Goal: Task Accomplishment & Management: Use online tool/utility

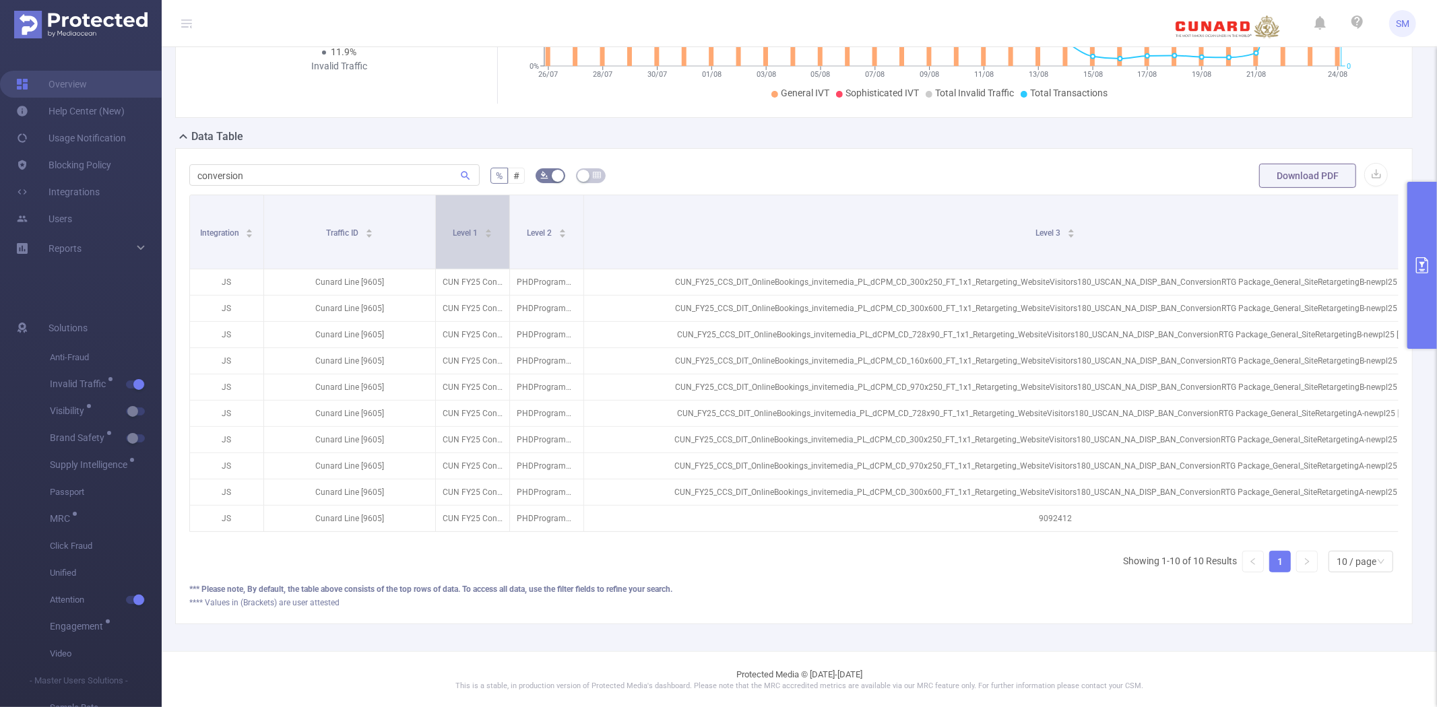
drag, startPoint x: 335, startPoint y: 234, endPoint x: 433, endPoint y: 234, distance: 97.7
click at [433, 234] on span at bounding box center [435, 231] width 7 height 73
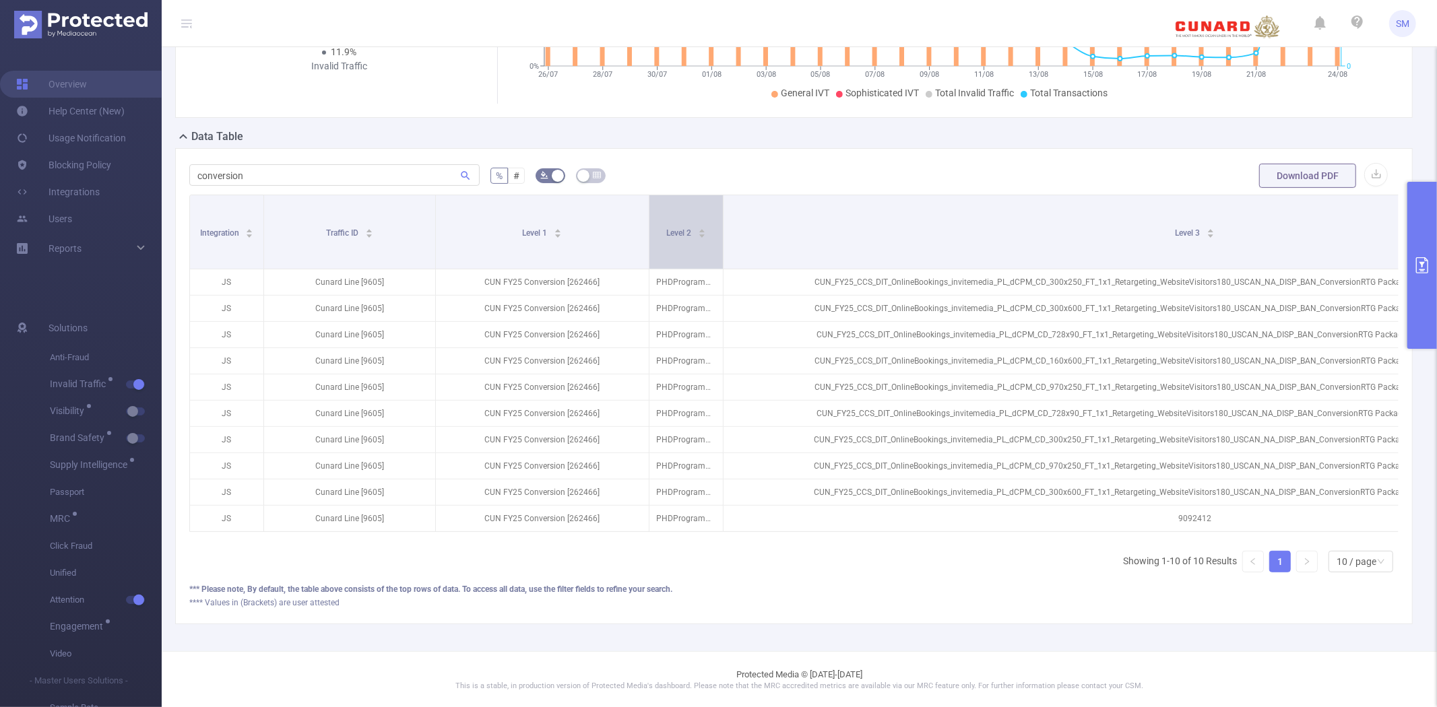
drag, startPoint x: 509, startPoint y: 233, endPoint x: 648, endPoint y: 233, distance: 139.5
click at [648, 233] on span at bounding box center [648, 231] width 7 height 73
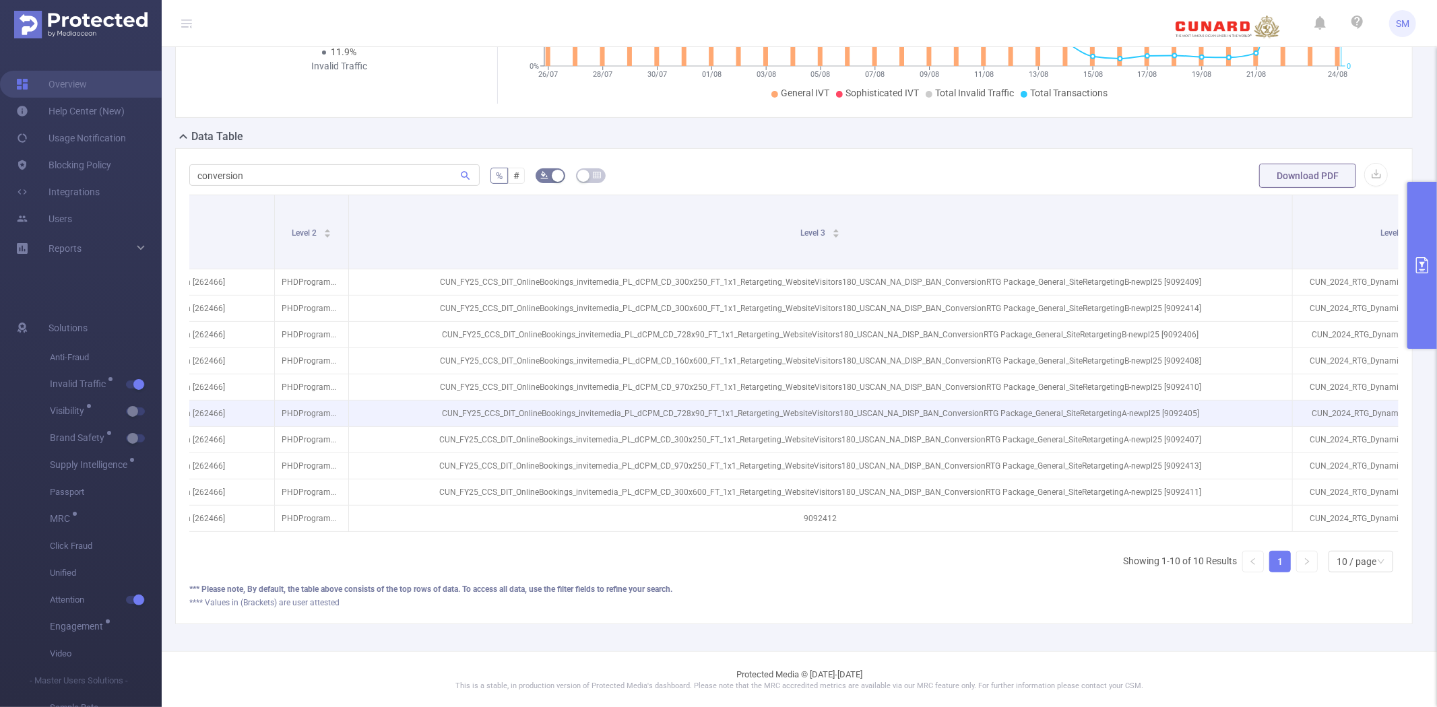
scroll to position [0, 393]
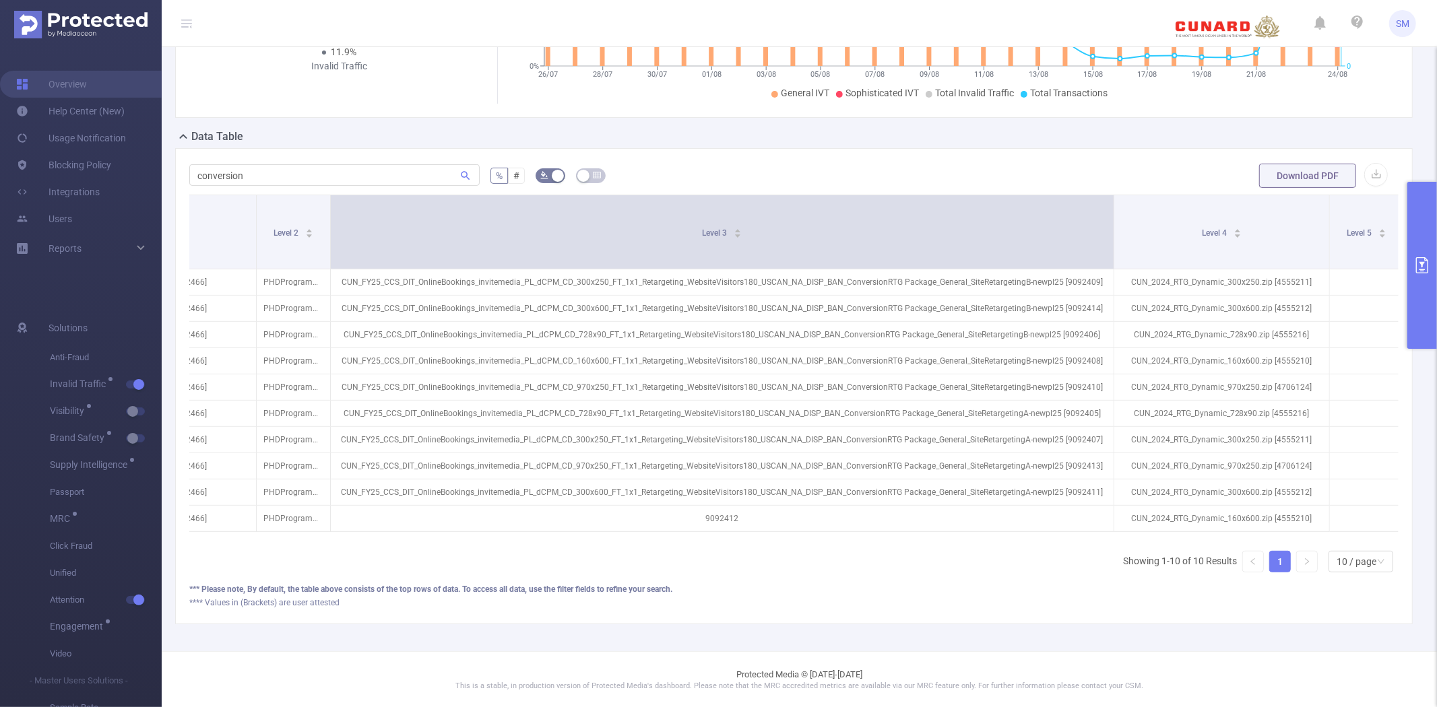
drag, startPoint x: 1272, startPoint y: 212, endPoint x: 1112, endPoint y: 212, distance: 160.3
click at [1112, 212] on span at bounding box center [1113, 231] width 7 height 73
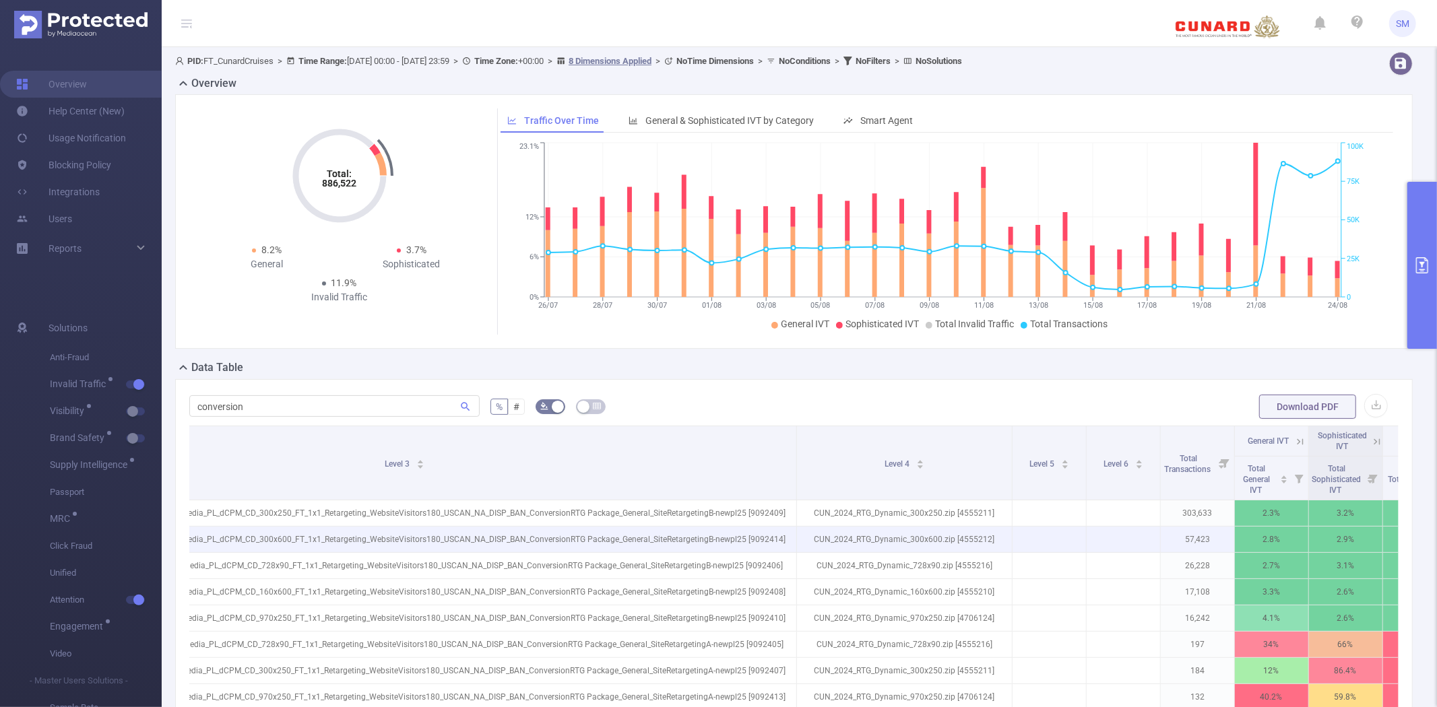
scroll to position [0, 0]
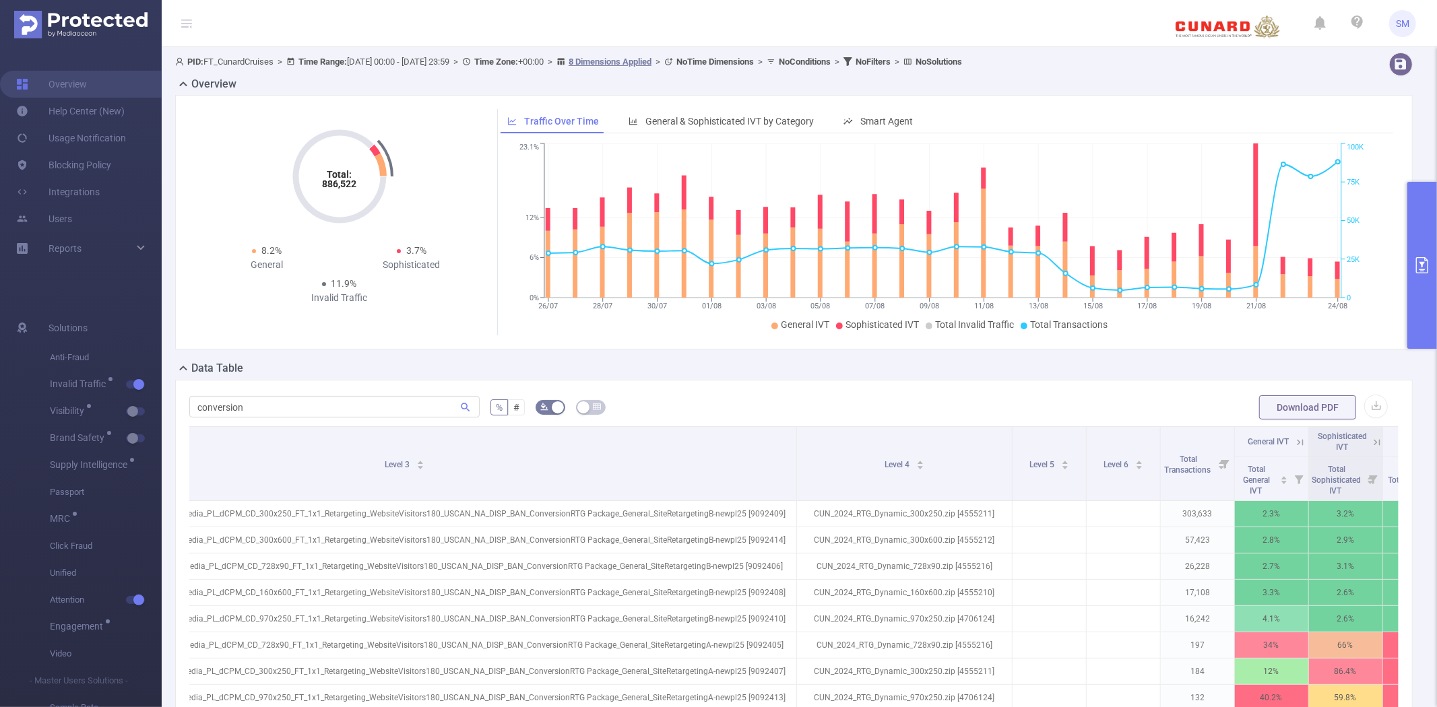
click at [1404, 219] on div "Total: 886,522 Total: 886,522 8.2% General 3.7% Sophisticated 11.9% Invalid Tra…" at bounding box center [794, 222] width 1248 height 255
click at [1415, 213] on button "primary" at bounding box center [1422, 265] width 30 height 167
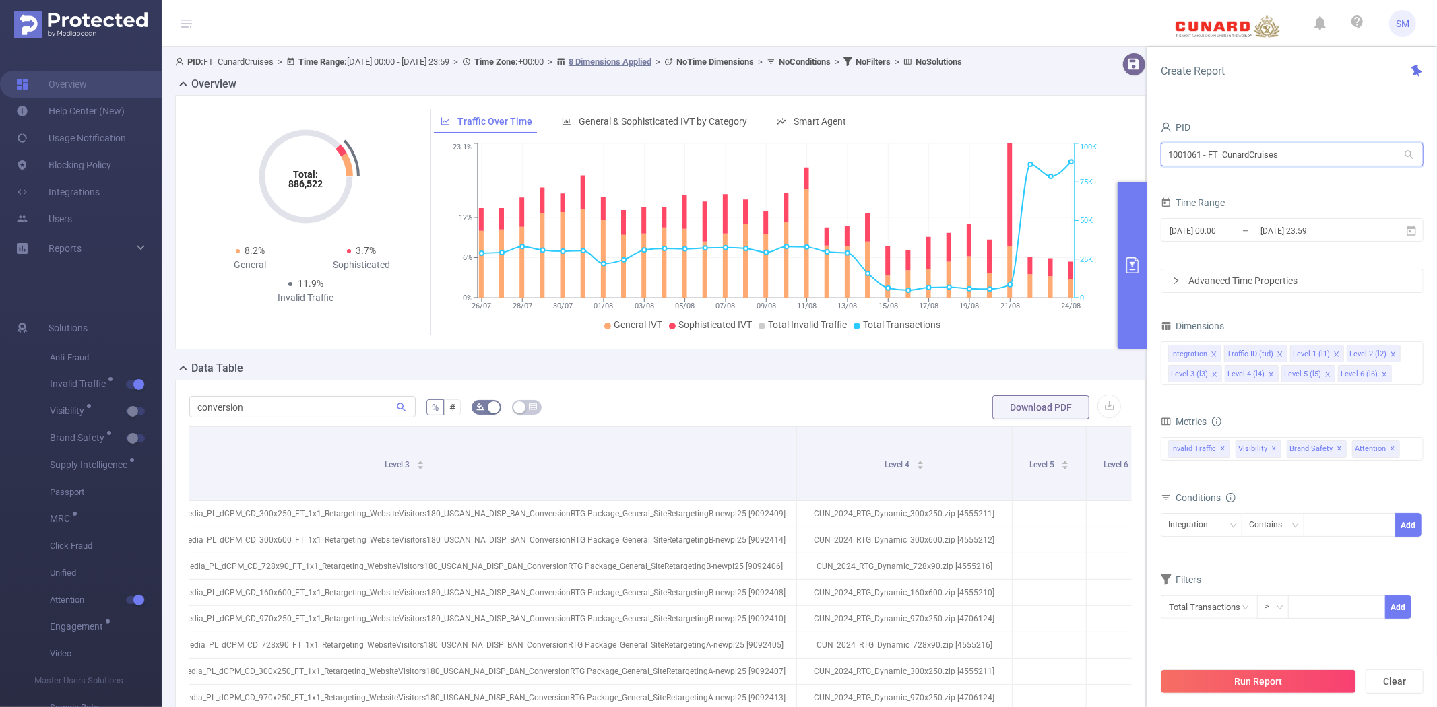
click at [1320, 162] on input "1001061 - FT_CunardCruises" at bounding box center [1292, 155] width 263 height 24
click at [1320, 160] on input "1001061 - FT_CunardCruises" at bounding box center [1292, 155] width 263 height 24
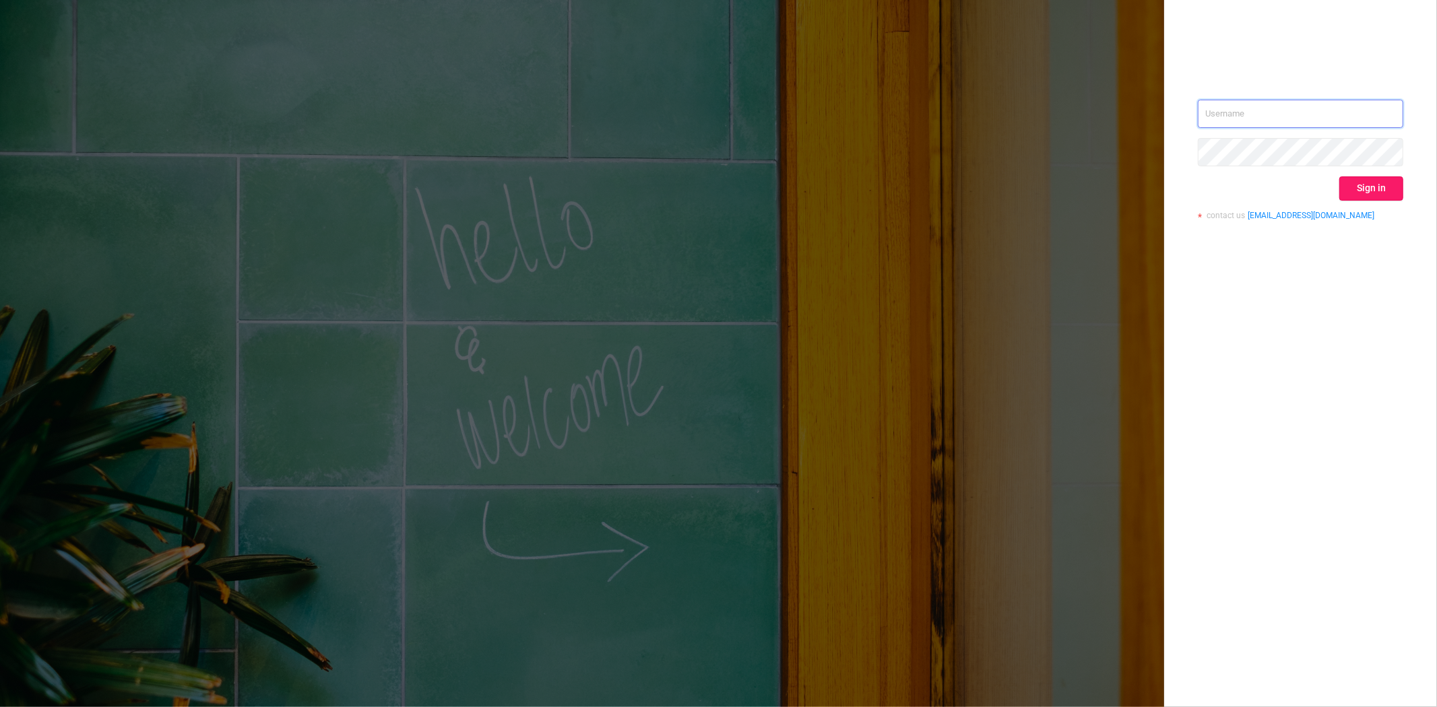
type input "[PERSON_NAME][EMAIL_ADDRESS][DOMAIN_NAME]"
click at [1362, 191] on button "Sign in" at bounding box center [1371, 189] width 64 height 24
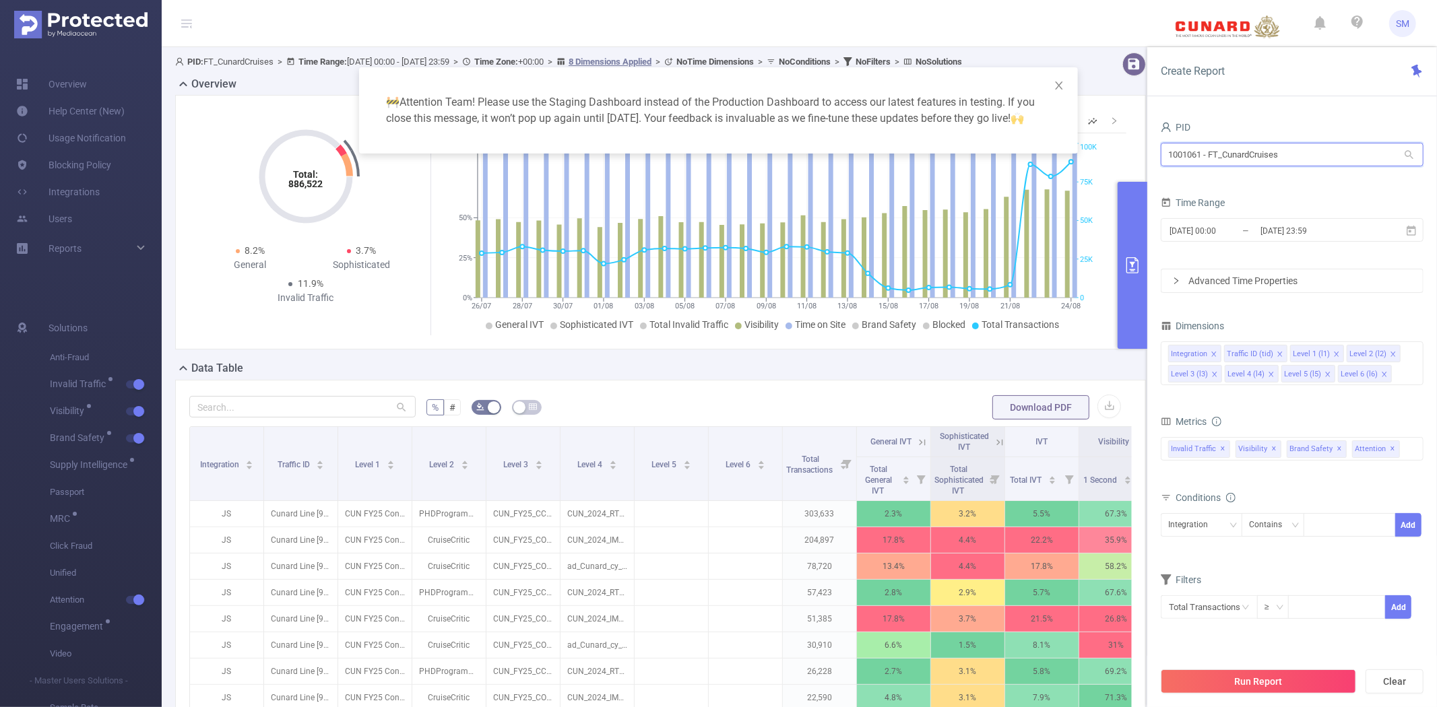
drag, startPoint x: 1283, startPoint y: 160, endPoint x: 1134, endPoint y: 159, distance: 148.9
click at [1135, 159] on body "SM Overview Help Center (New) Usage Notification Blocking Policy Integrations U…" at bounding box center [718, 353] width 1437 height 707
type input "pharma"
click at [1222, 187] on li "1001013 - FT_BayerPharma 3.47M [987K rows]" at bounding box center [1292, 183] width 263 height 22
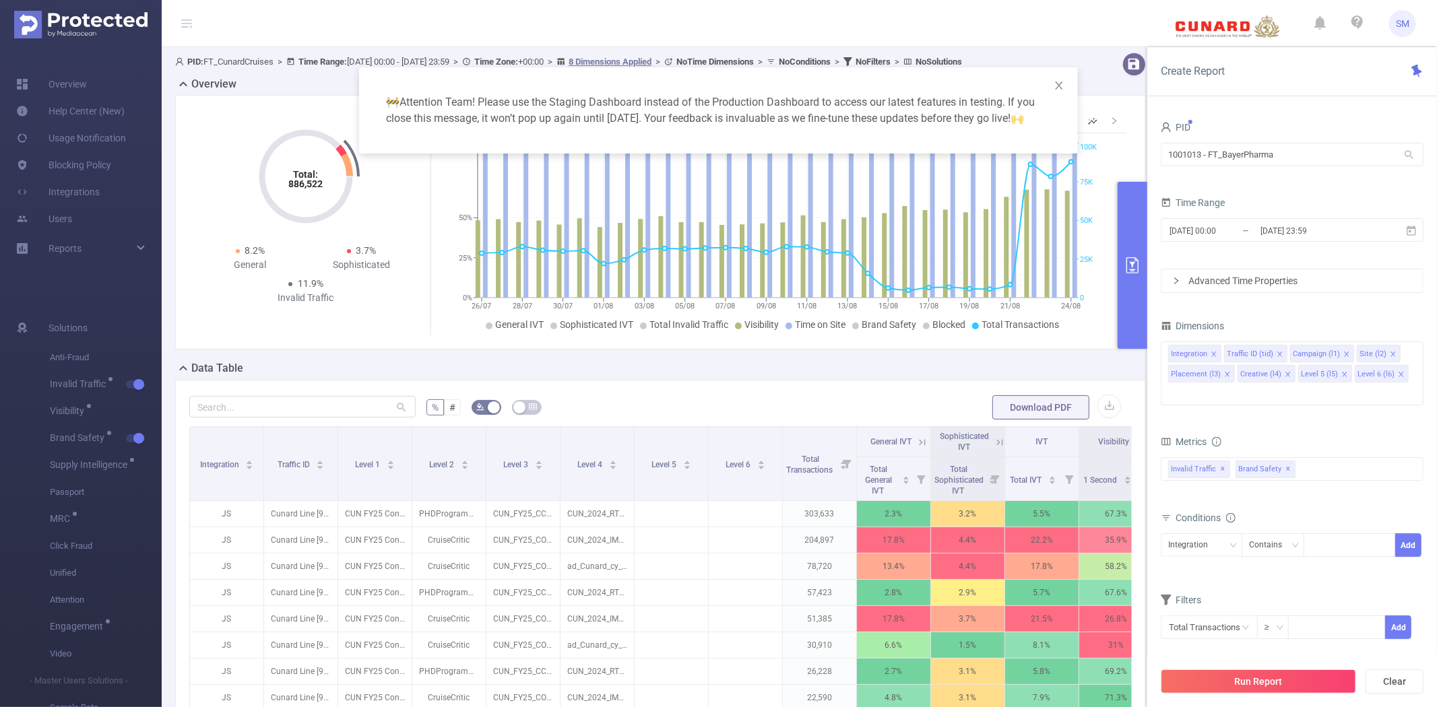
click at [600, 424] on div "🚧 Attention Team! Please use the Staging Dashboard instead of the Production Da…" at bounding box center [718, 353] width 1437 height 707
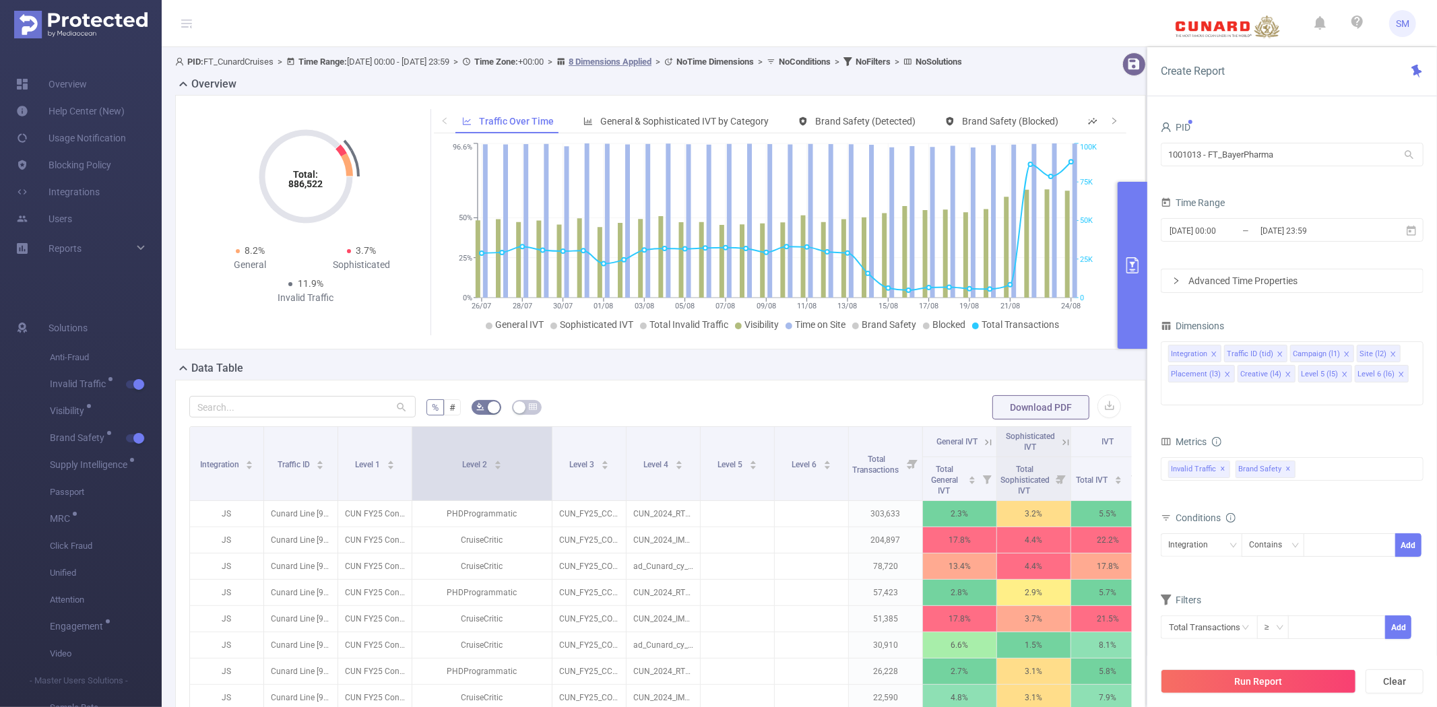
drag, startPoint x: 482, startPoint y: 474, endPoint x: 548, endPoint y: 468, distance: 66.2
click at [548, 468] on span at bounding box center [551, 463] width 7 height 73
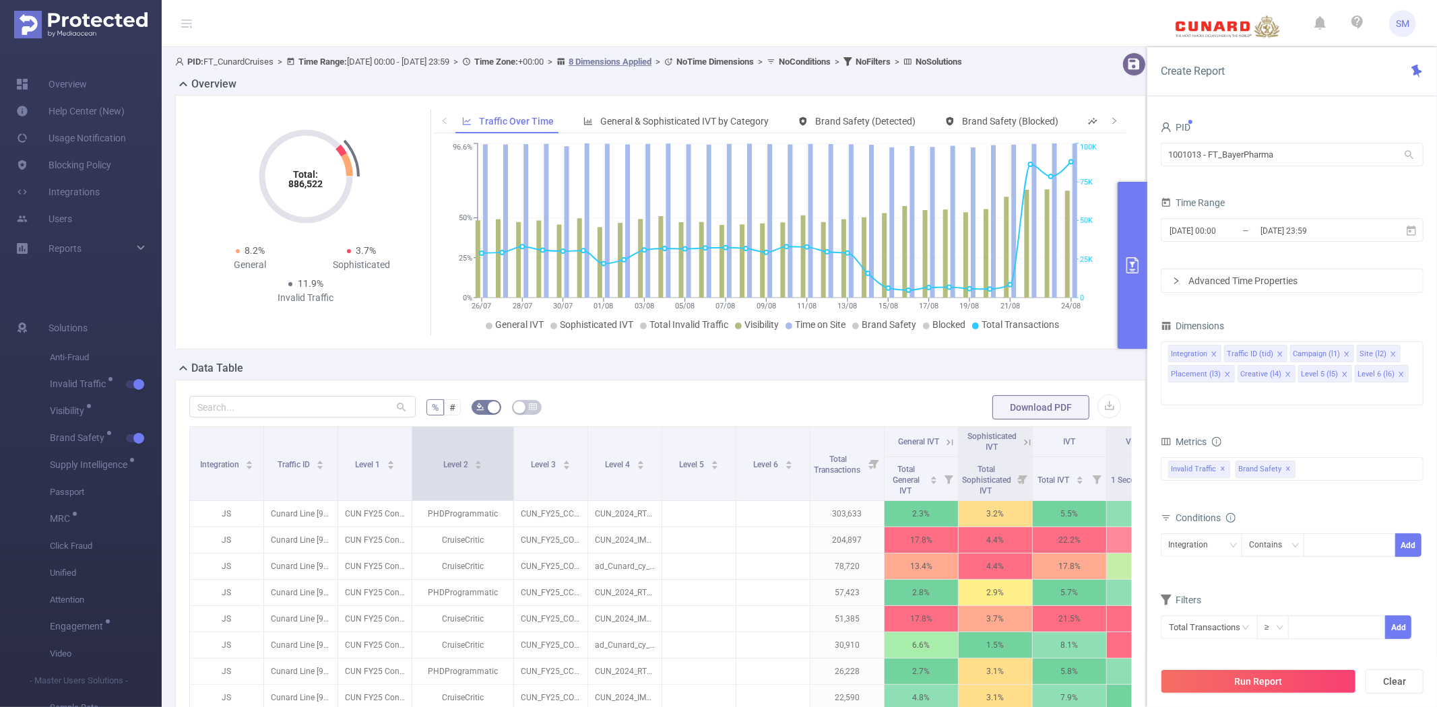
drag, startPoint x: 551, startPoint y: 455, endPoint x: 511, endPoint y: 455, distance: 40.4
click at [511, 455] on span at bounding box center [513, 463] width 7 height 73
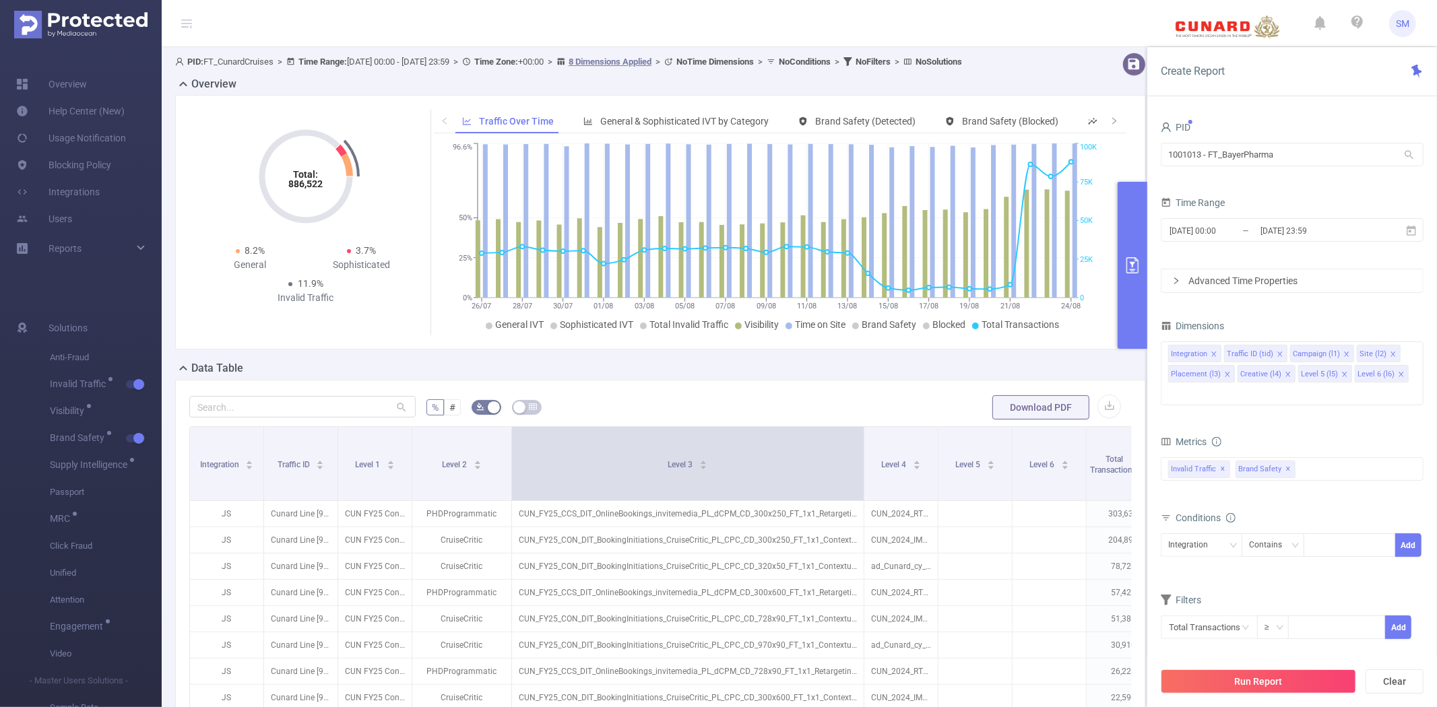
drag, startPoint x: 583, startPoint y: 460, endPoint x: 861, endPoint y: 457, distance: 278.3
click at [861, 457] on span at bounding box center [863, 463] width 7 height 73
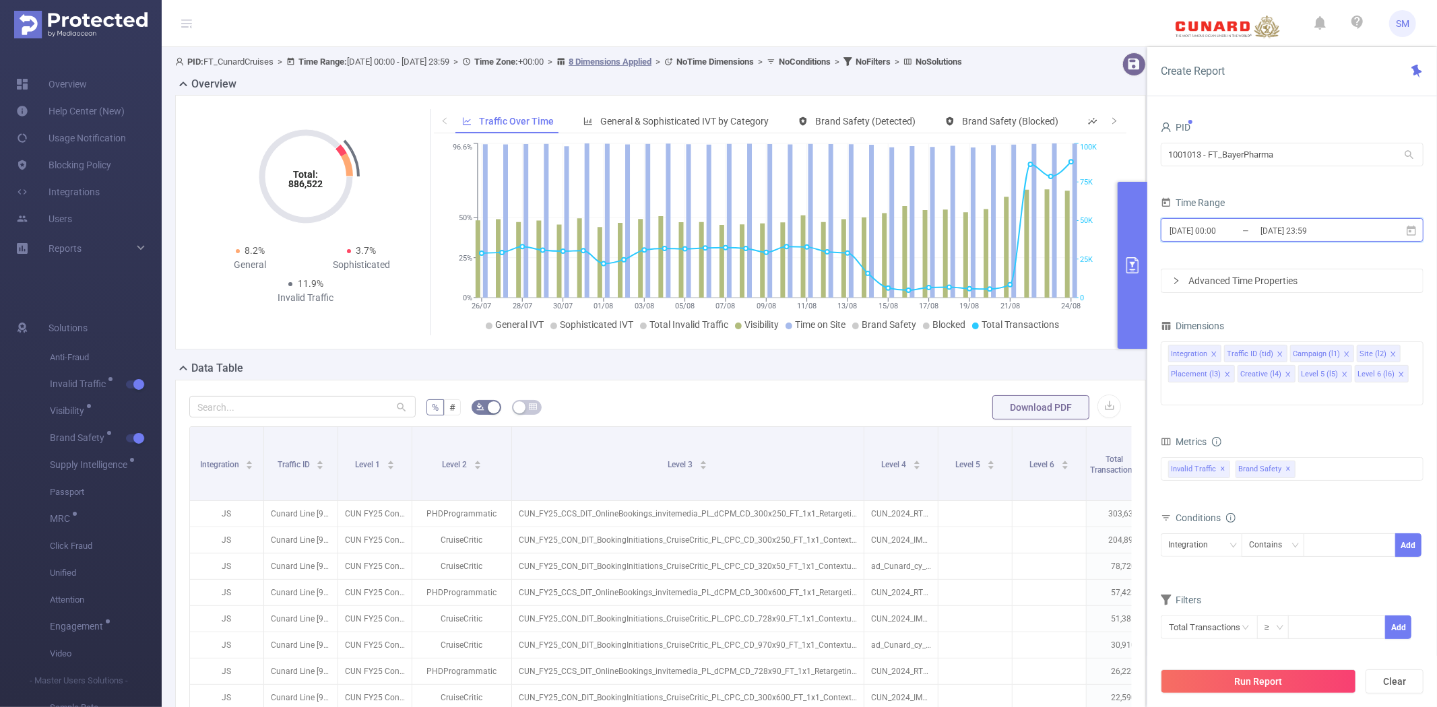
click at [1416, 226] on icon at bounding box center [1411, 231] width 12 height 12
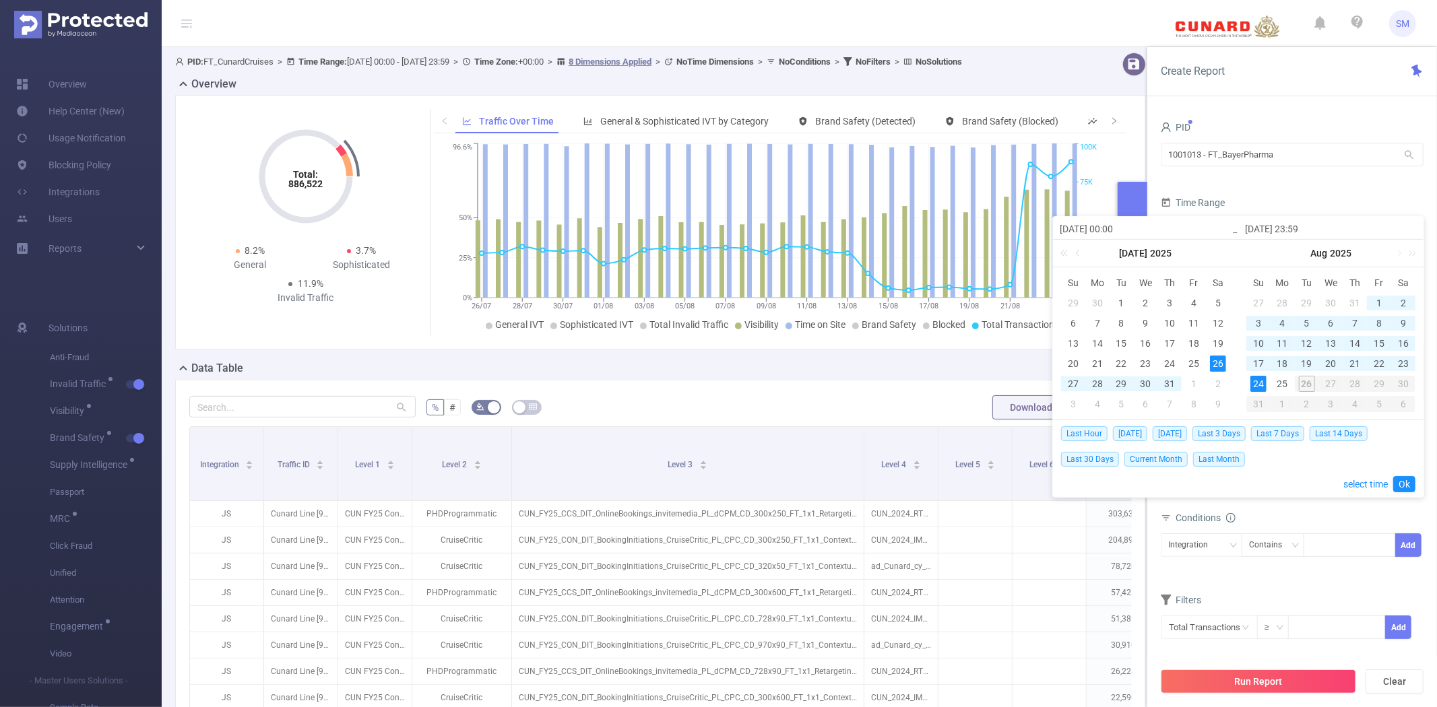
click at [1281, 182] on form "PID 1001013 - FT_BayerPharma 1001013 - FT_BayerPharma Time Range [DATE] 00:00 _…" at bounding box center [1292, 205] width 263 height 175
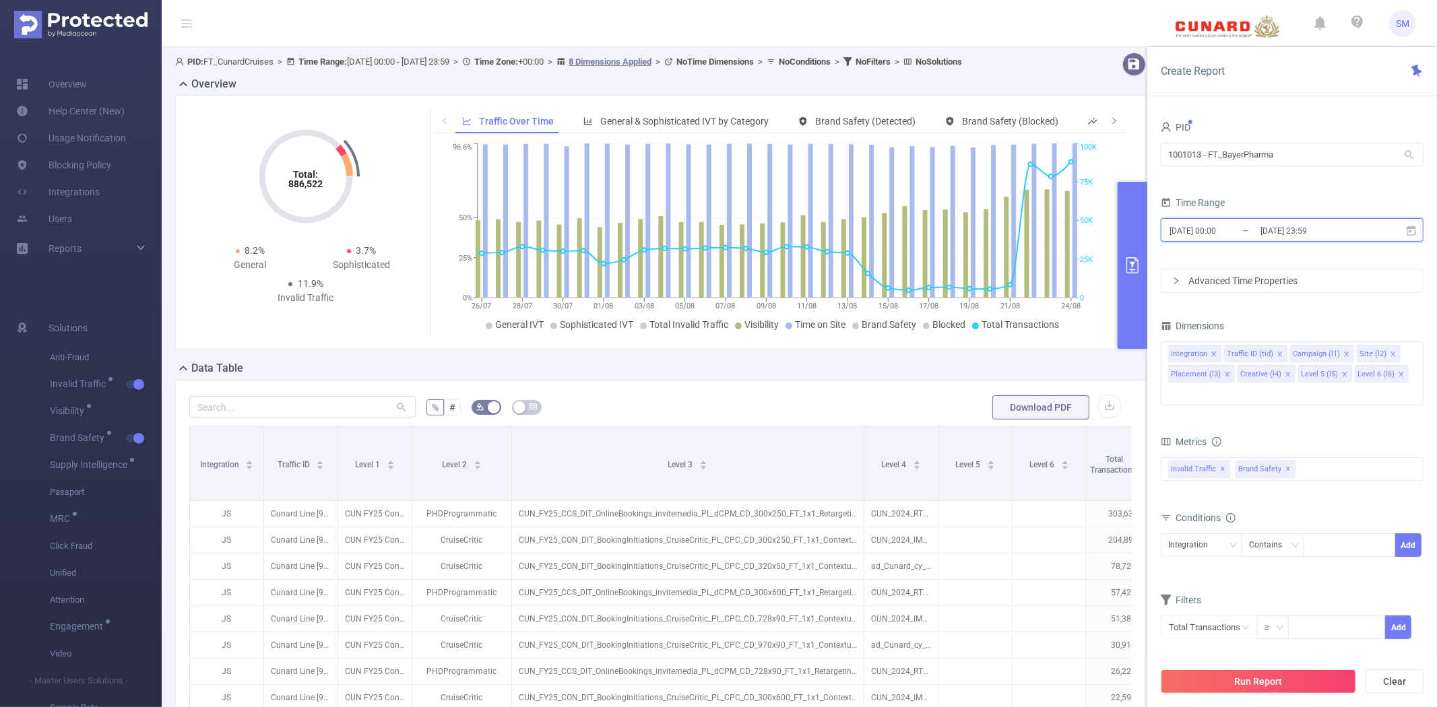
click at [1383, 230] on span "[DATE] 00:00 _ [DATE] 23:59" at bounding box center [1292, 230] width 263 height 24
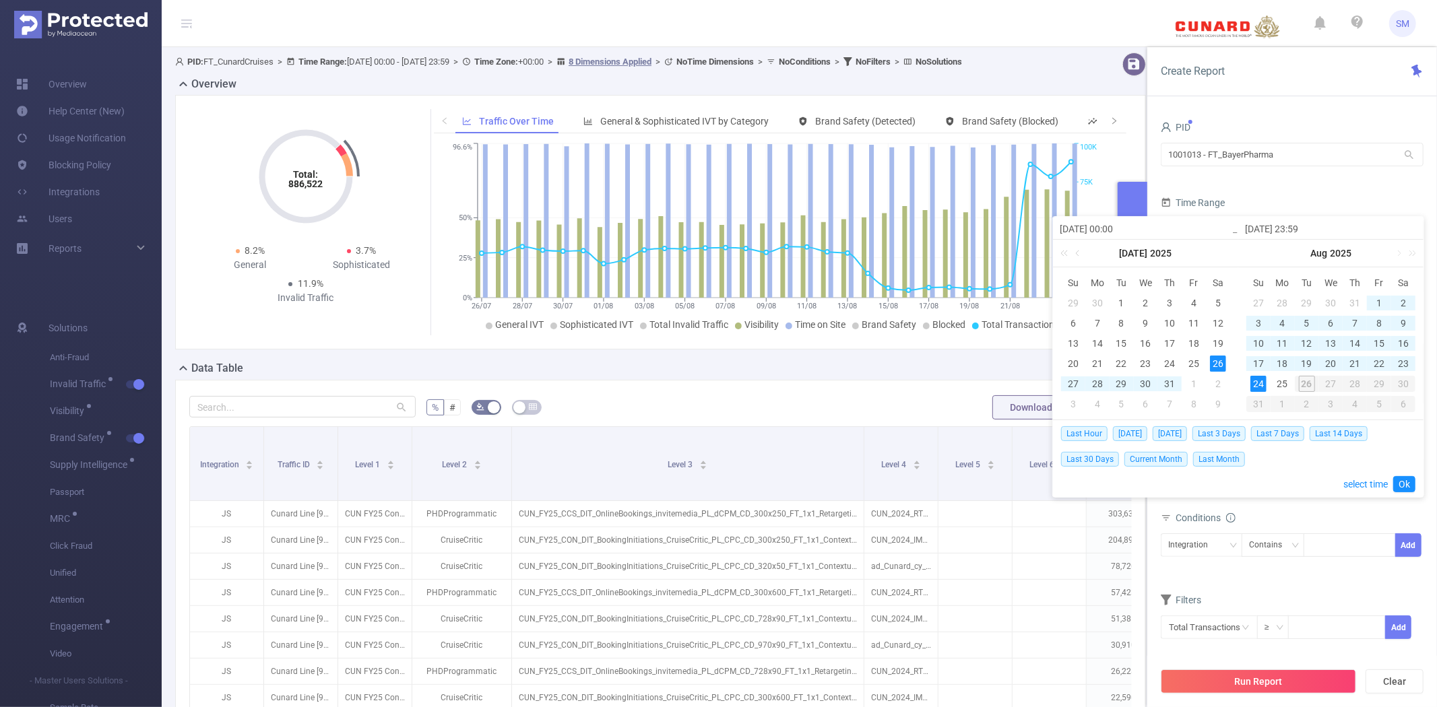
click at [1249, 387] on td "24" at bounding box center [1258, 384] width 24 height 20
click at [1256, 379] on div "24" at bounding box center [1258, 384] width 16 height 16
type input "[DATE] 00:00"
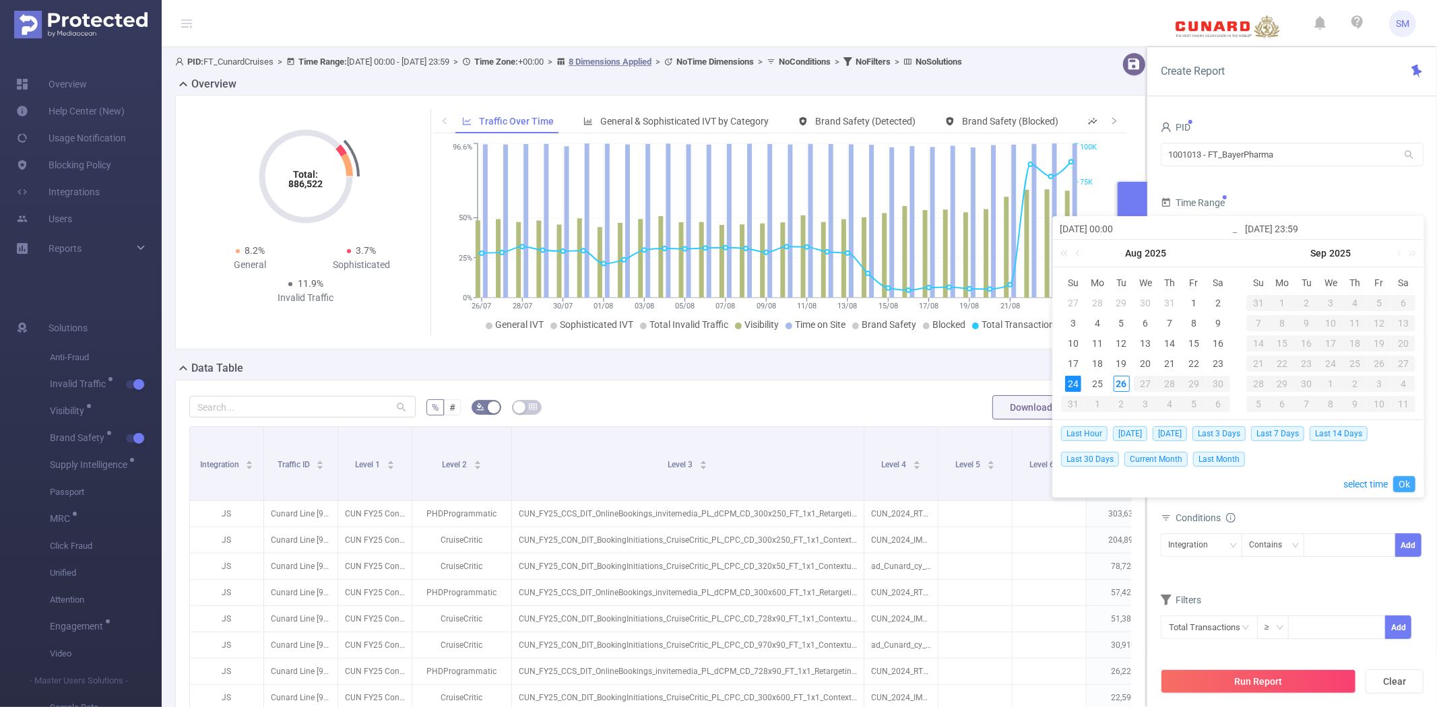
click at [1403, 481] on link "Ok" at bounding box center [1404, 484] width 22 height 16
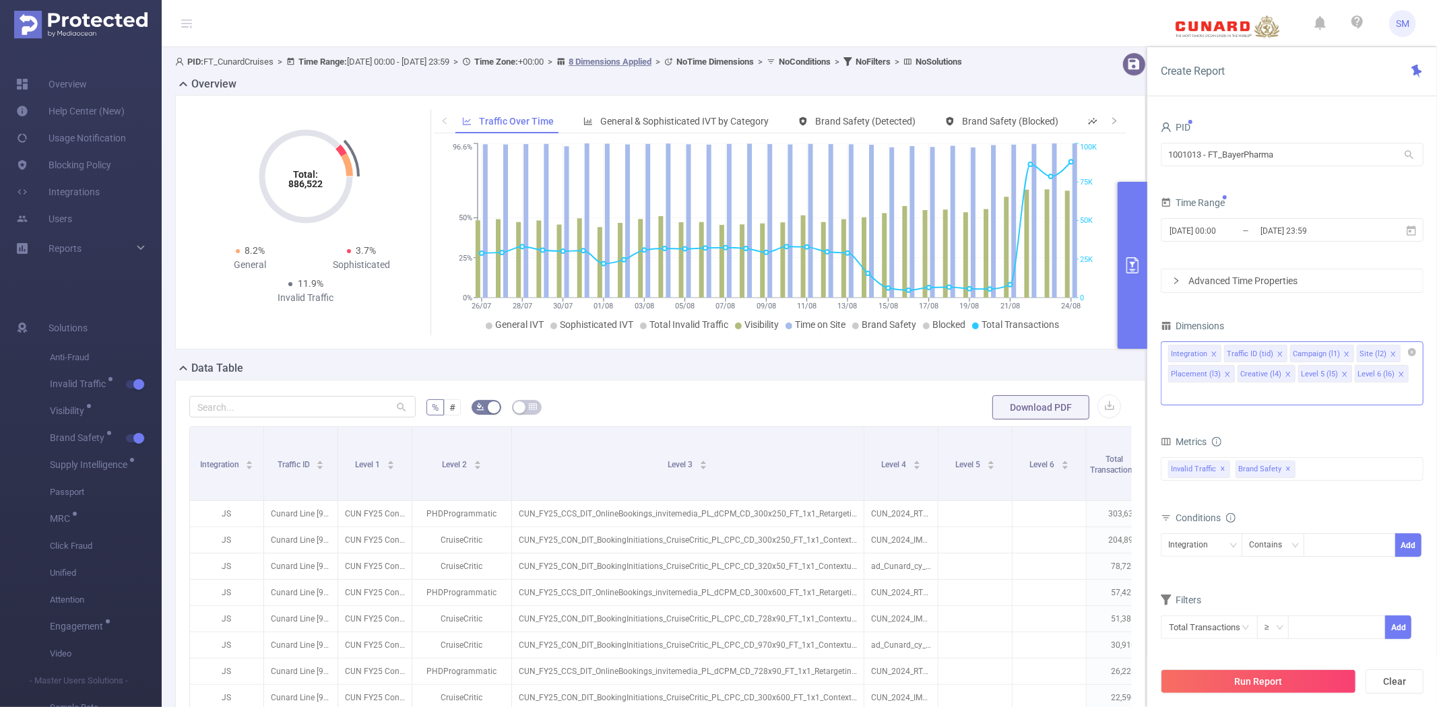
click at [1175, 385] on input at bounding box center [1171, 394] width 7 height 18
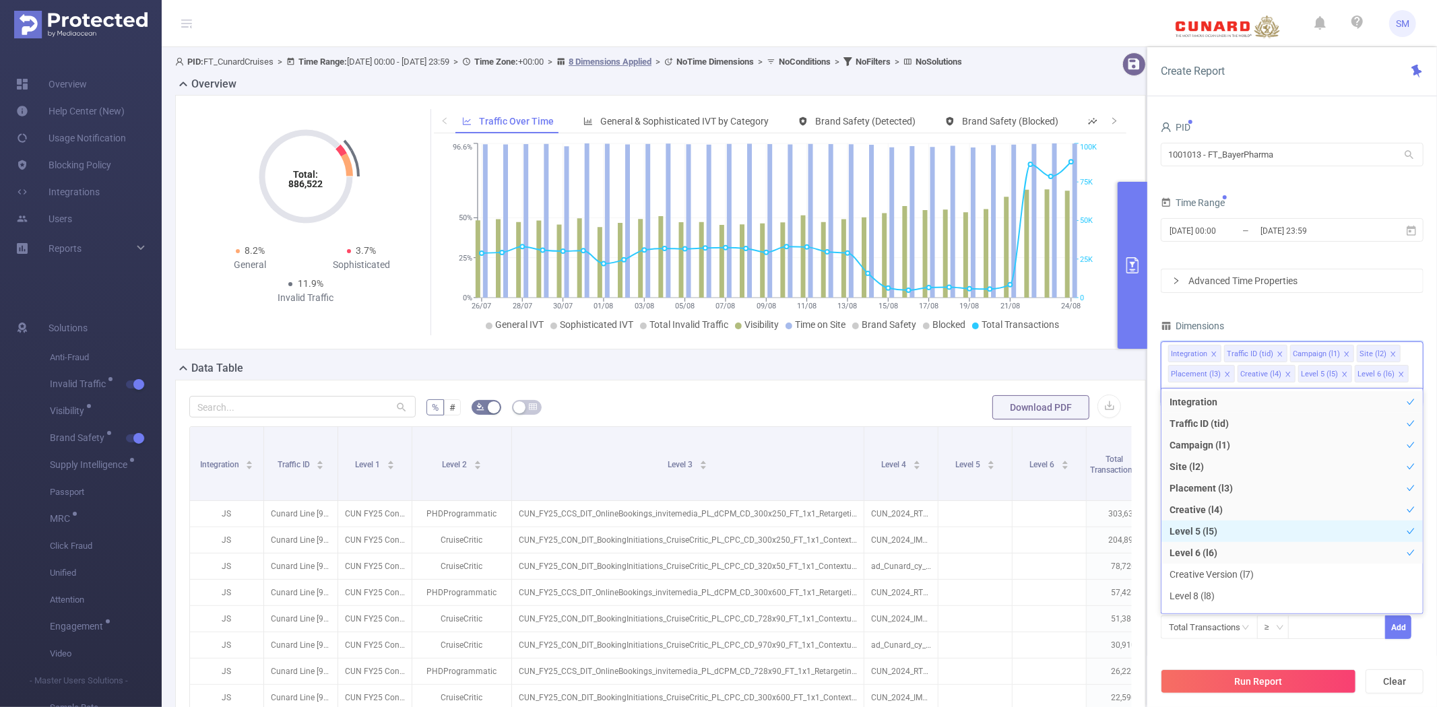
click at [1247, 540] on li "Level 5 (l5)" at bounding box center [1291, 532] width 261 height 22
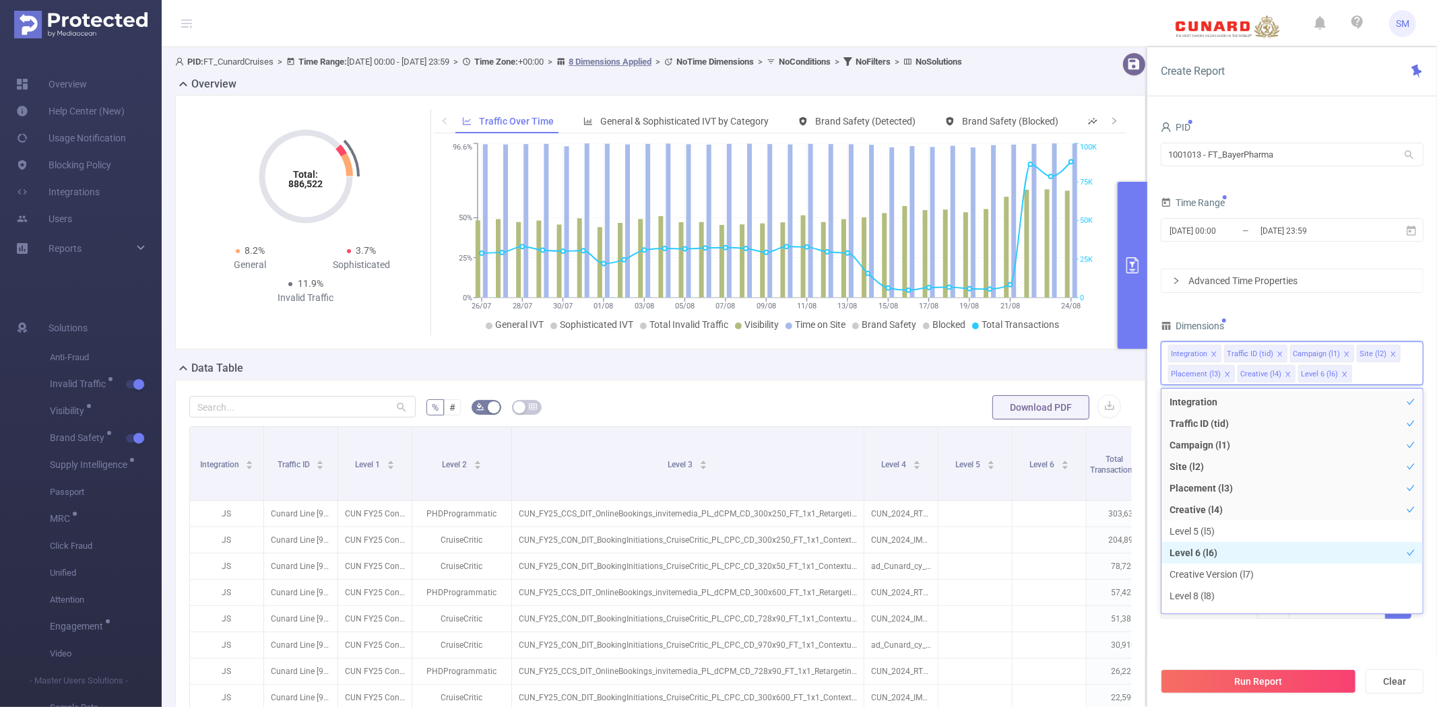
click at [1240, 546] on li "Level 6 (l6)" at bounding box center [1291, 553] width 261 height 22
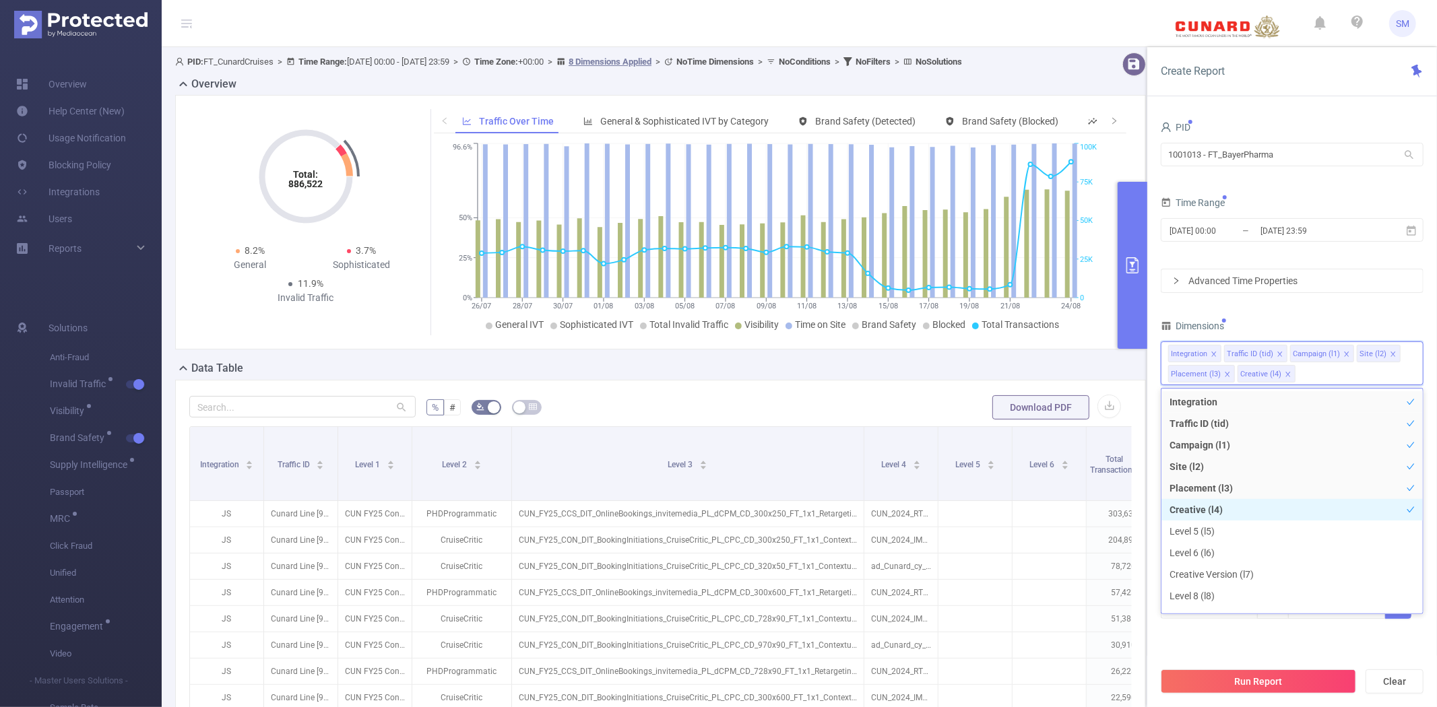
click at [1241, 507] on li "Creative (l4)" at bounding box center [1291, 510] width 261 height 22
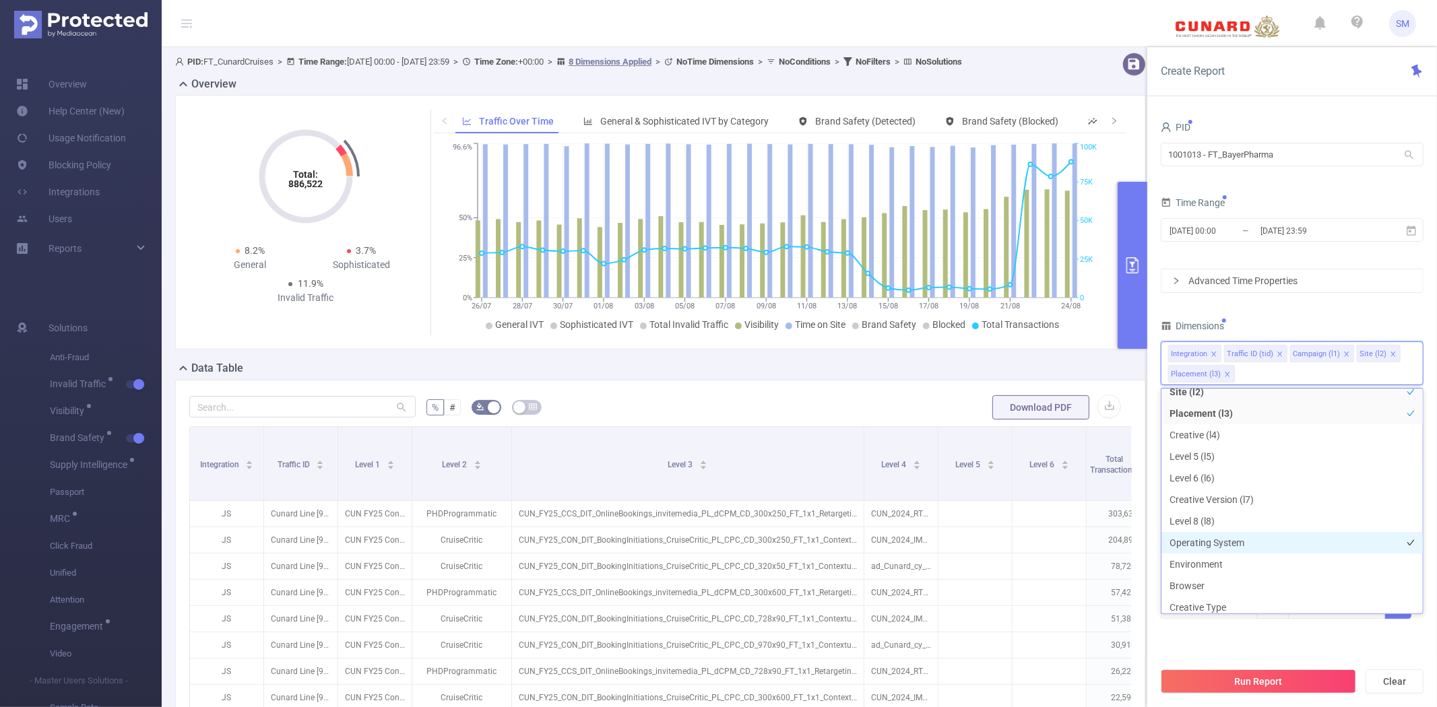
scroll to position [150, 0]
click at [1237, 550] on li "Host" at bounding box center [1291, 555] width 261 height 22
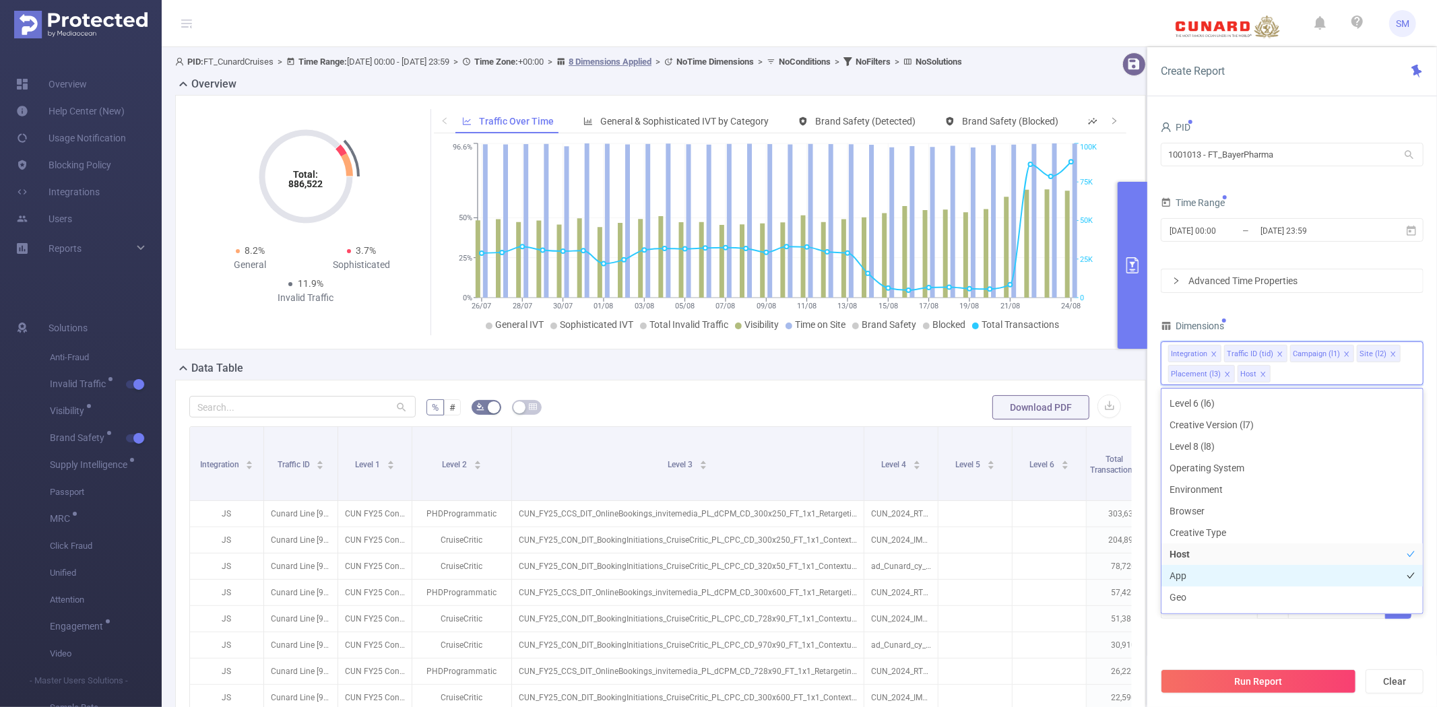
click at [1232, 573] on li "App" at bounding box center [1291, 576] width 261 height 22
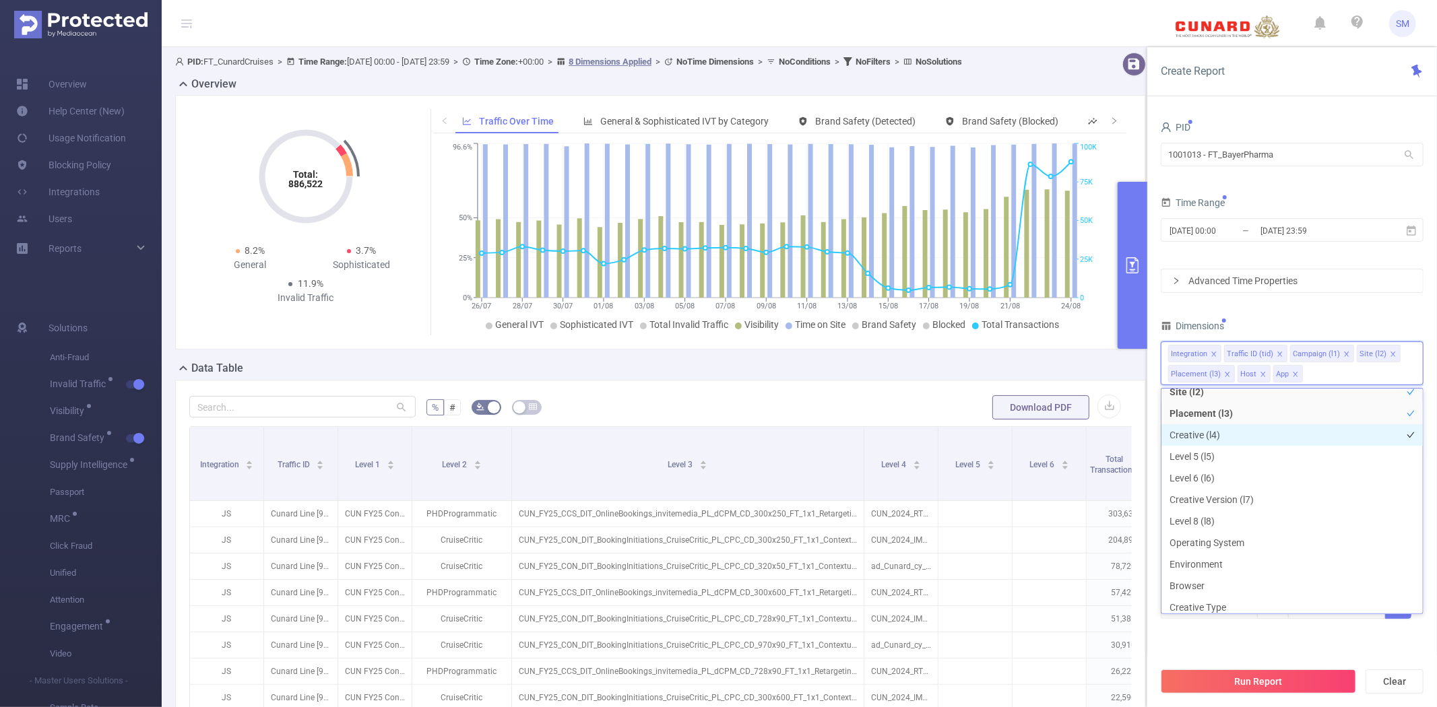
click at [1235, 433] on li "Creative (l4)" at bounding box center [1291, 435] width 261 height 22
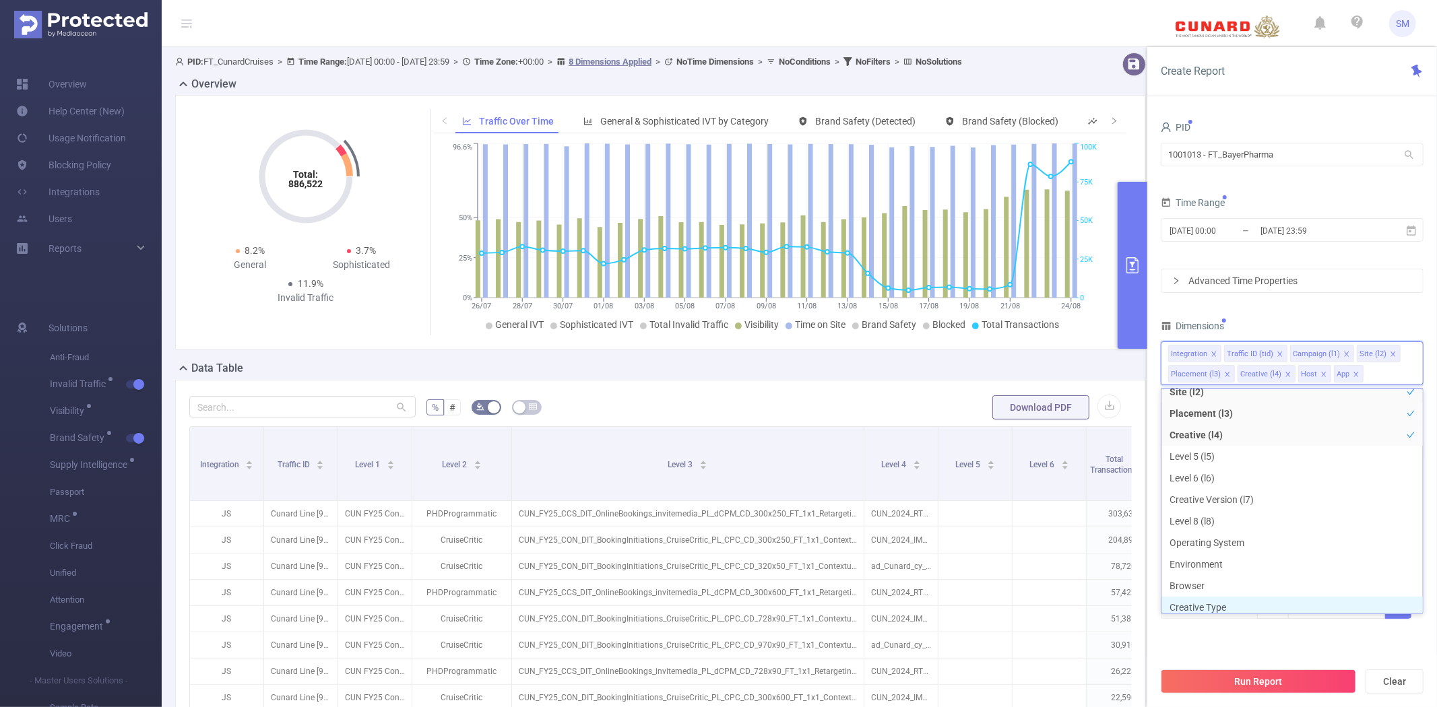
scroll to position [79, 0]
click at [1206, 676] on button "Run Report" at bounding box center [1258, 682] width 195 height 24
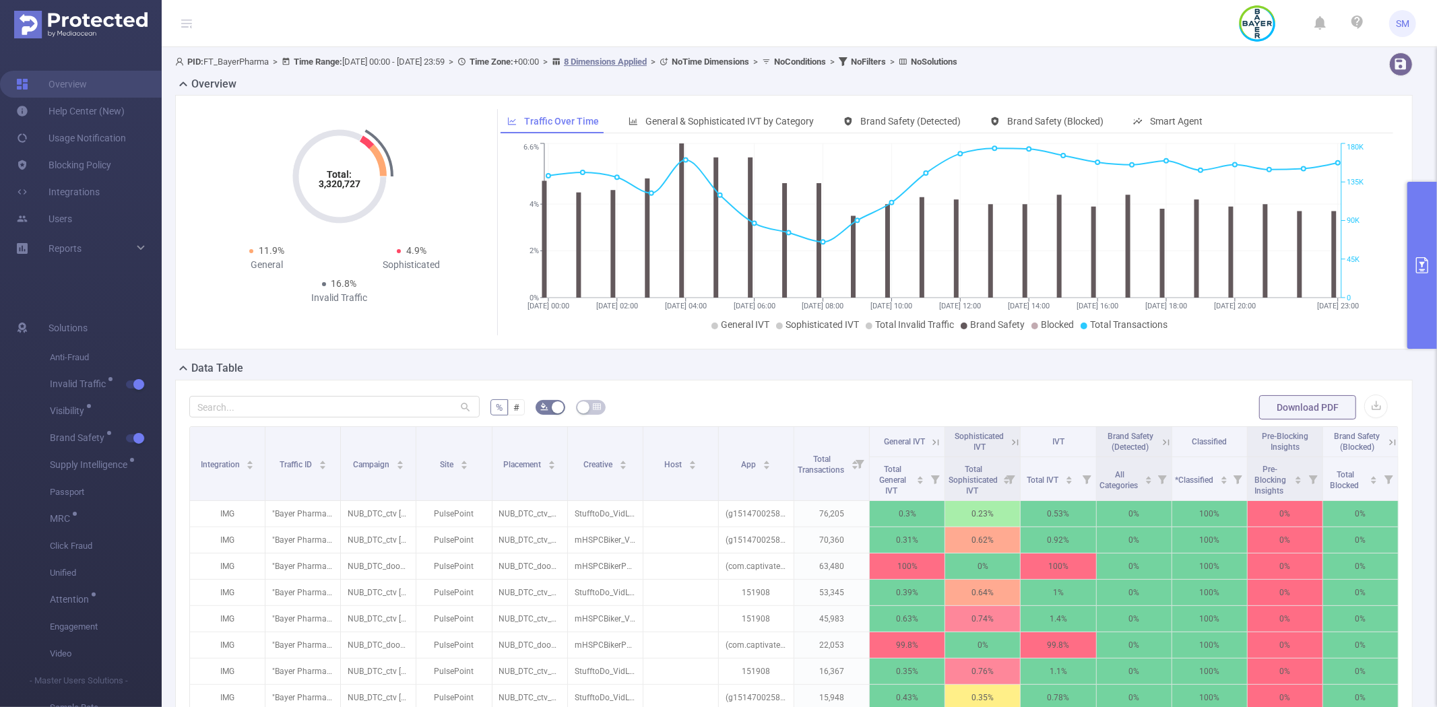
click at [753, 379] on div "Data Table" at bounding box center [799, 369] width 1248 height 19
click at [362, 403] on input "text" at bounding box center [334, 407] width 290 height 22
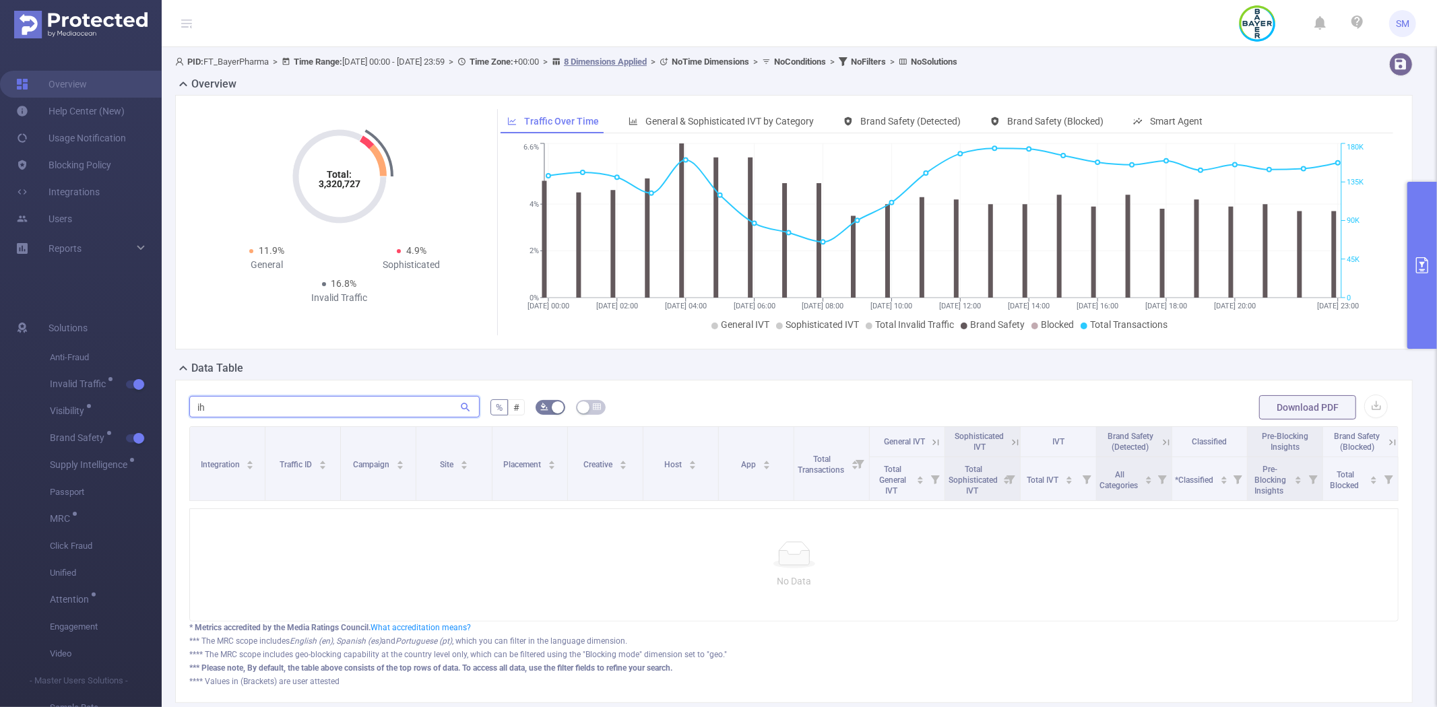
type input "i"
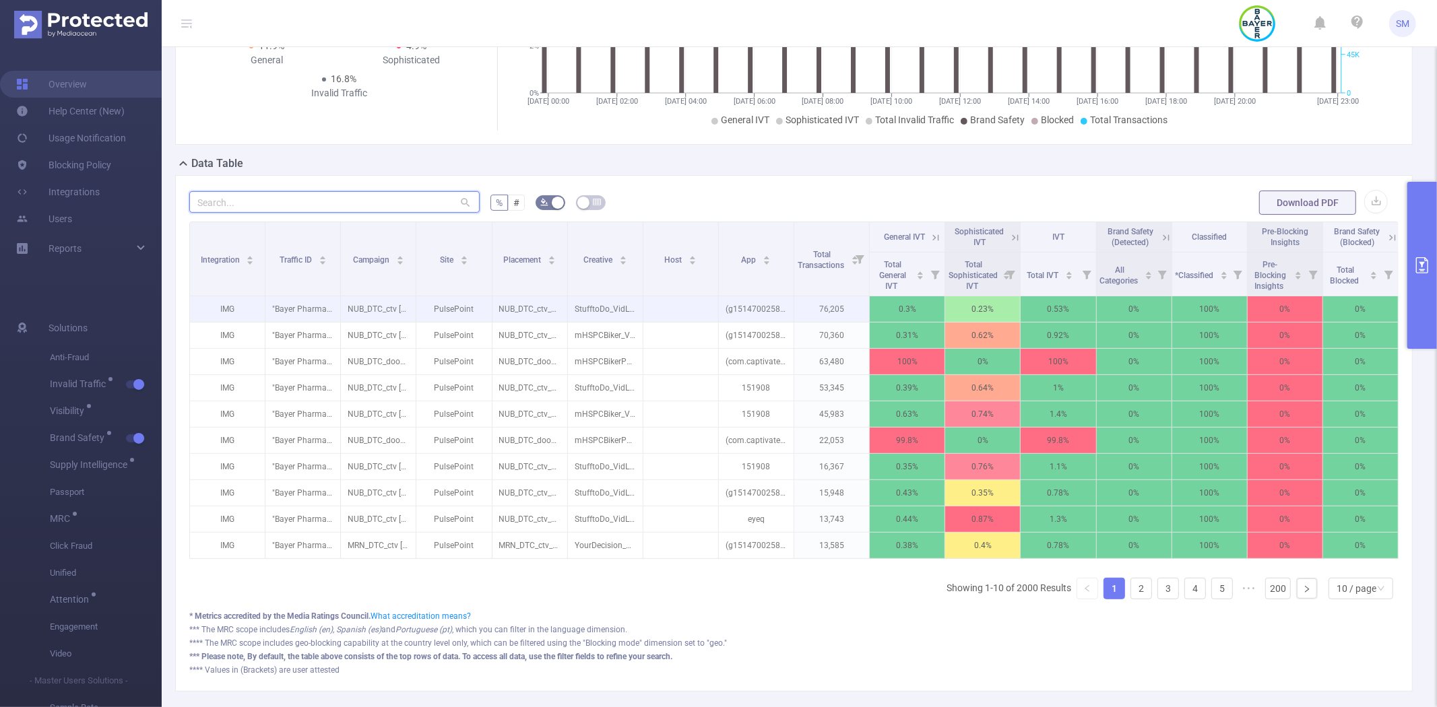
scroll to position [224, 0]
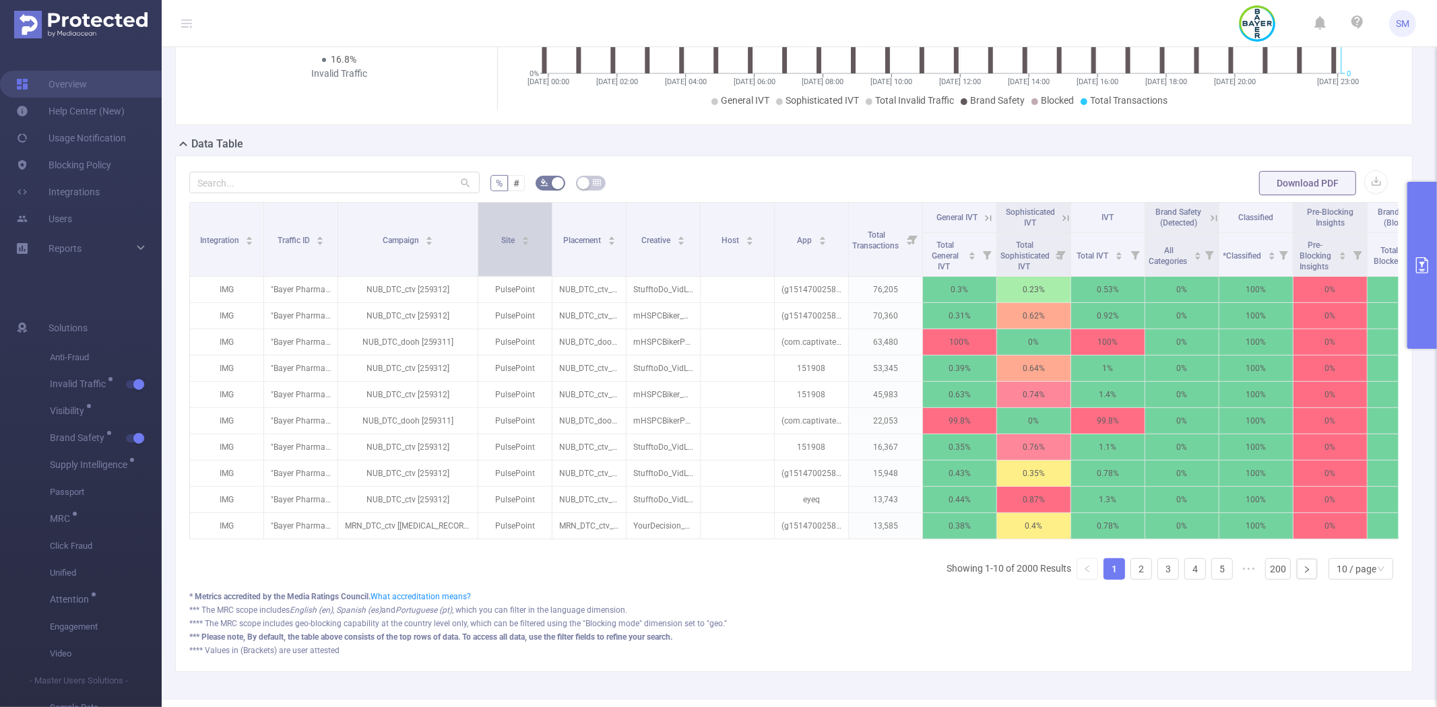
drag, startPoint x: 412, startPoint y: 212, endPoint x: 477, endPoint y: 212, distance: 64.7
click at [477, 212] on span at bounding box center [477, 239] width 7 height 73
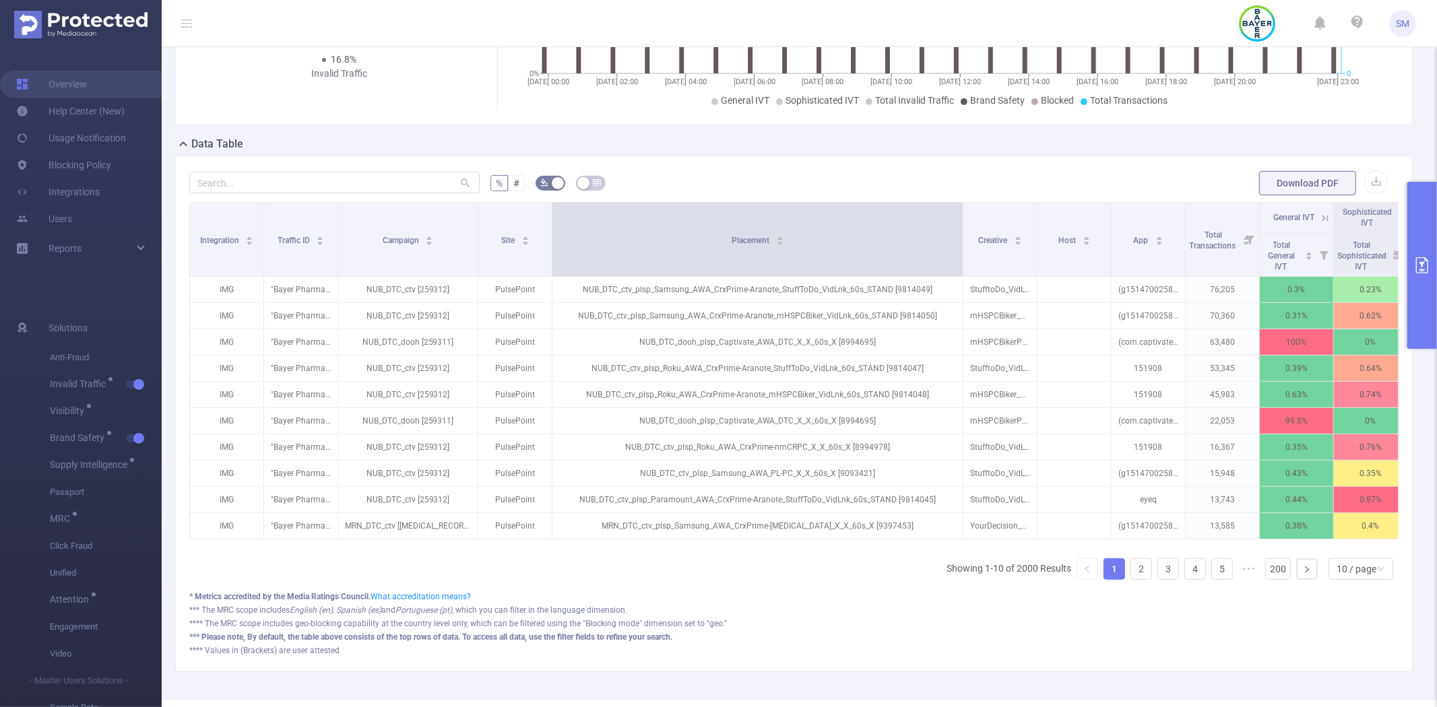
drag, startPoint x: 623, startPoint y: 219, endPoint x: 960, endPoint y: 217, distance: 336.9
click at [960, 217] on span at bounding box center [962, 239] width 7 height 73
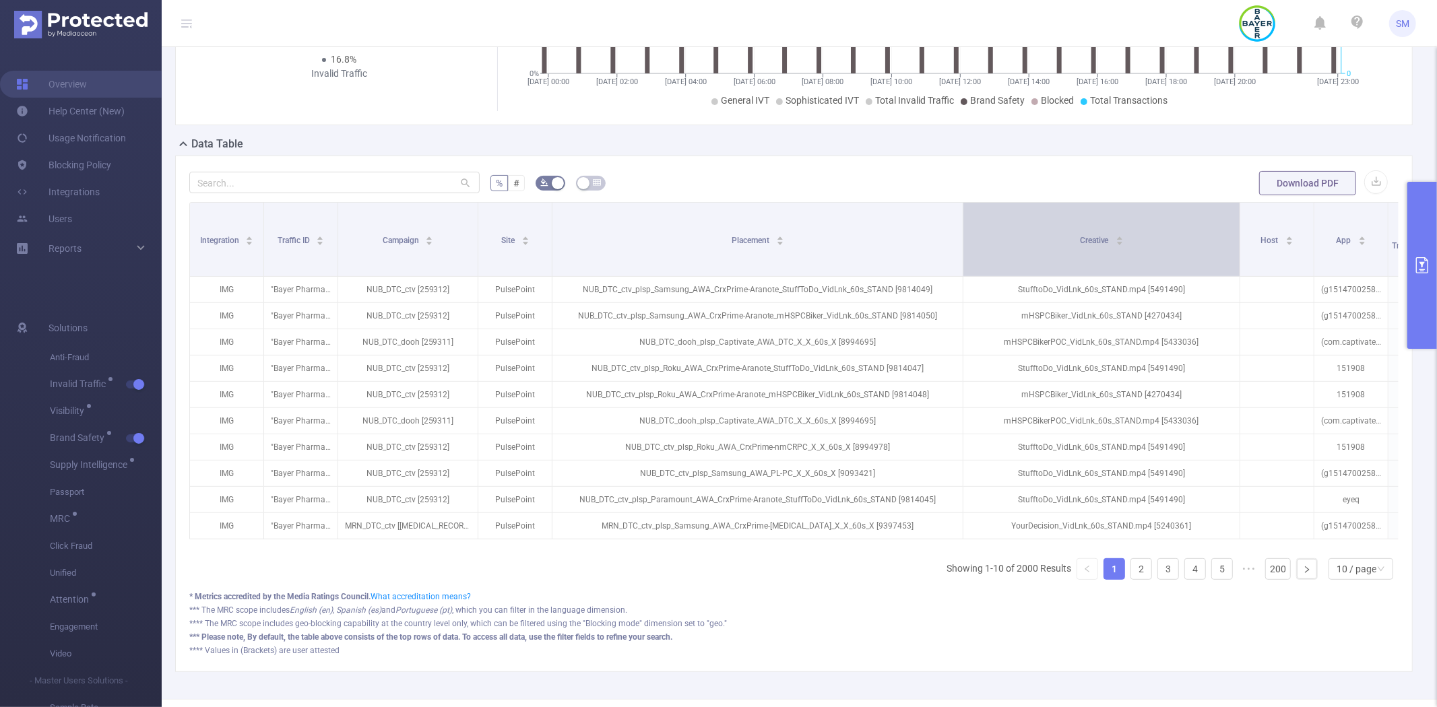
drag, startPoint x: 1033, startPoint y: 221, endPoint x: 1236, endPoint y: 226, distance: 202.9
click at [1236, 226] on span at bounding box center [1239, 239] width 7 height 73
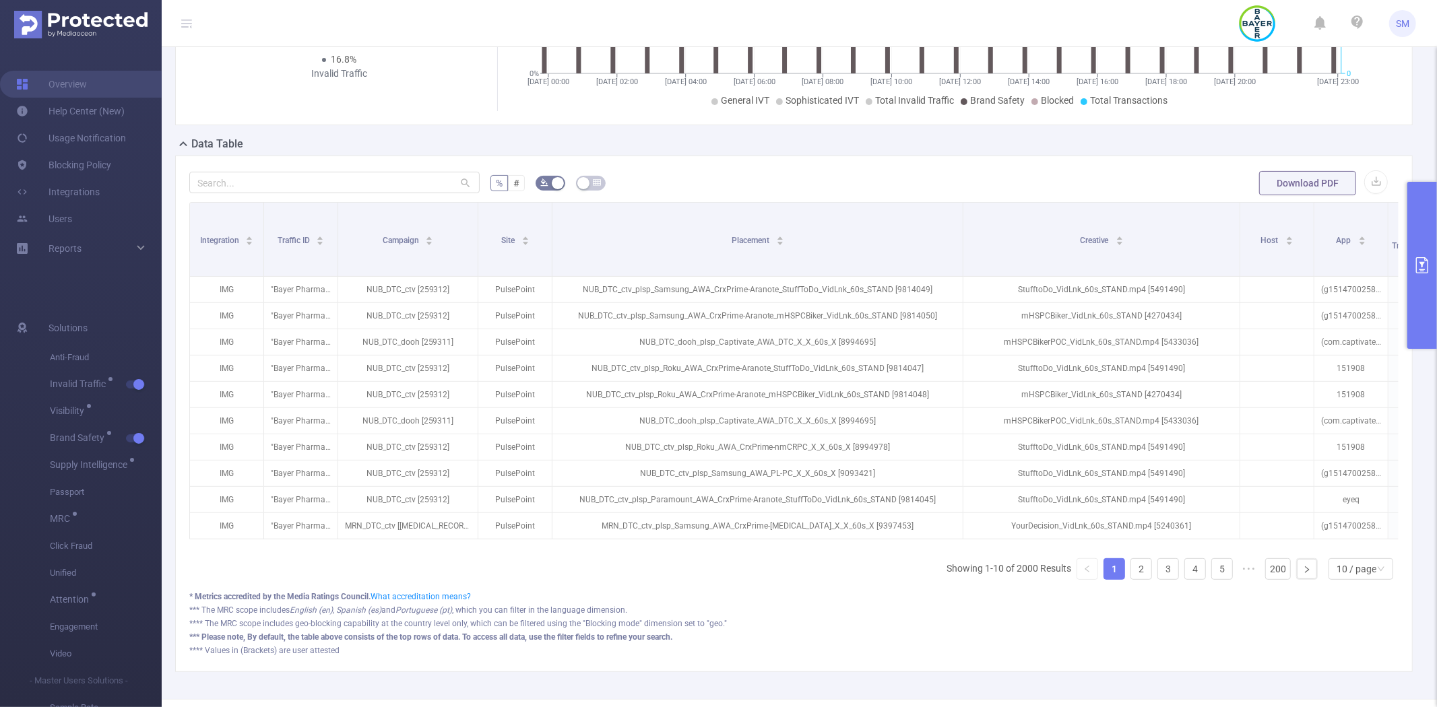
click at [1416, 222] on button "primary" at bounding box center [1422, 265] width 30 height 167
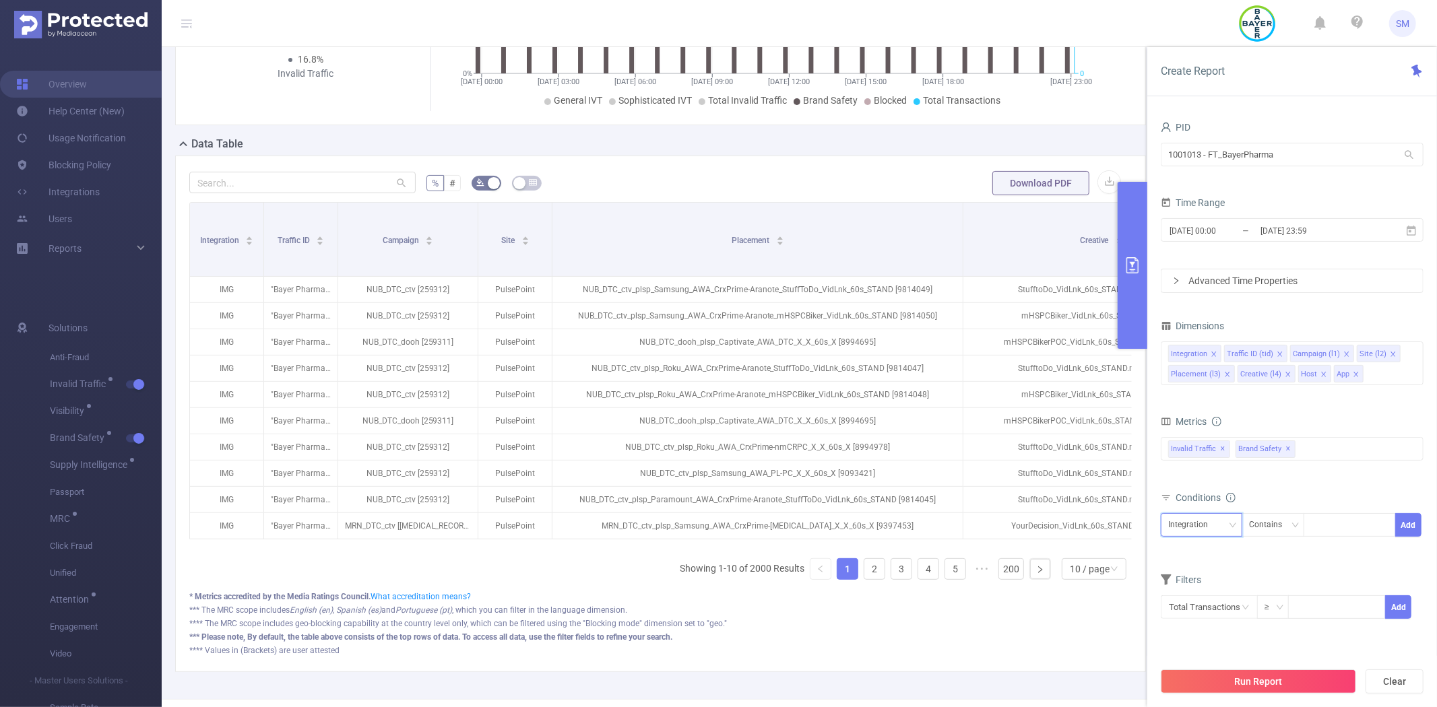
click at [1191, 521] on div "Integration" at bounding box center [1192, 525] width 49 height 22
click at [1189, 470] on li "Host" at bounding box center [1202, 479] width 82 height 22
click at [1329, 525] on div at bounding box center [1349, 525] width 77 height 22
type input "iheart"
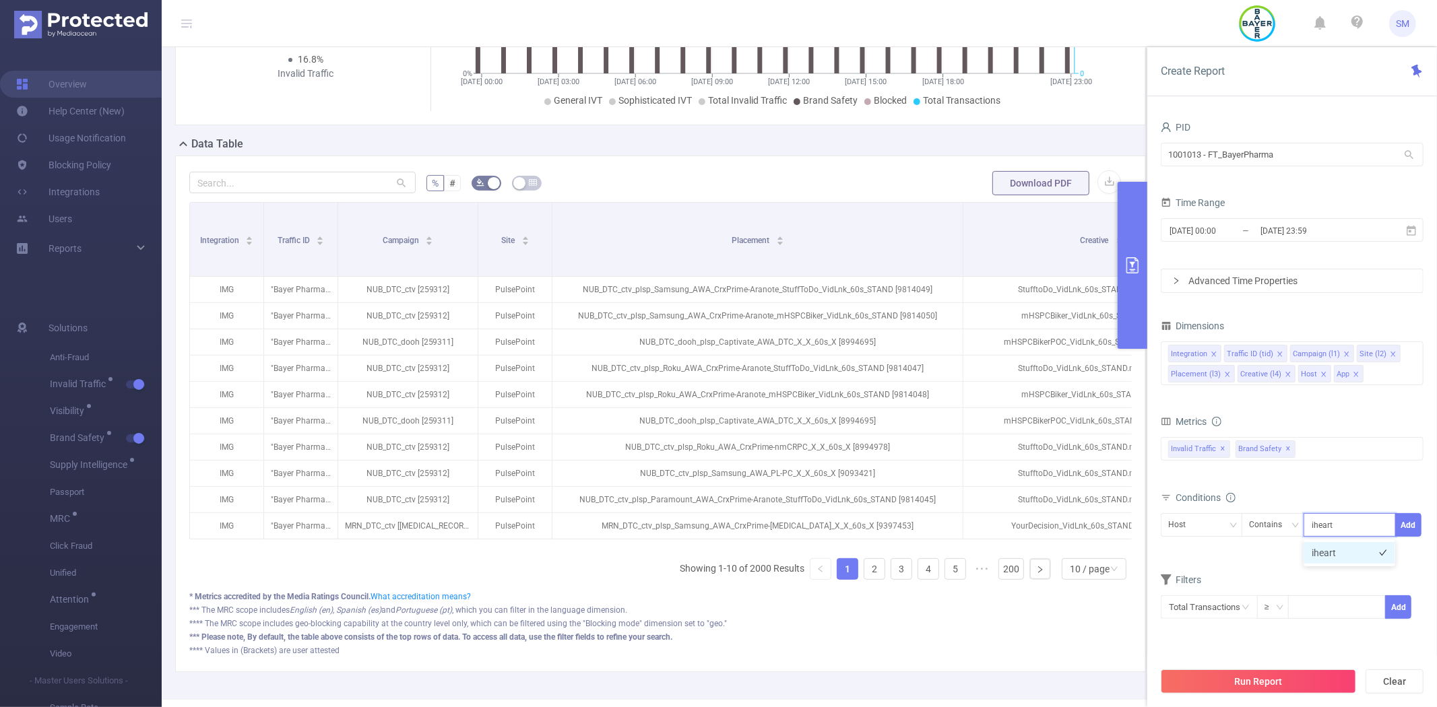
click at [1343, 547] on li "iheart" at bounding box center [1350, 553] width 92 height 22
click at [1410, 527] on button "Add" at bounding box center [1408, 525] width 26 height 24
click at [1327, 526] on div at bounding box center [1349, 525] width 77 height 22
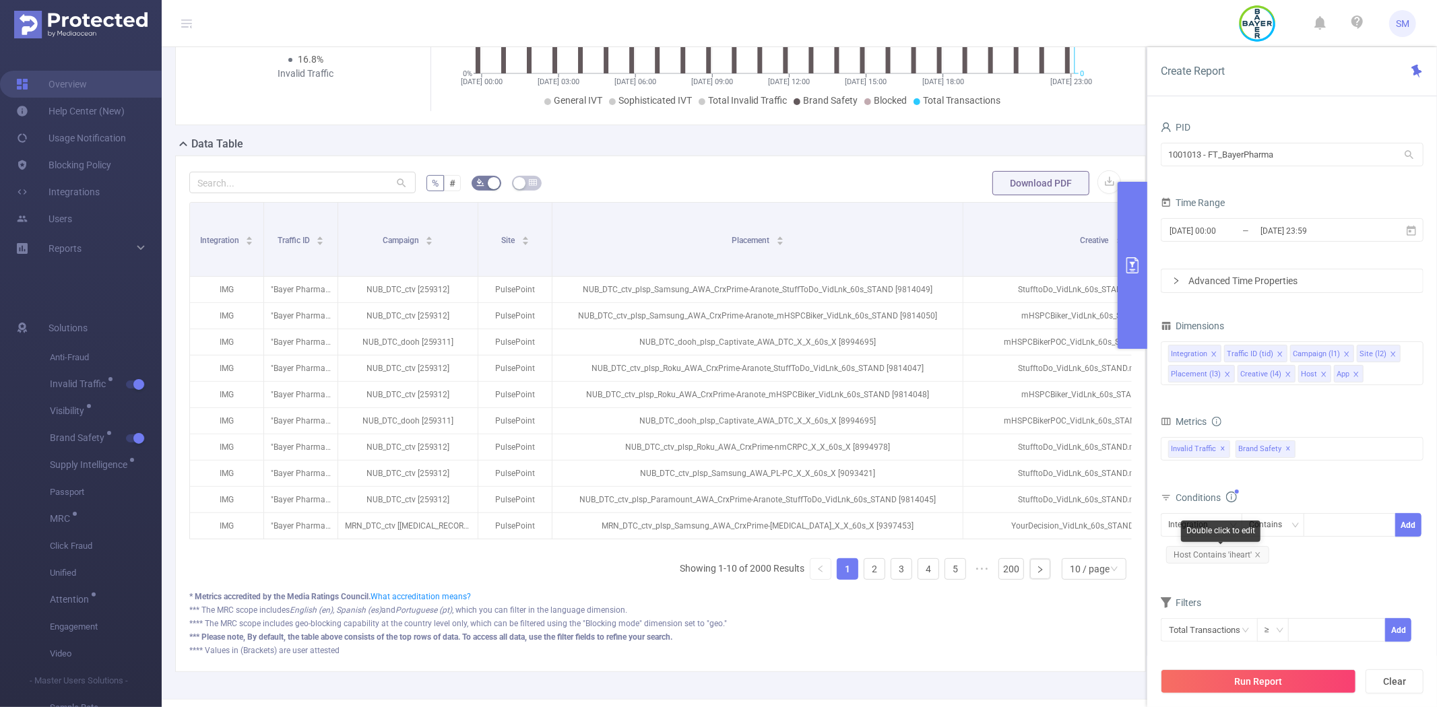
click at [1260, 553] on span "Host Contains 'iheart'" at bounding box center [1217, 555] width 103 height 18
click at [1255, 554] on icon "icon: close" at bounding box center [1257, 555] width 7 height 7
click at [1204, 532] on div "Integration" at bounding box center [1192, 525] width 49 height 22
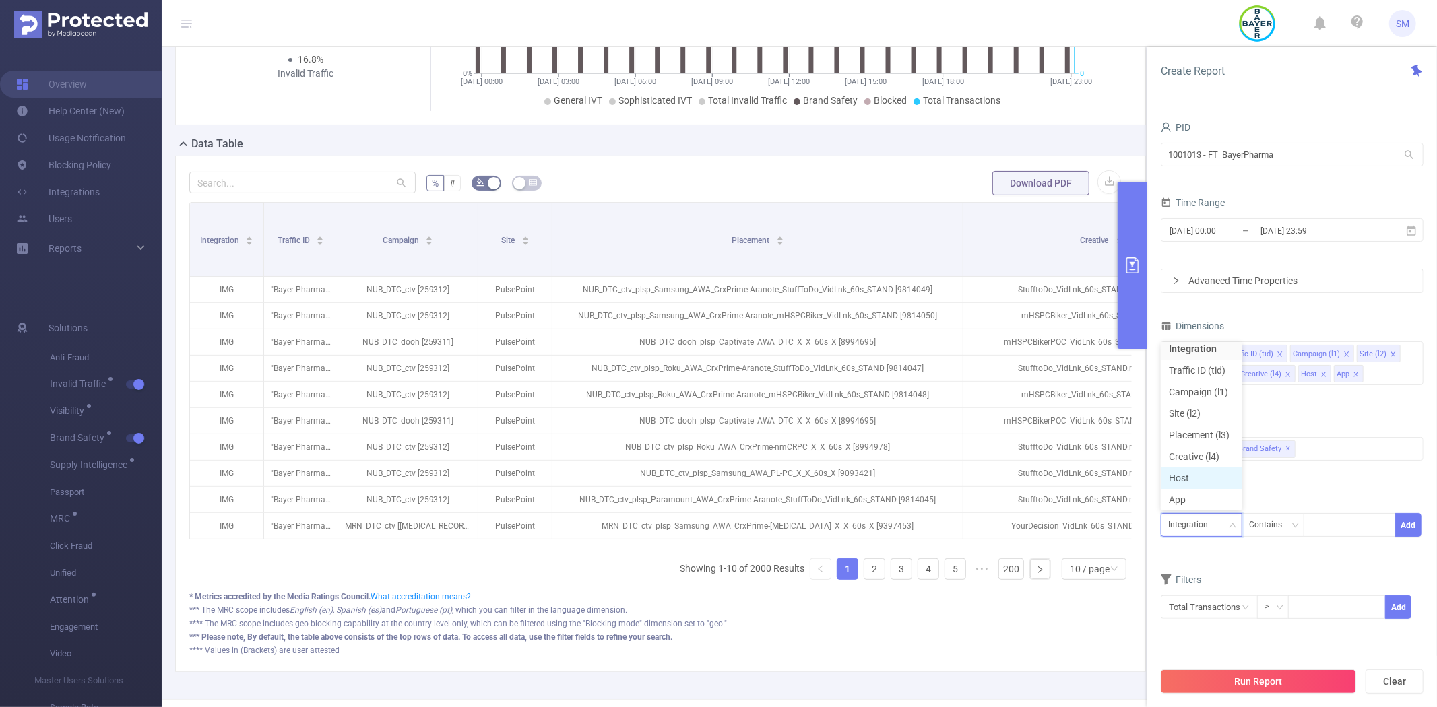
click at [1203, 477] on li "Host" at bounding box center [1202, 479] width 82 height 22
click at [1347, 533] on div at bounding box center [1349, 525] width 77 height 22
type input "iheart"
click at [1343, 554] on li "iheart" at bounding box center [1350, 553] width 92 height 22
click at [1403, 523] on button "Add" at bounding box center [1408, 525] width 26 height 24
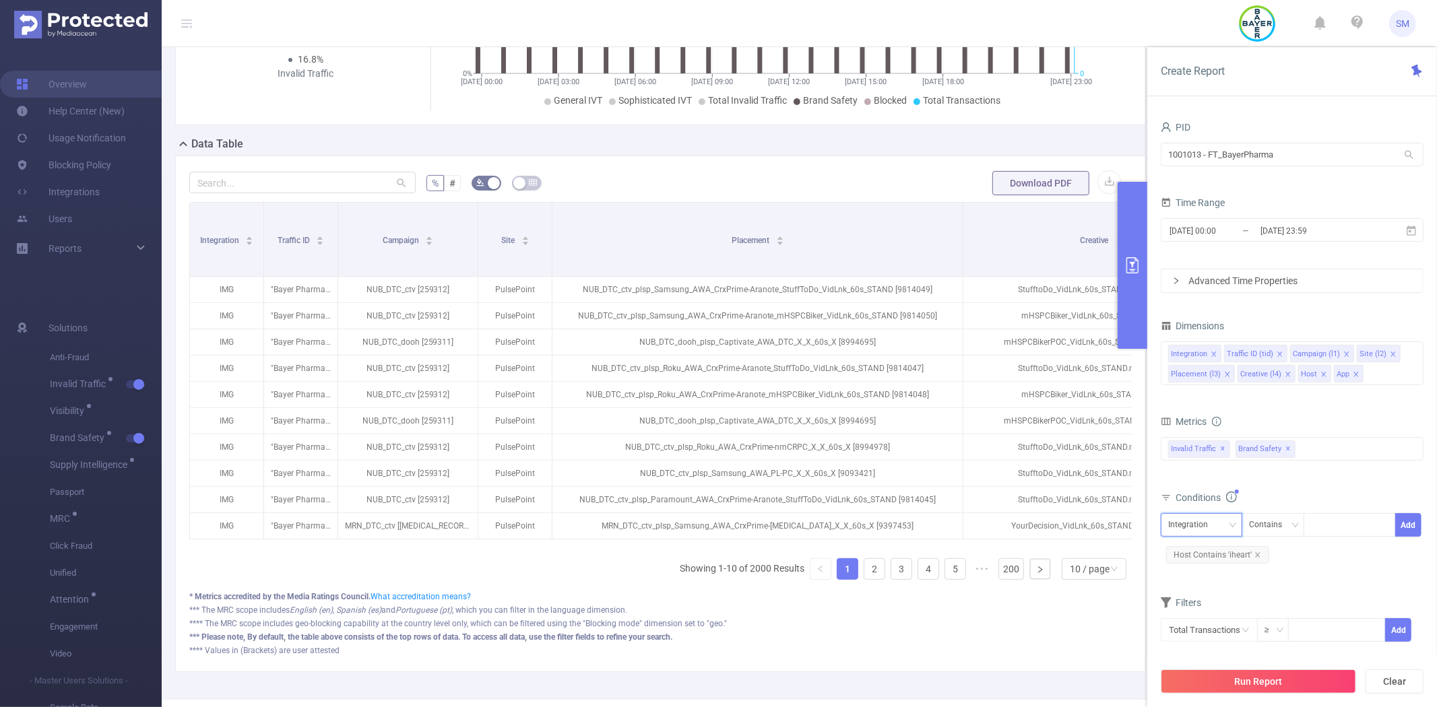
click at [1206, 521] on div "Integration" at bounding box center [1192, 525] width 49 height 22
click at [1207, 494] on li "App" at bounding box center [1202, 500] width 82 height 22
click at [1353, 531] on div at bounding box center [1349, 525] width 77 height 22
type input "iheart"
click at [1358, 550] on li "iheart" at bounding box center [1350, 553] width 92 height 22
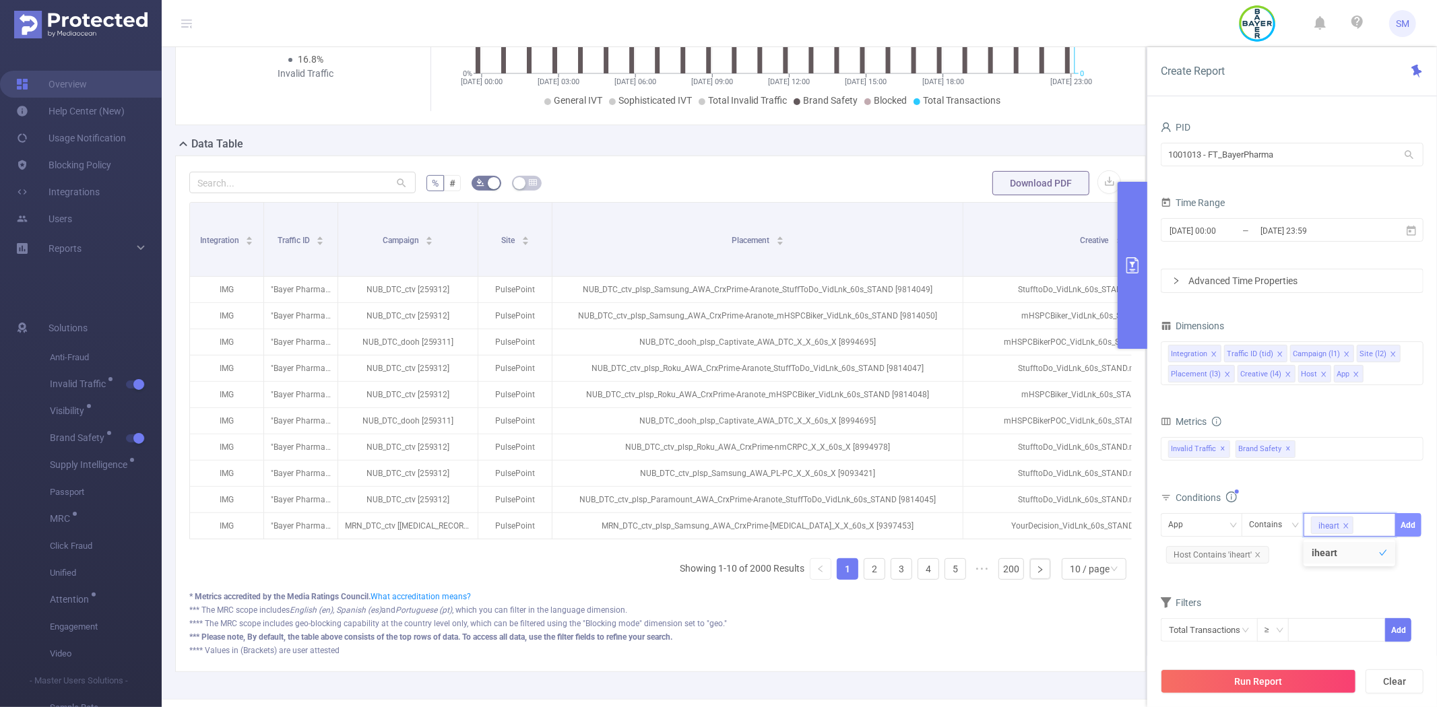
click at [1411, 528] on button "Add" at bounding box center [1408, 525] width 26 height 24
click at [1283, 553] on span "and App Contains 'iheart'" at bounding box center [1336, 555] width 123 height 9
drag, startPoint x: 1283, startPoint y: 553, endPoint x: 1274, endPoint y: 554, distance: 9.5
click at [1275, 554] on span "and App Contains 'iheart'" at bounding box center [1336, 555] width 123 height 9
click at [1278, 555] on span "and App Contains 'iheart'" at bounding box center [1336, 555] width 123 height 9
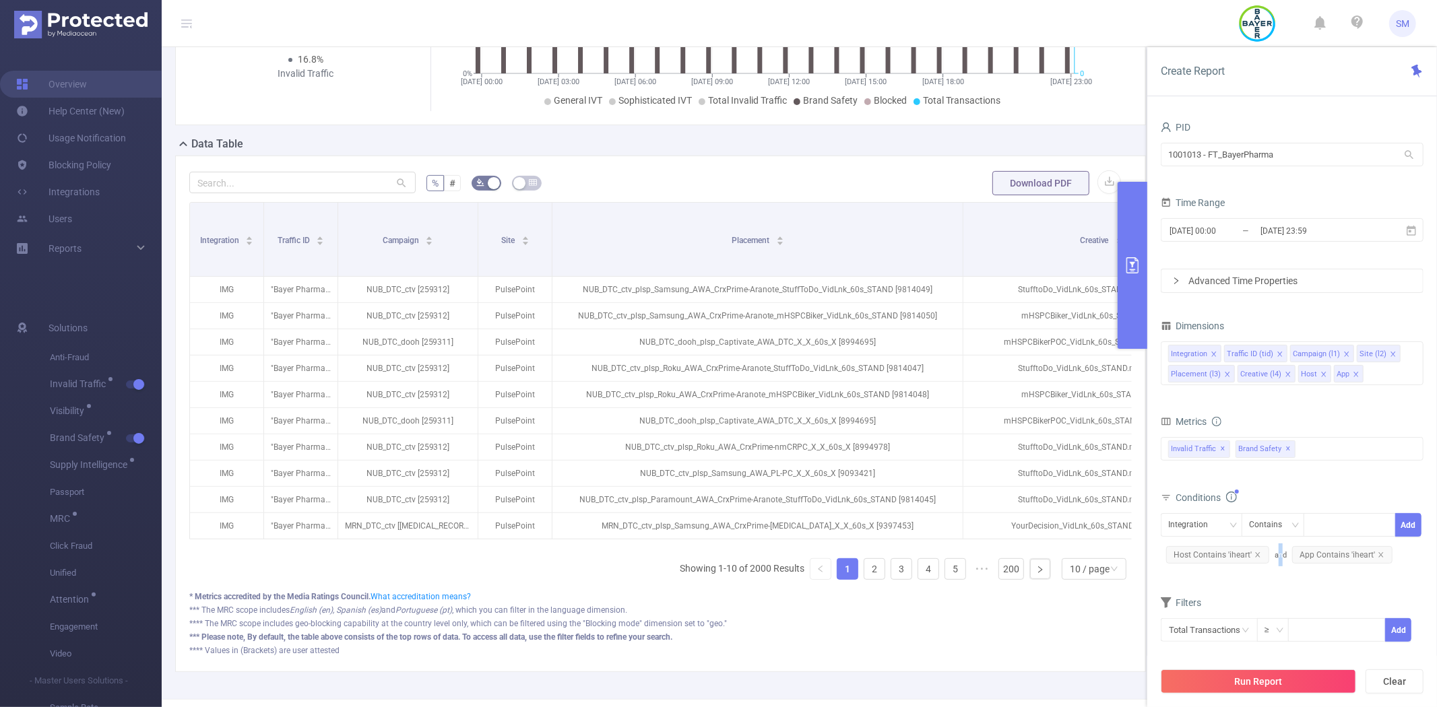
click at [1277, 554] on span "and App Contains 'iheart'" at bounding box center [1336, 555] width 123 height 9
click at [1380, 552] on icon "icon: close" at bounding box center [1381, 555] width 7 height 7
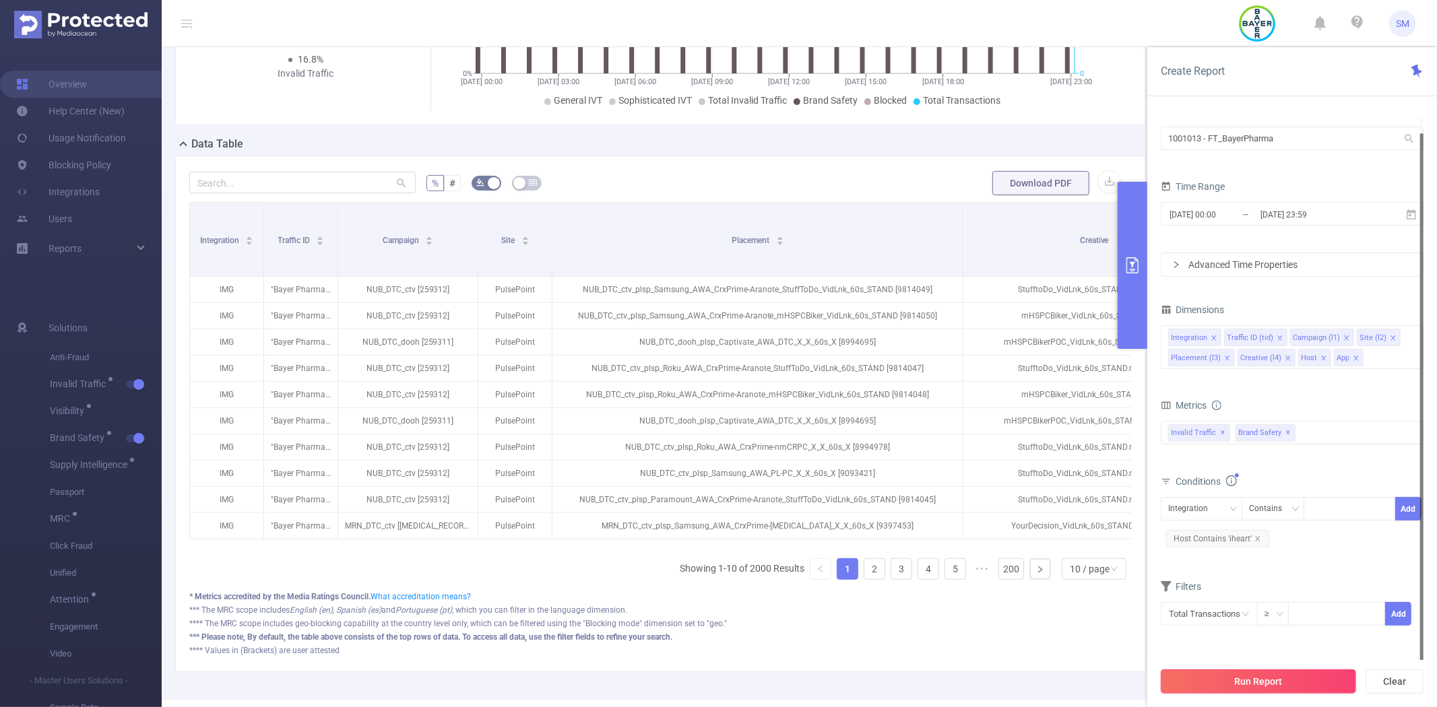
click at [1294, 671] on button "Run Report" at bounding box center [1258, 682] width 195 height 24
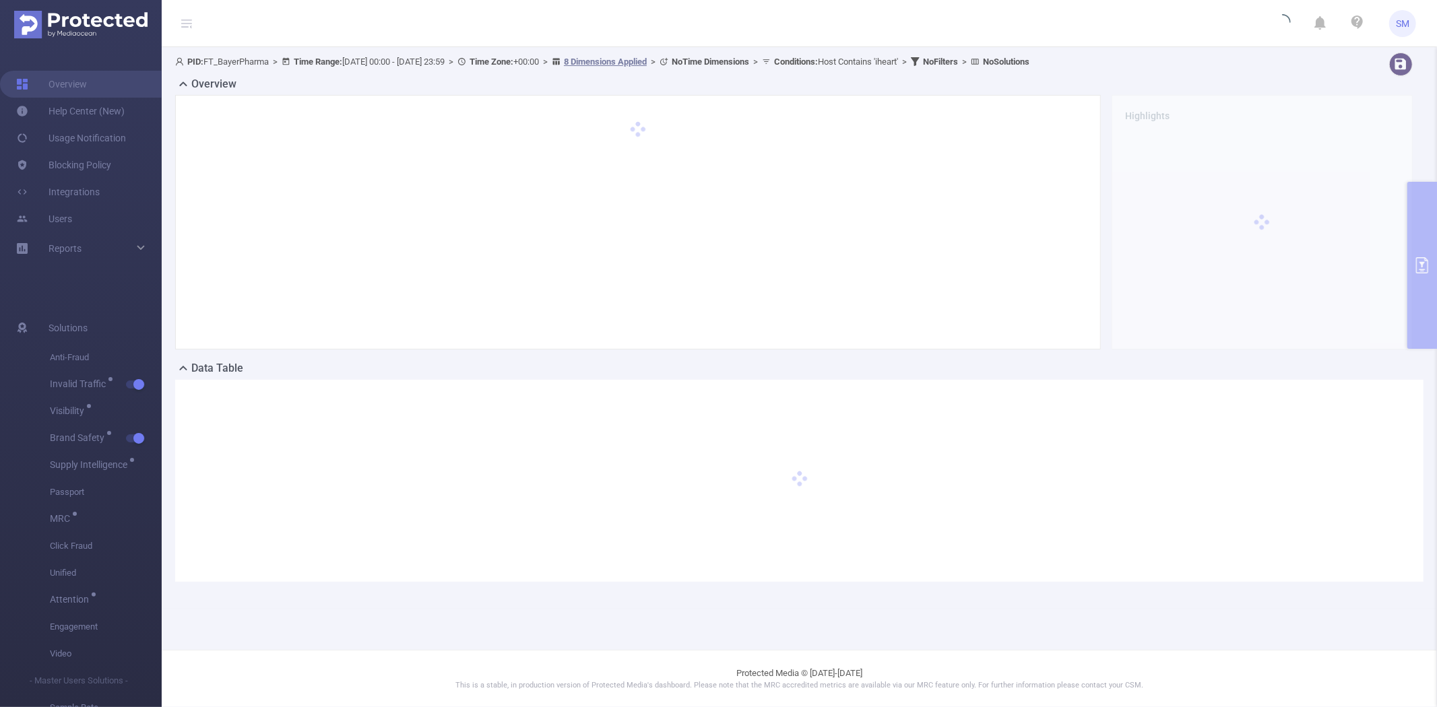
scroll to position [0, 0]
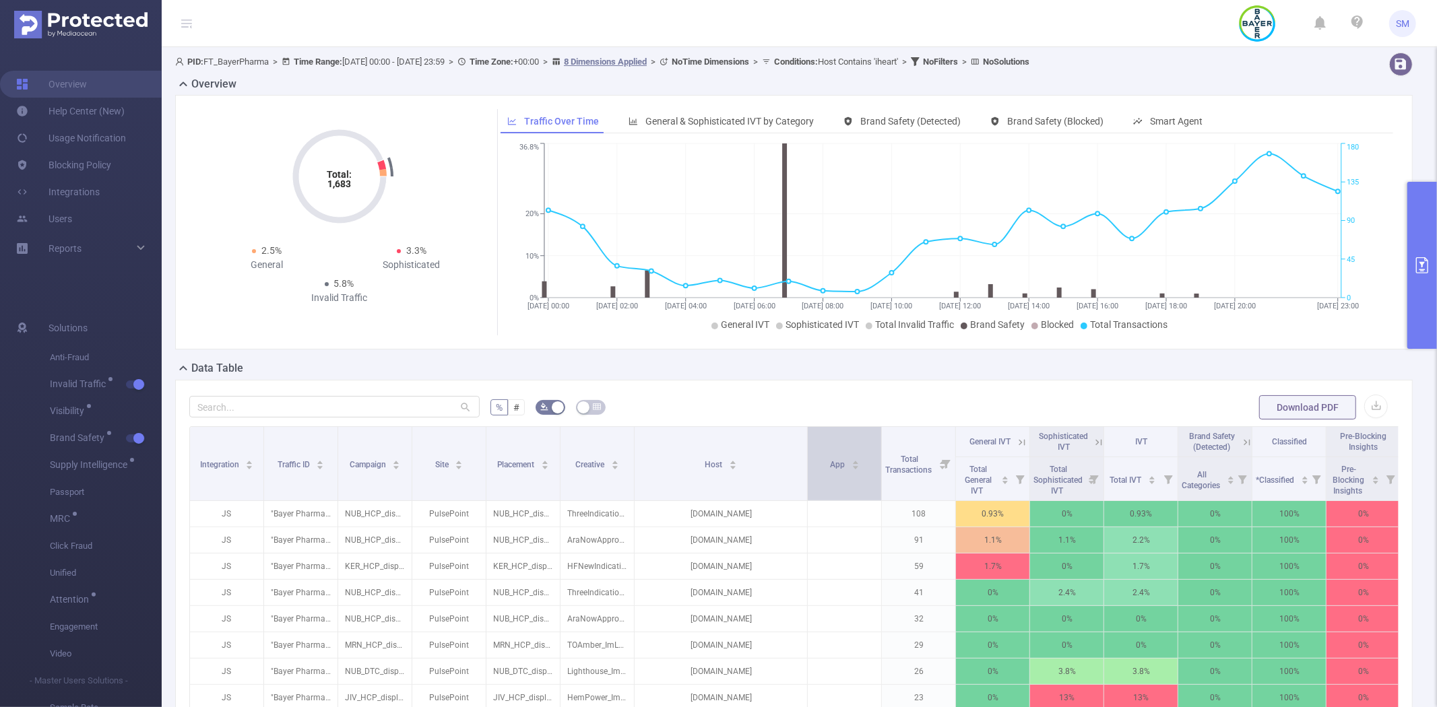
drag, startPoint x: 711, startPoint y: 453, endPoint x: 806, endPoint y: 451, distance: 95.0
click at [806, 451] on span at bounding box center [807, 463] width 7 height 73
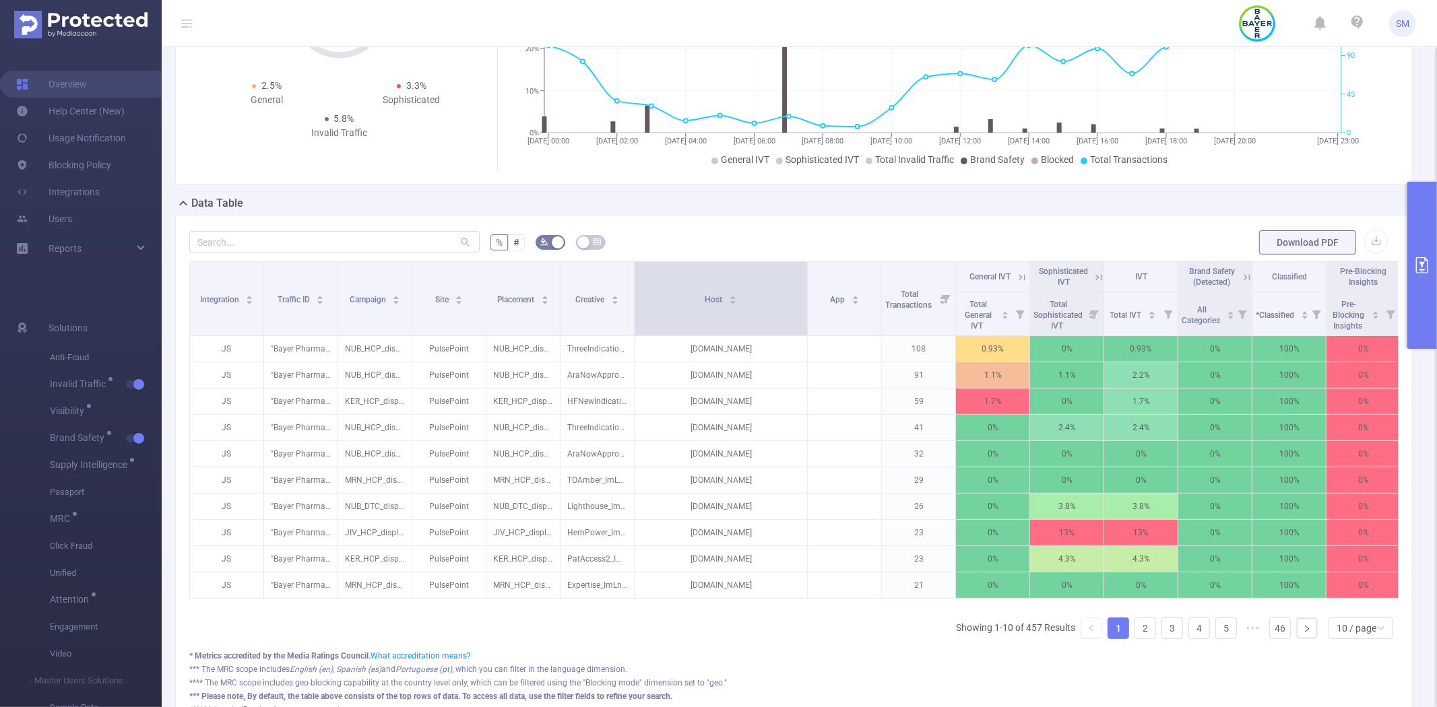
scroll to position [224, 0]
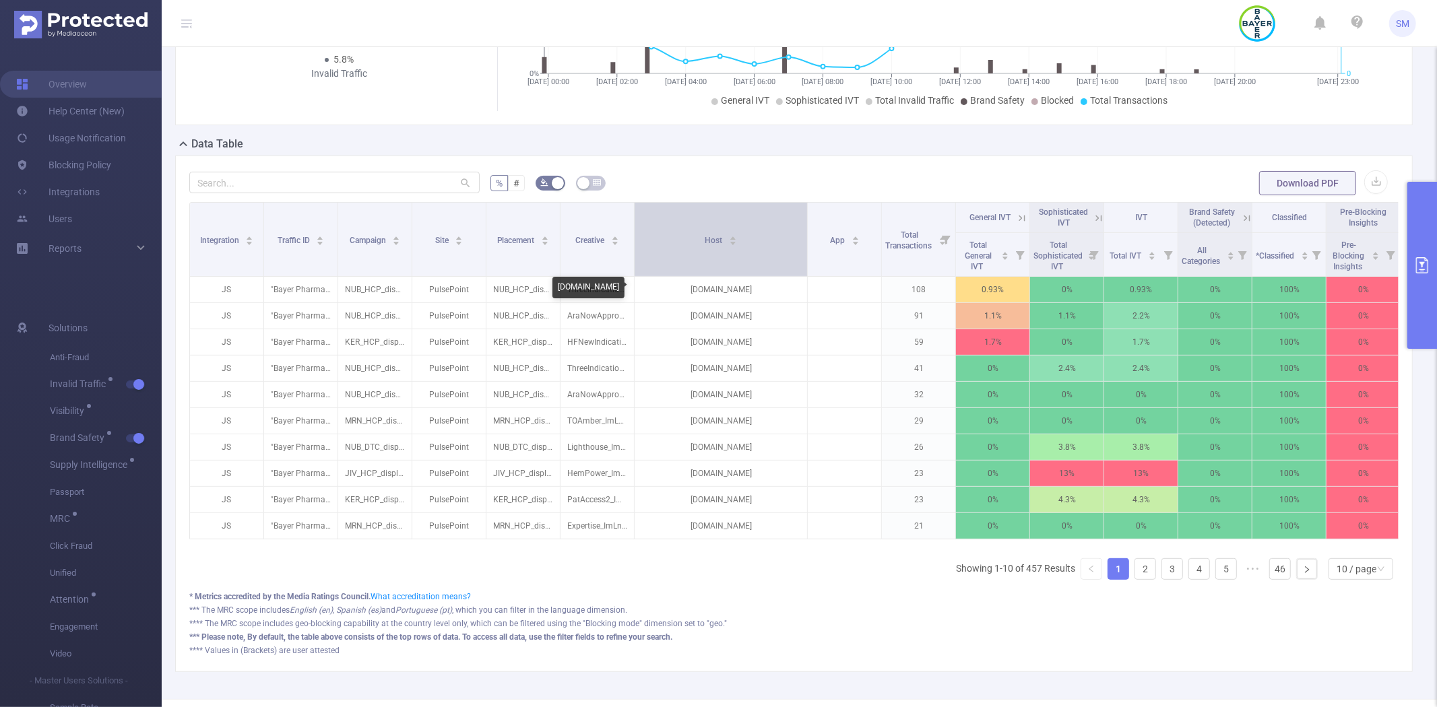
click at [709, 246] on div "Host" at bounding box center [721, 238] width 32 height 13
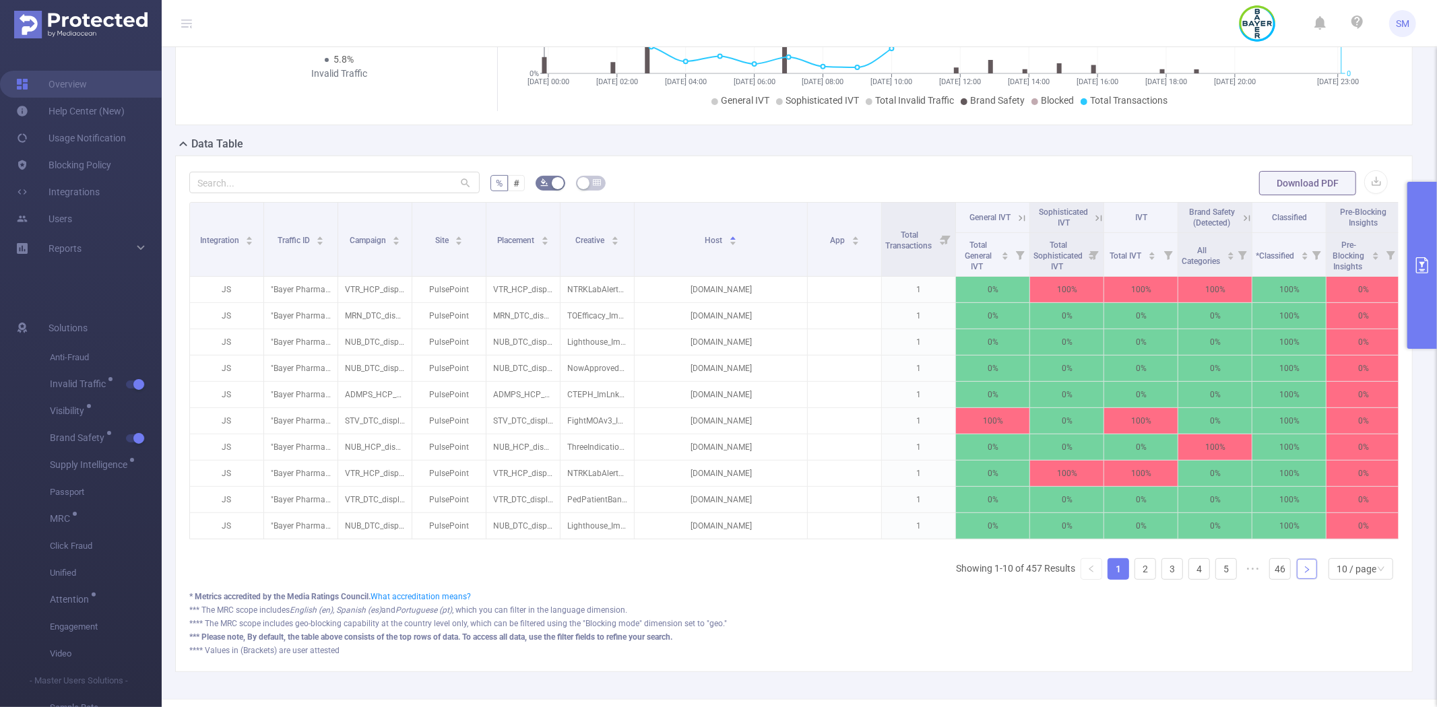
click at [1302, 579] on link at bounding box center [1307, 569] width 20 height 20
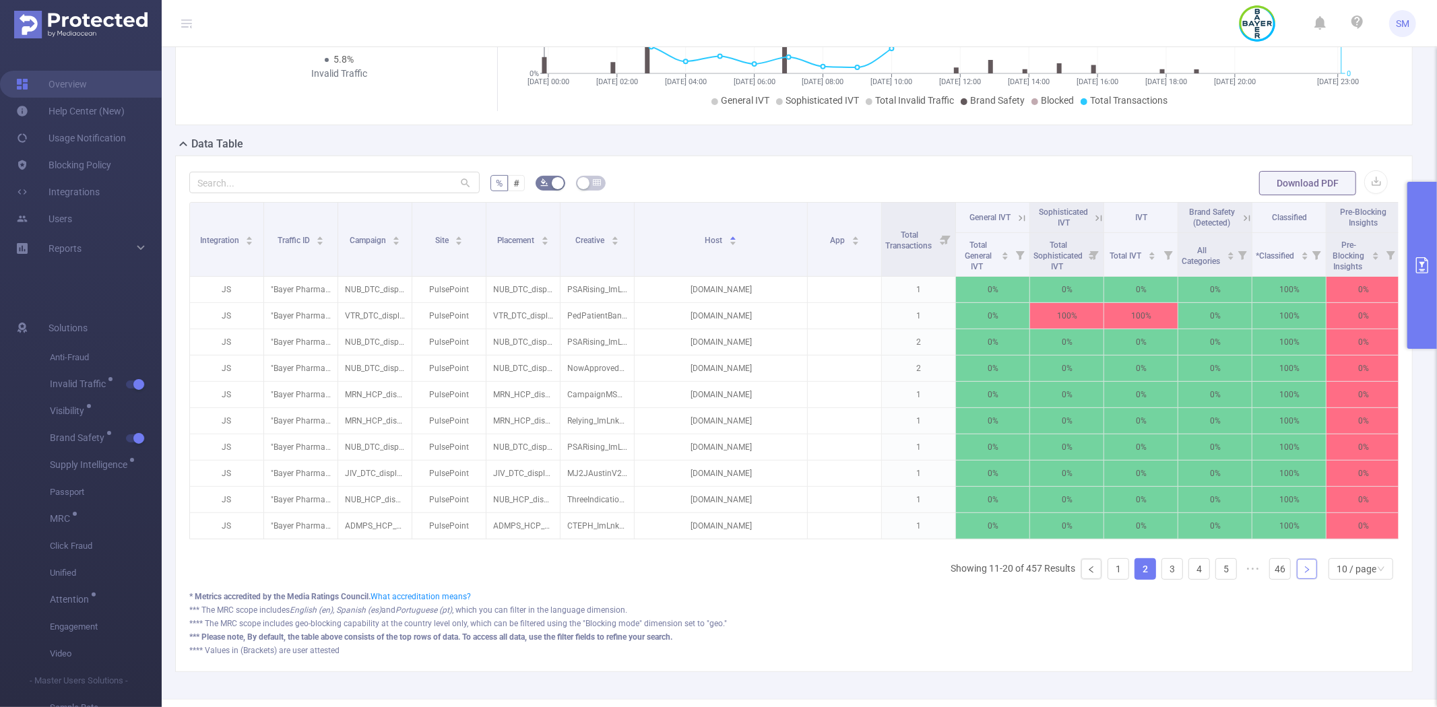
click at [1302, 579] on link at bounding box center [1307, 569] width 20 height 20
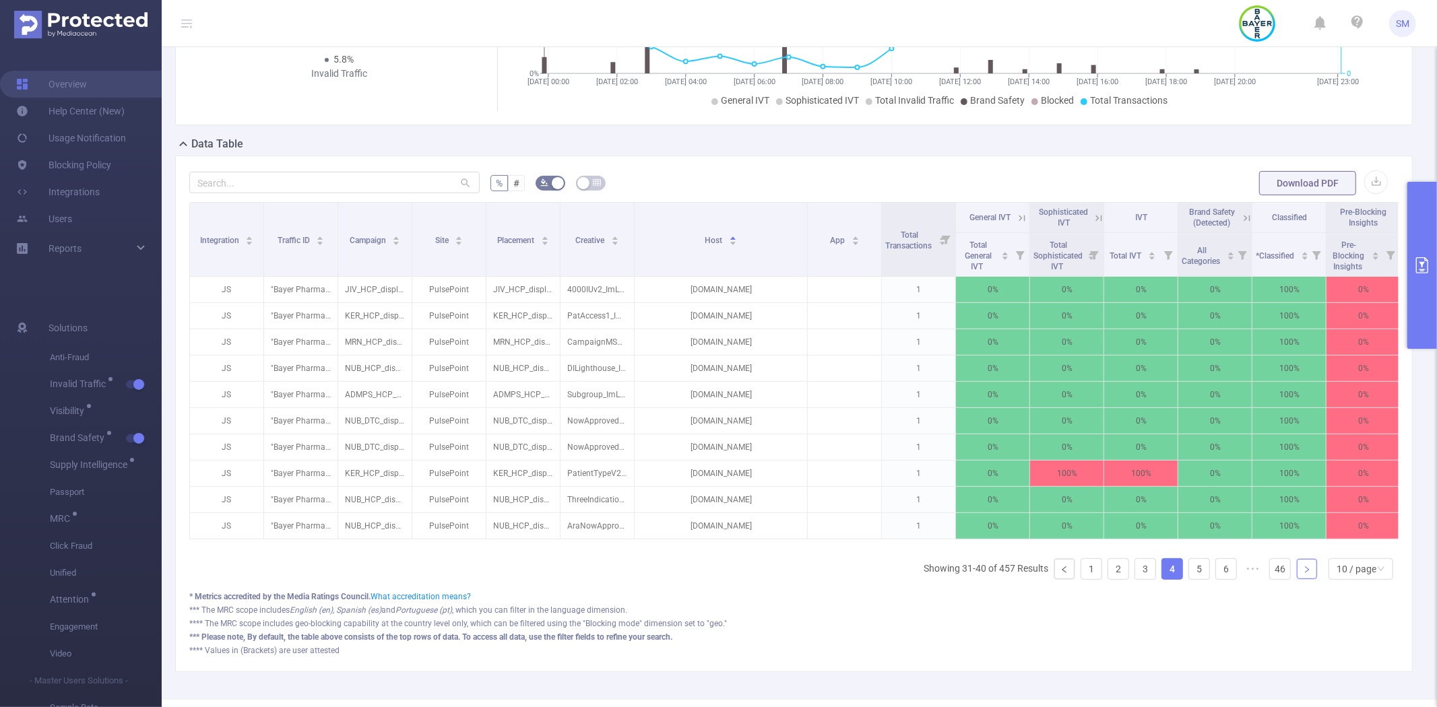
click at [1302, 579] on link at bounding box center [1307, 569] width 20 height 20
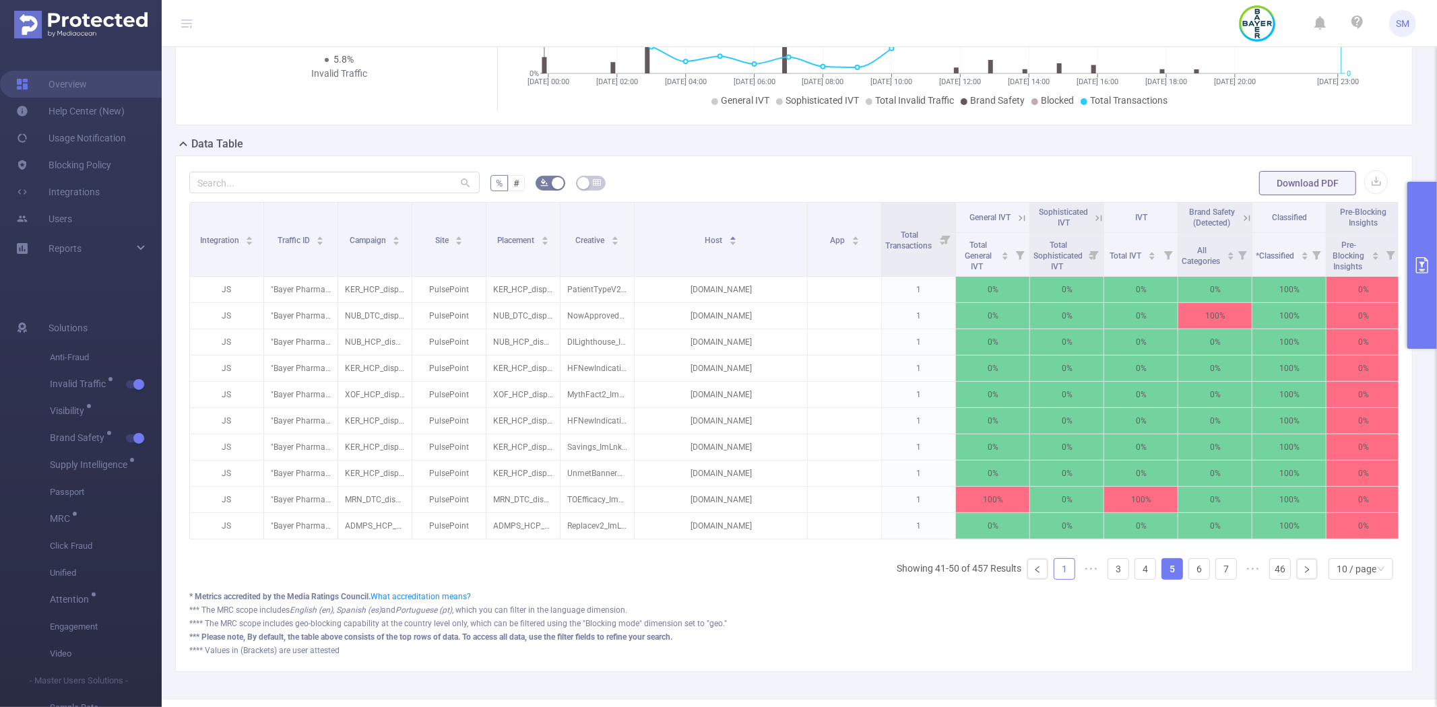
click at [1054, 579] on link "1" at bounding box center [1064, 569] width 20 height 20
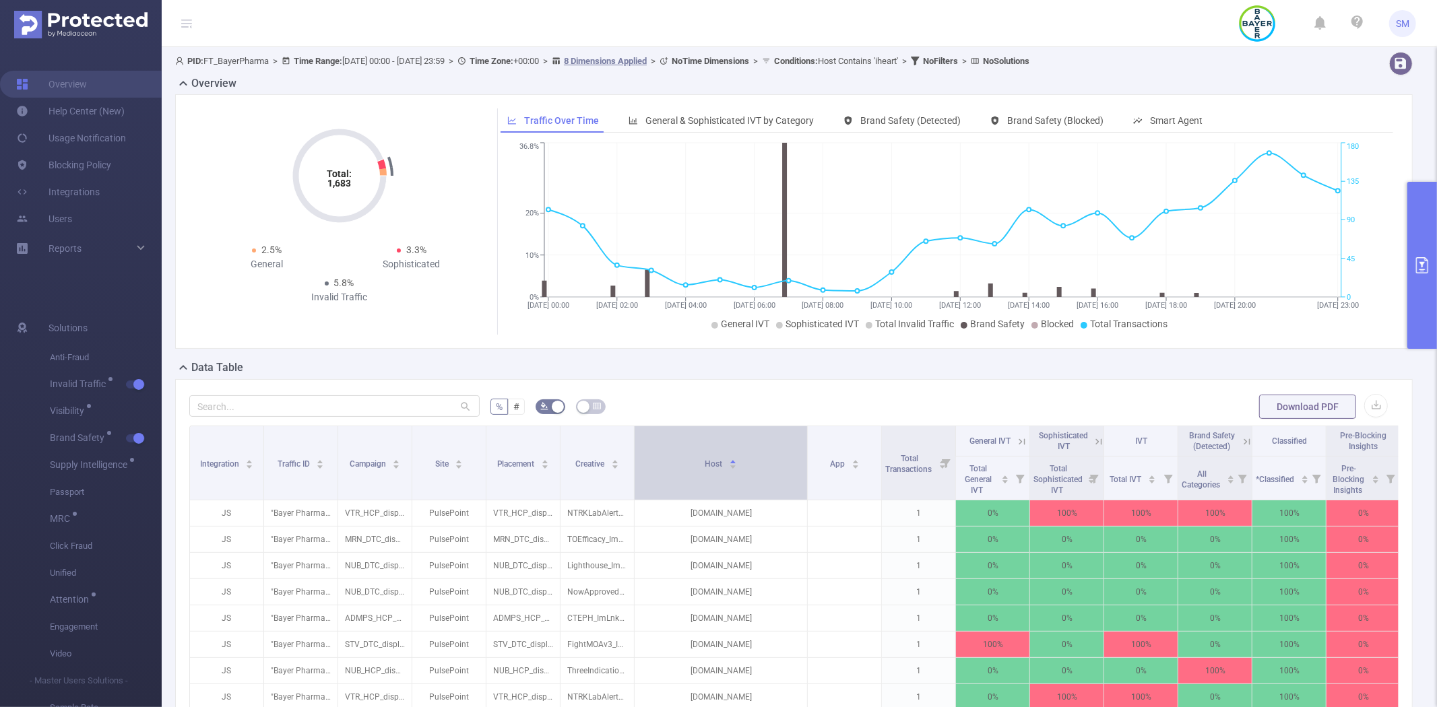
scroll to position [0, 0]
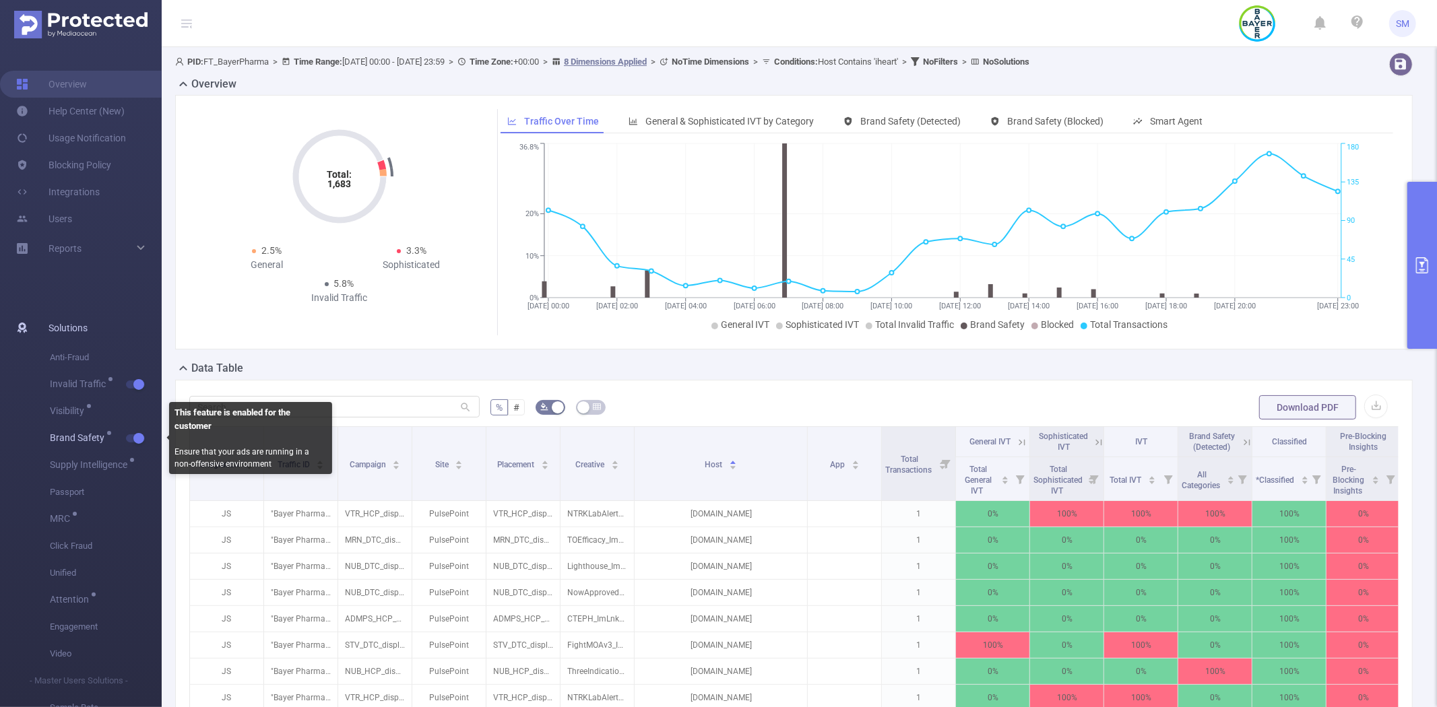
click at [135, 438] on button "button" at bounding box center [135, 439] width 19 height 8
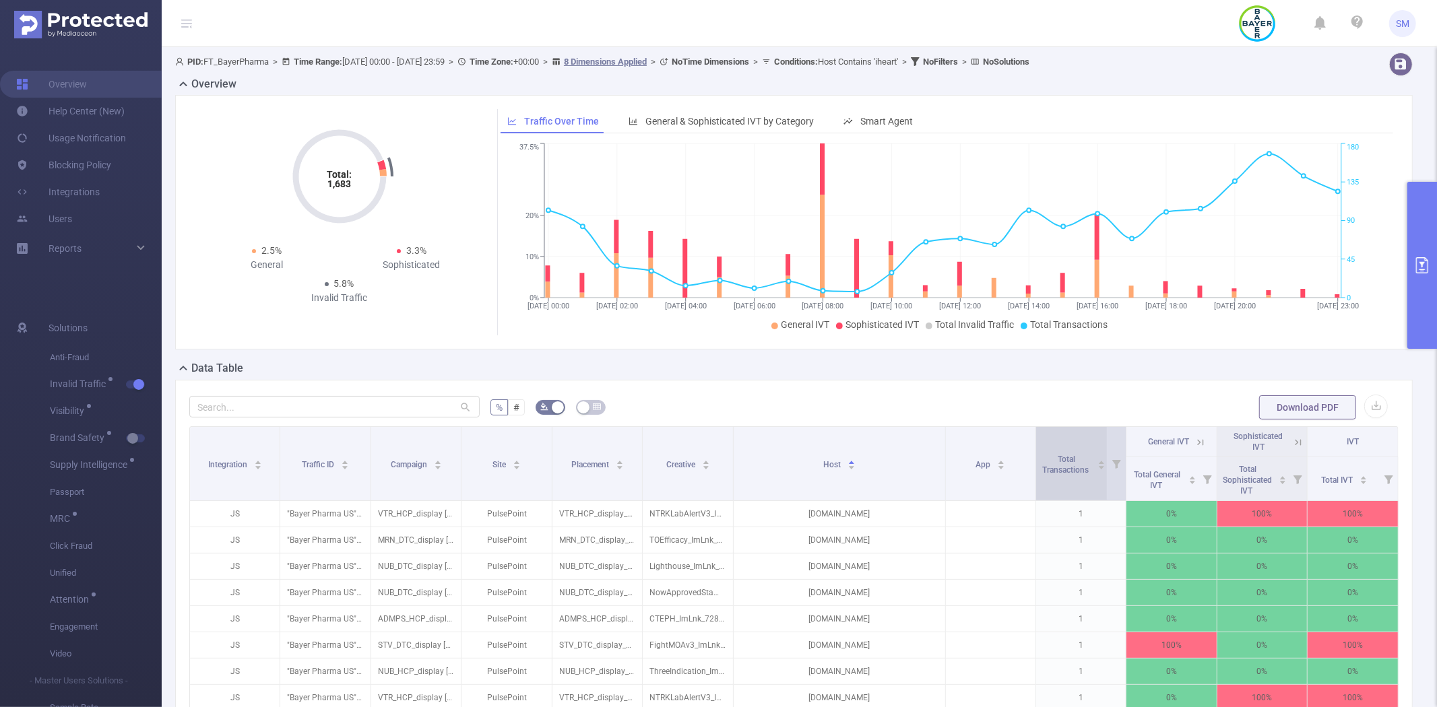
click at [1051, 452] on span "Total Transactions" at bounding box center [1067, 463] width 54 height 24
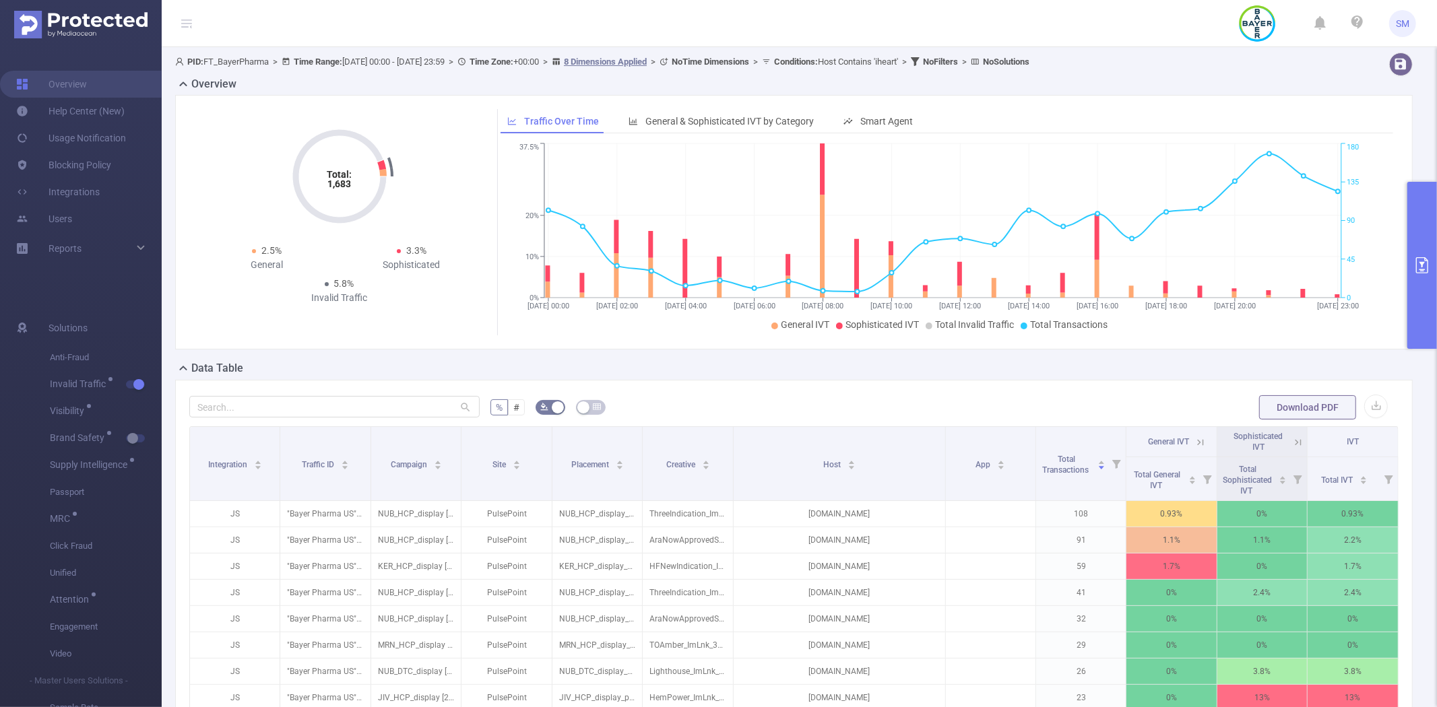
scroll to position [75, 0]
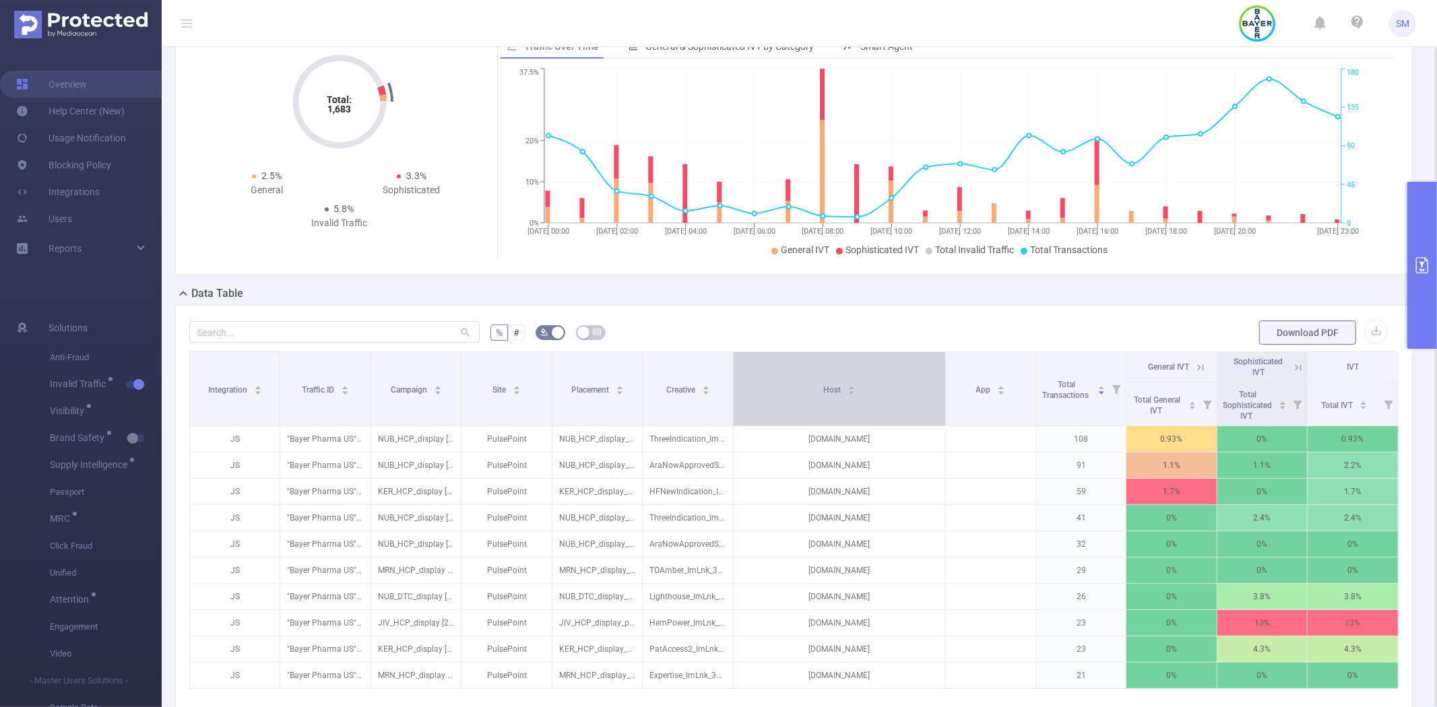
click at [852, 395] on div "Host" at bounding box center [839, 388] width 32 height 13
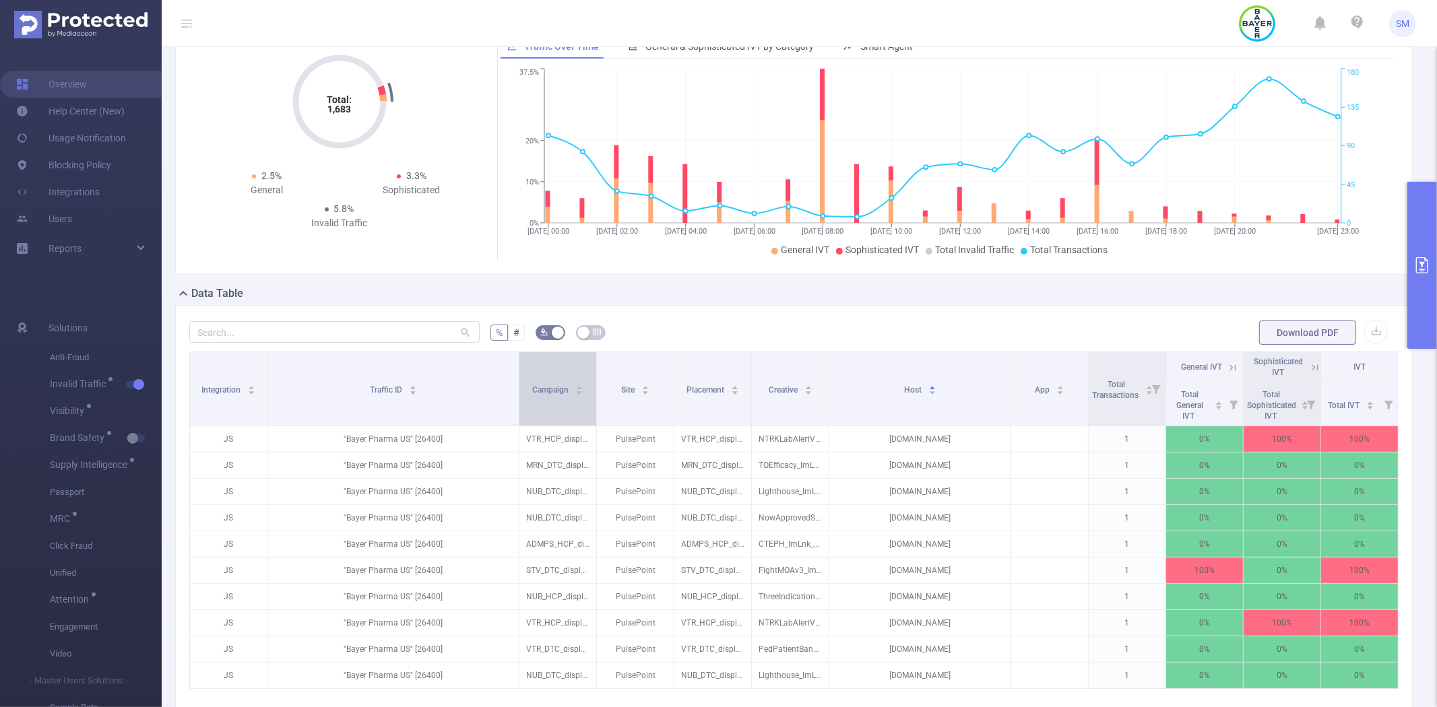
drag, startPoint x: 366, startPoint y: 368, endPoint x: 521, endPoint y: 369, distance: 154.3
click at [521, 369] on tr "Integration Traffic ID Campaign Site Placement Creative Host App Total Transact…" at bounding box center [794, 367] width 1209 height 30
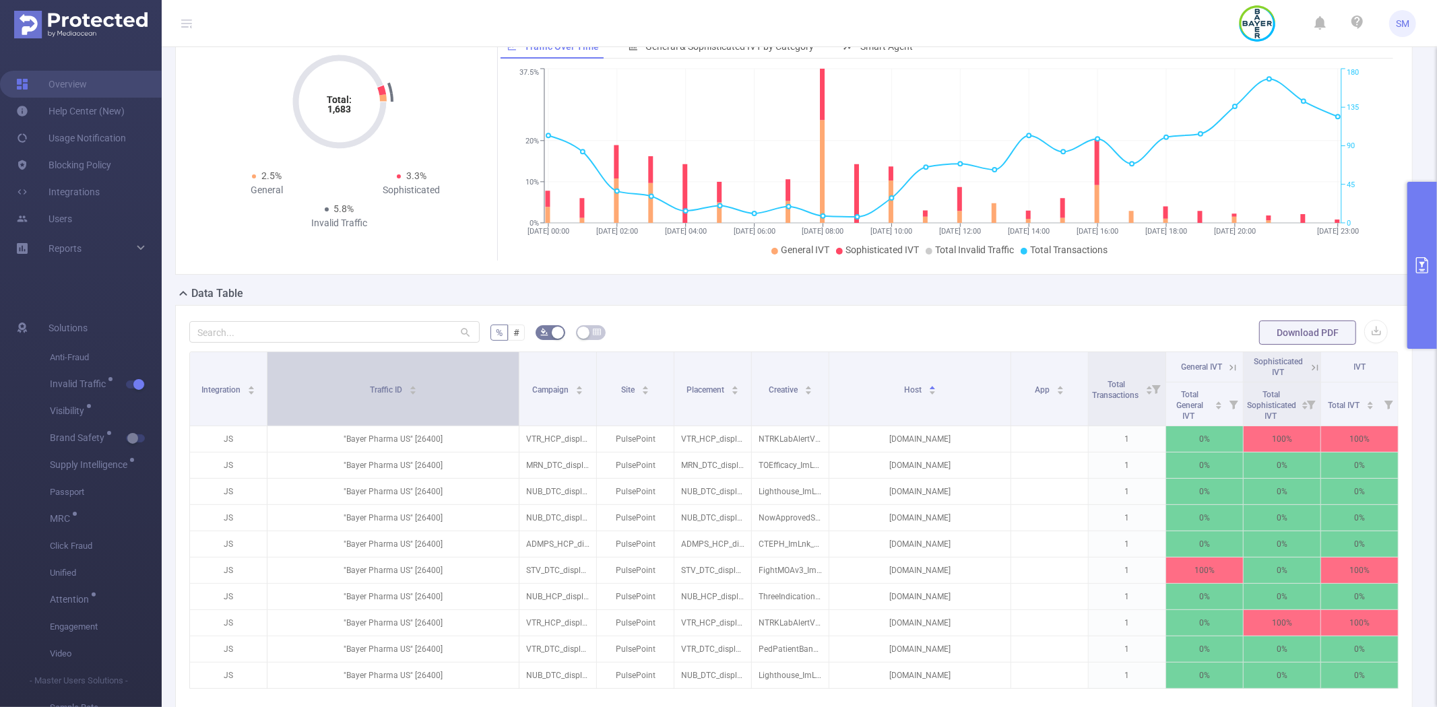
click at [417, 394] on div "Traffic ID" at bounding box center [393, 388] width 47 height 13
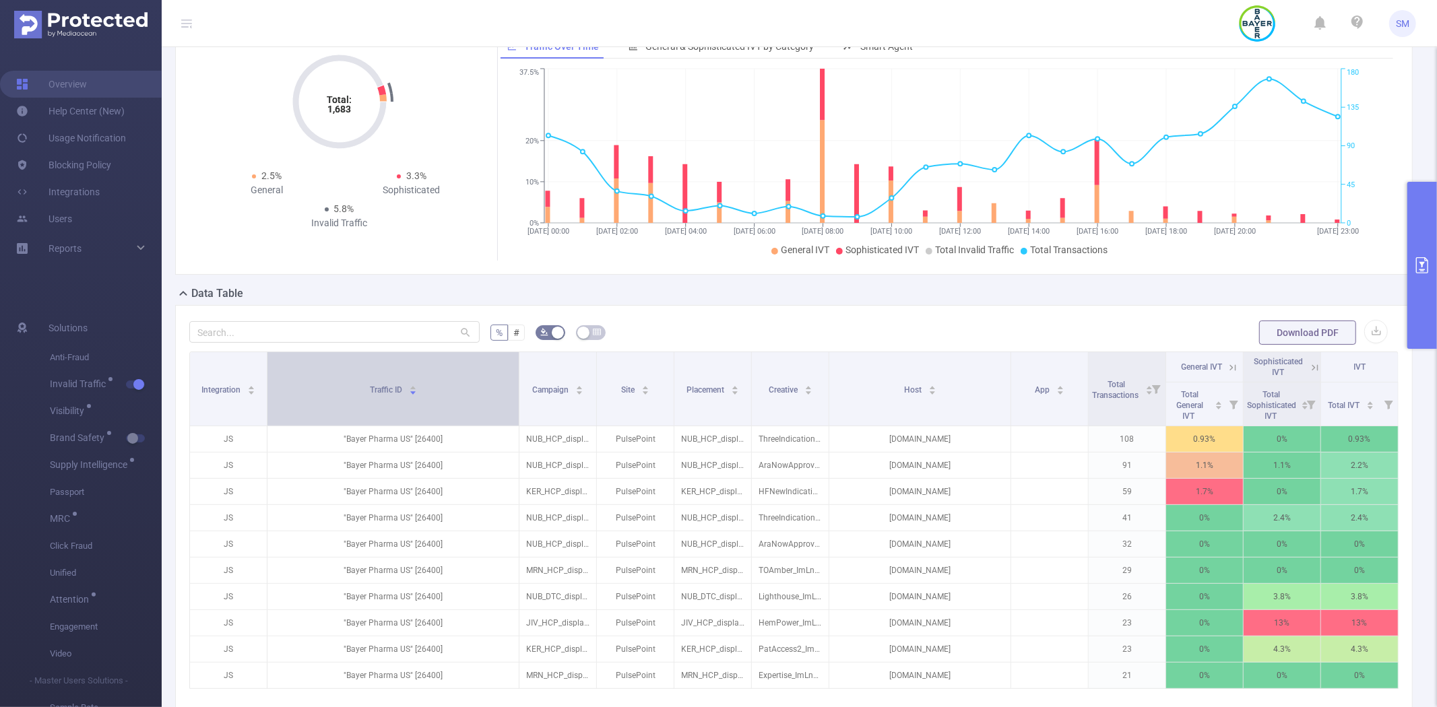
click at [417, 394] on div "Traffic ID" at bounding box center [393, 388] width 47 height 13
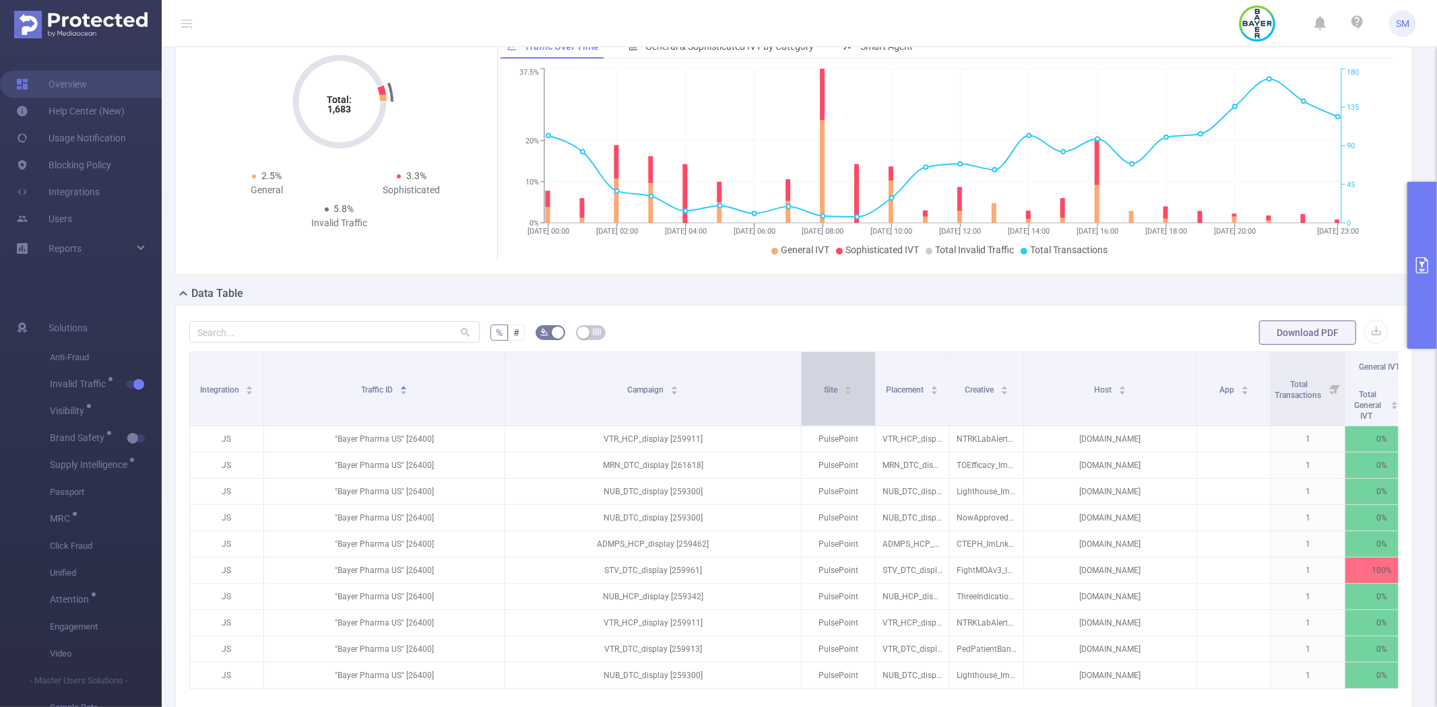
drag, startPoint x: 592, startPoint y: 373, endPoint x: 802, endPoint y: 374, distance: 210.9
click at [802, 374] on tr "Integration Traffic ID Campaign Site Placement Creative Host App Total Transact…" at bounding box center [879, 367] width 1378 height 30
click at [1429, 230] on button "primary" at bounding box center [1422, 265] width 30 height 167
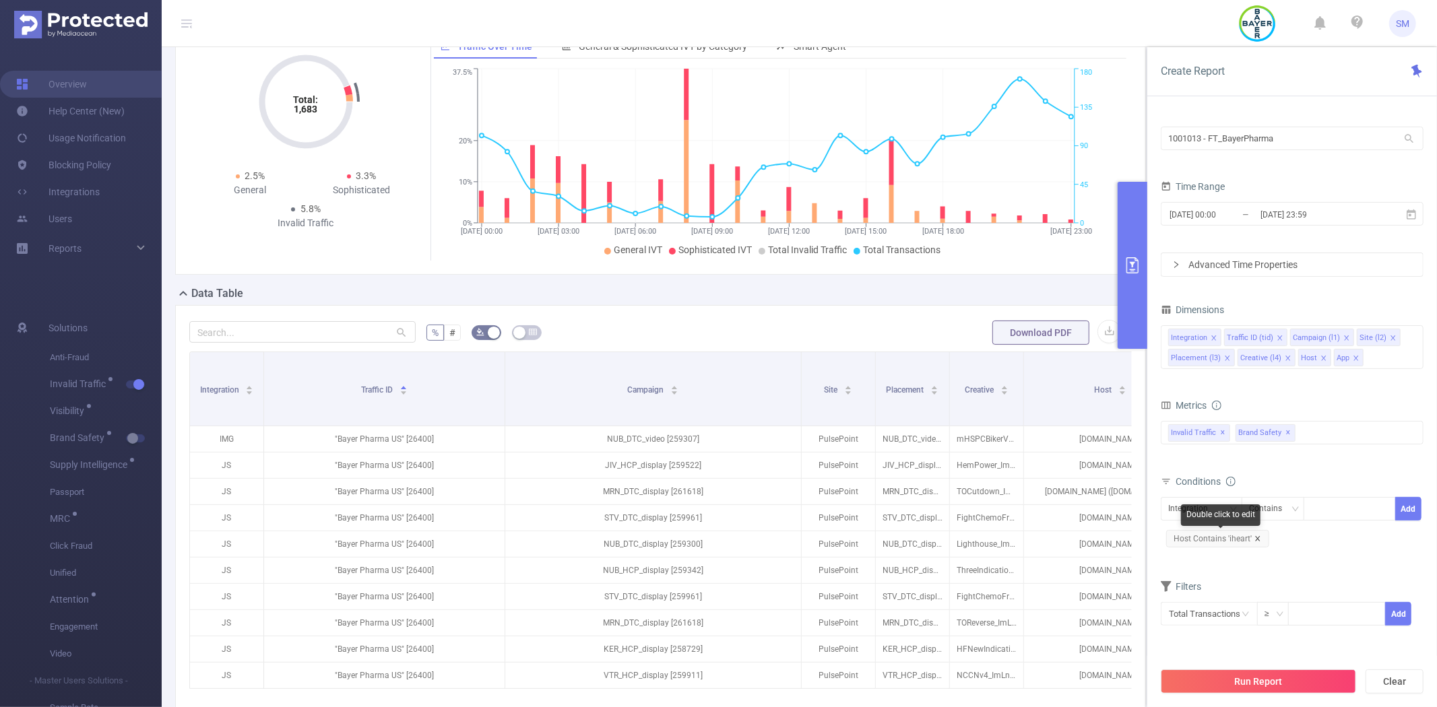
click at [1258, 539] on icon "icon: close" at bounding box center [1257, 539] width 7 height 7
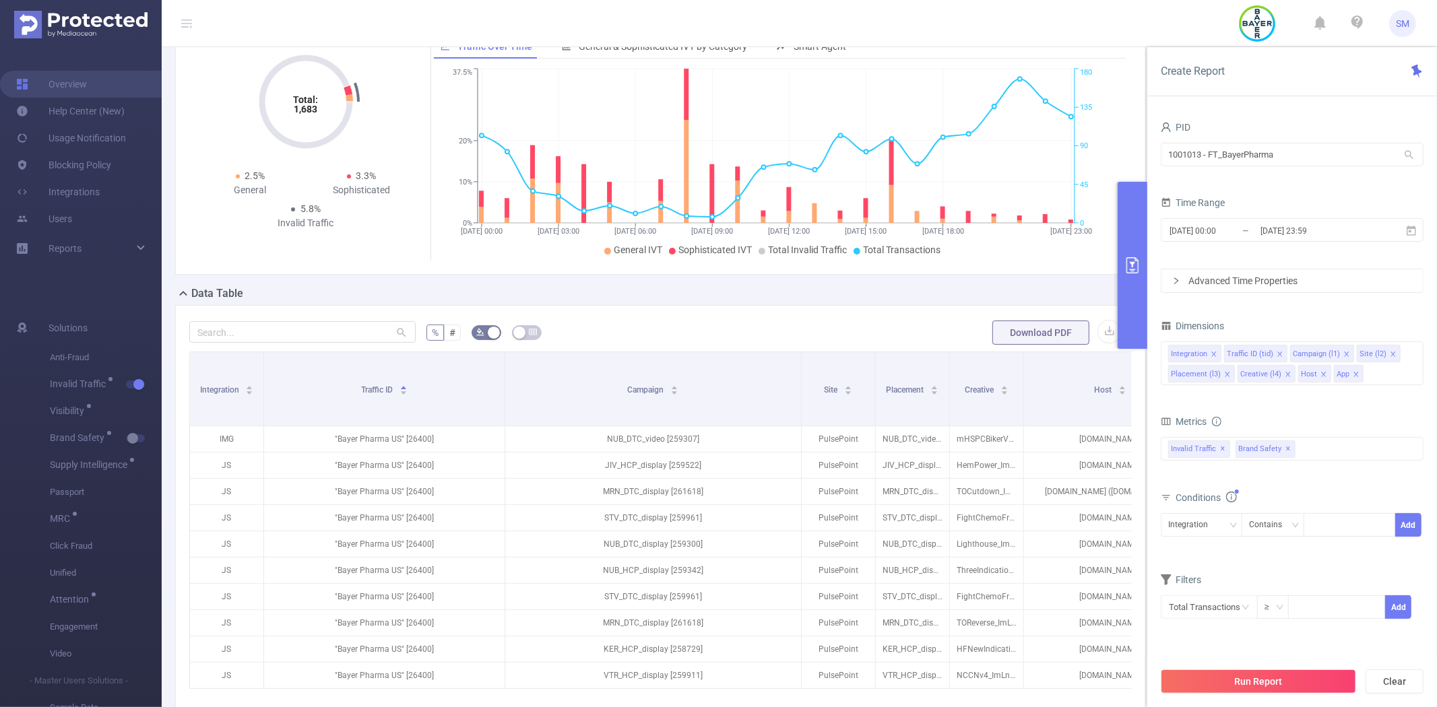
click at [1157, 522] on div "PID 1001013 - FT_BayerPharma 1001013 - FT_BayerPharma Time Range [DATE] 00:00 _…" at bounding box center [1292, 417] width 290 height 627
click at [1194, 525] on div "Integration" at bounding box center [1192, 525] width 49 height 22
click at [1194, 503] on li "App" at bounding box center [1202, 500] width 82 height 22
click at [1336, 529] on div at bounding box center [1349, 525] width 77 height 22
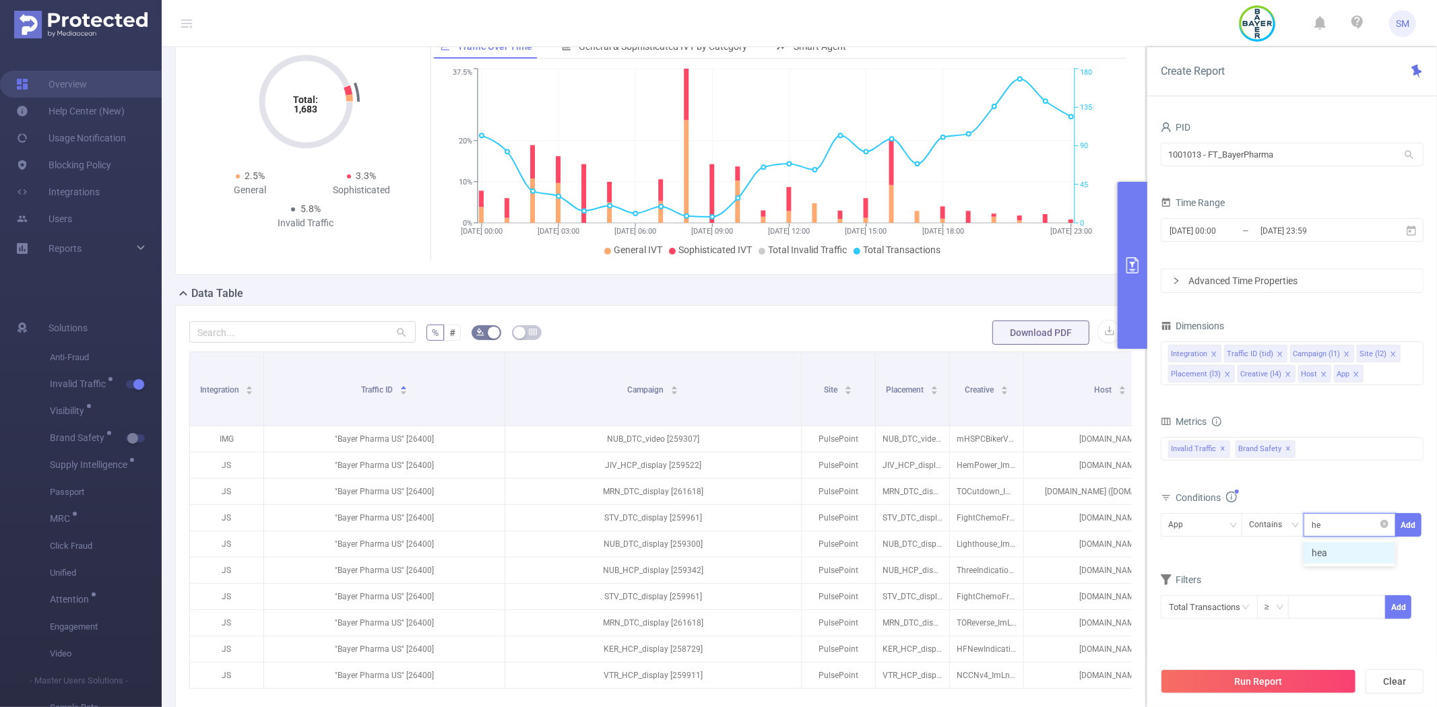
type input "h"
type input "iheart"
click at [1337, 548] on li "iheart" at bounding box center [1350, 553] width 92 height 22
click at [1403, 525] on button "Add" at bounding box center [1408, 525] width 26 height 24
click at [1264, 689] on button "Run Report" at bounding box center [1258, 682] width 195 height 24
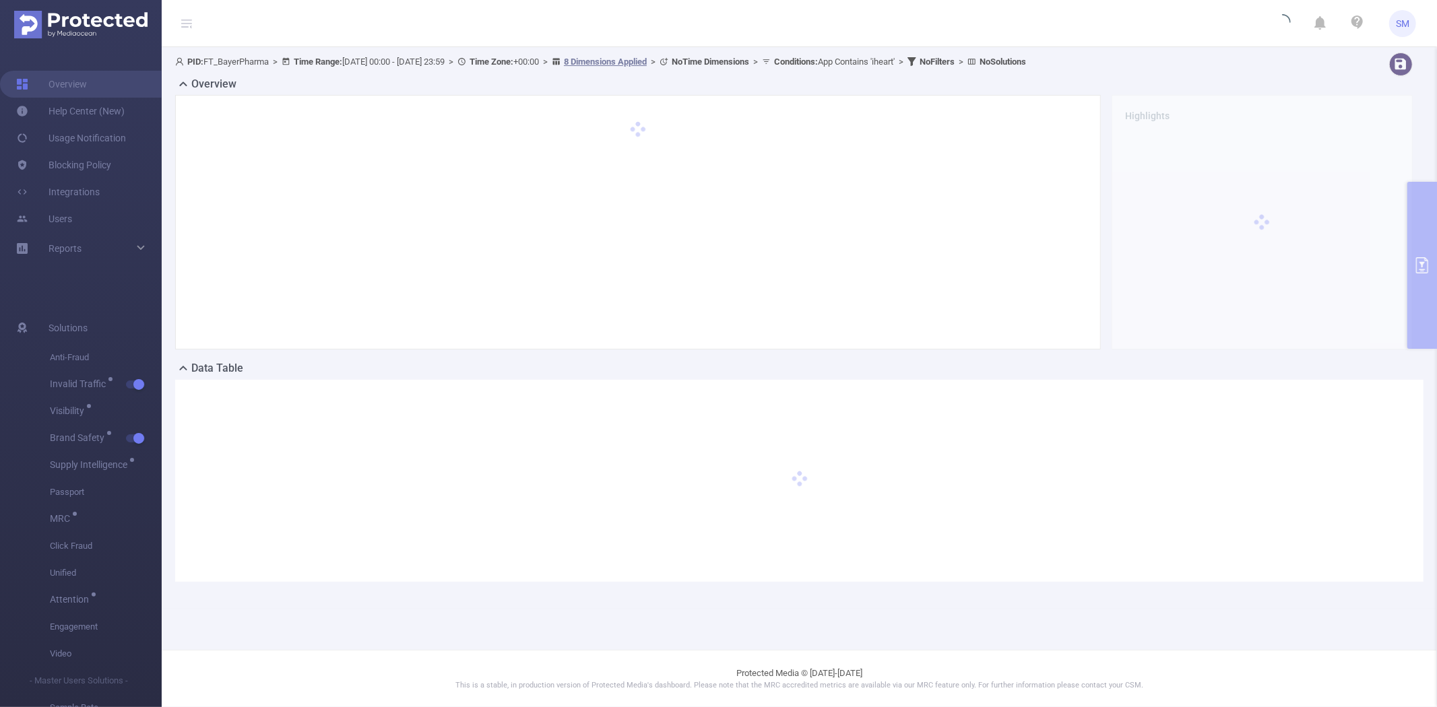
scroll to position [0, 0]
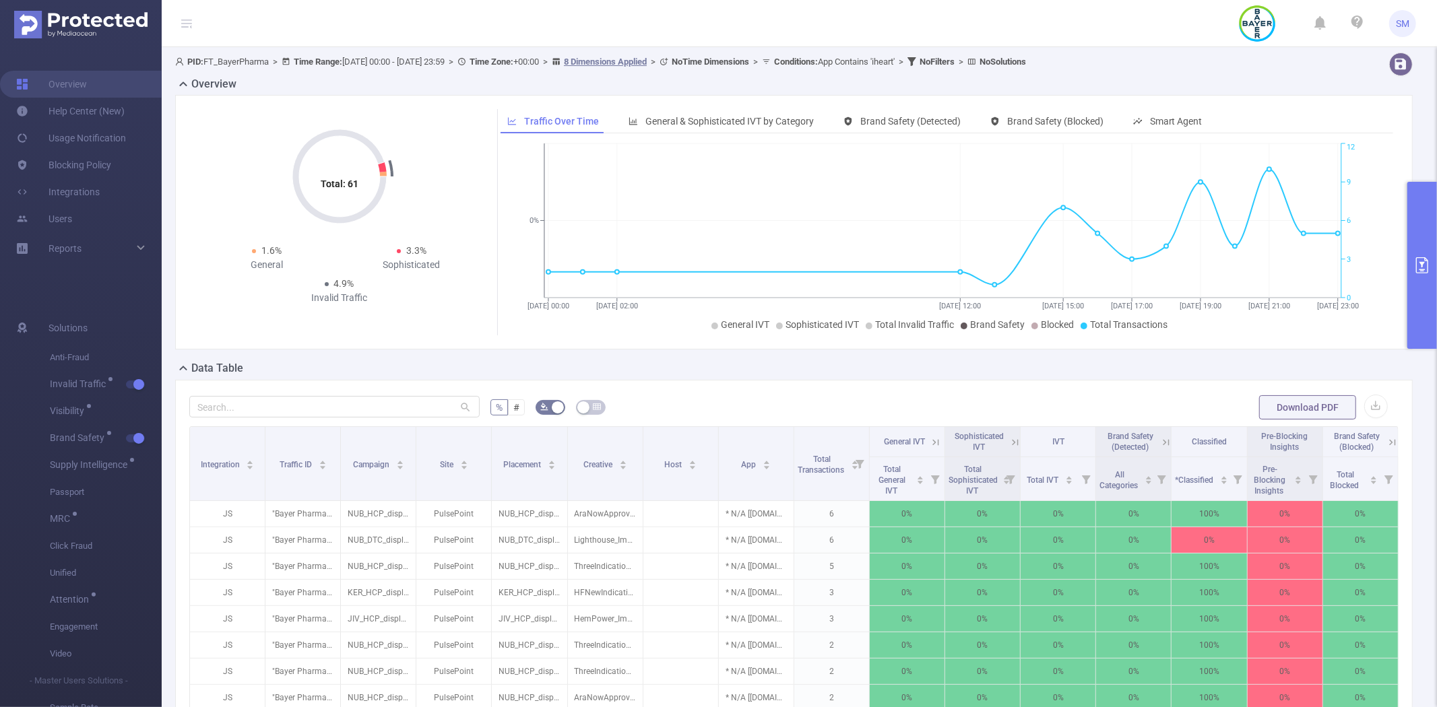
click at [1415, 224] on button "primary" at bounding box center [1422, 265] width 30 height 167
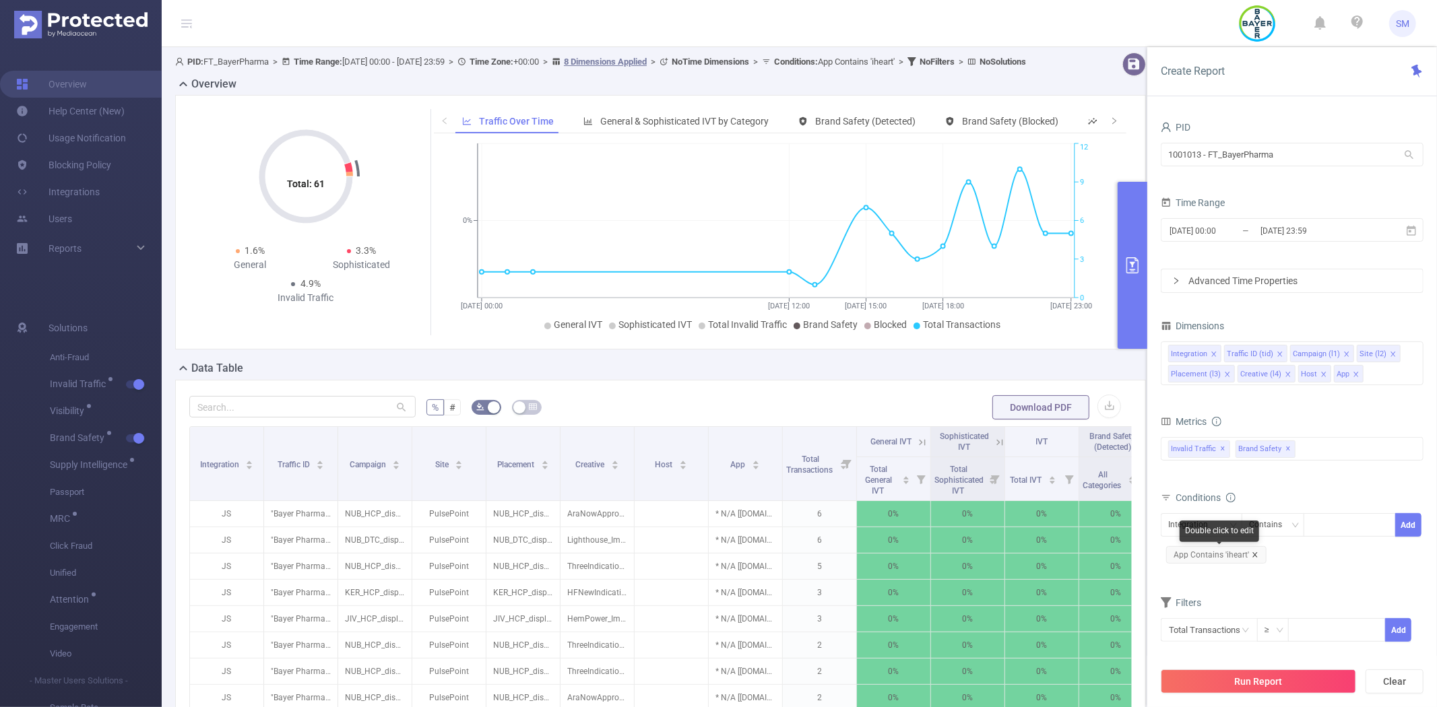
click at [1252, 556] on icon "icon: close" at bounding box center [1255, 555] width 7 height 7
click at [1234, 682] on button "Run Report" at bounding box center [1258, 682] width 195 height 24
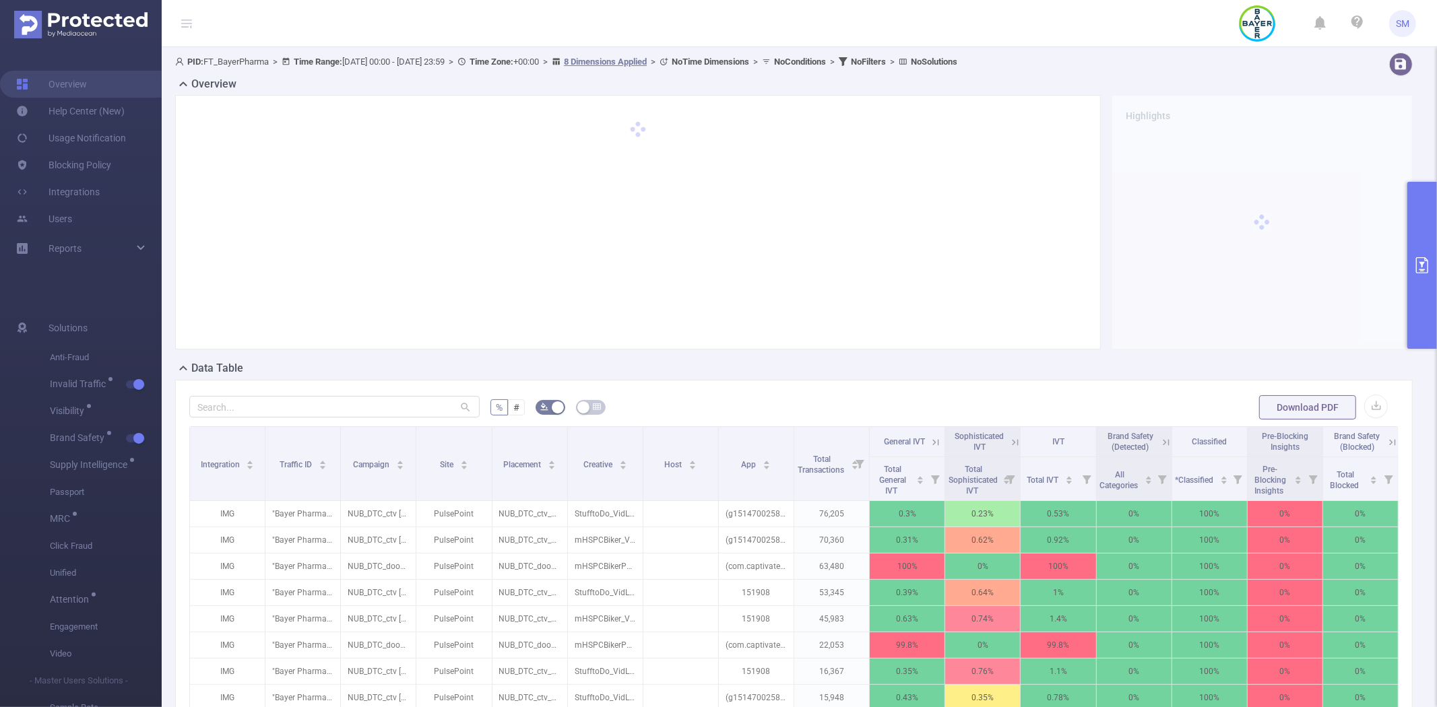
click at [1422, 217] on button "primary" at bounding box center [1422, 265] width 30 height 167
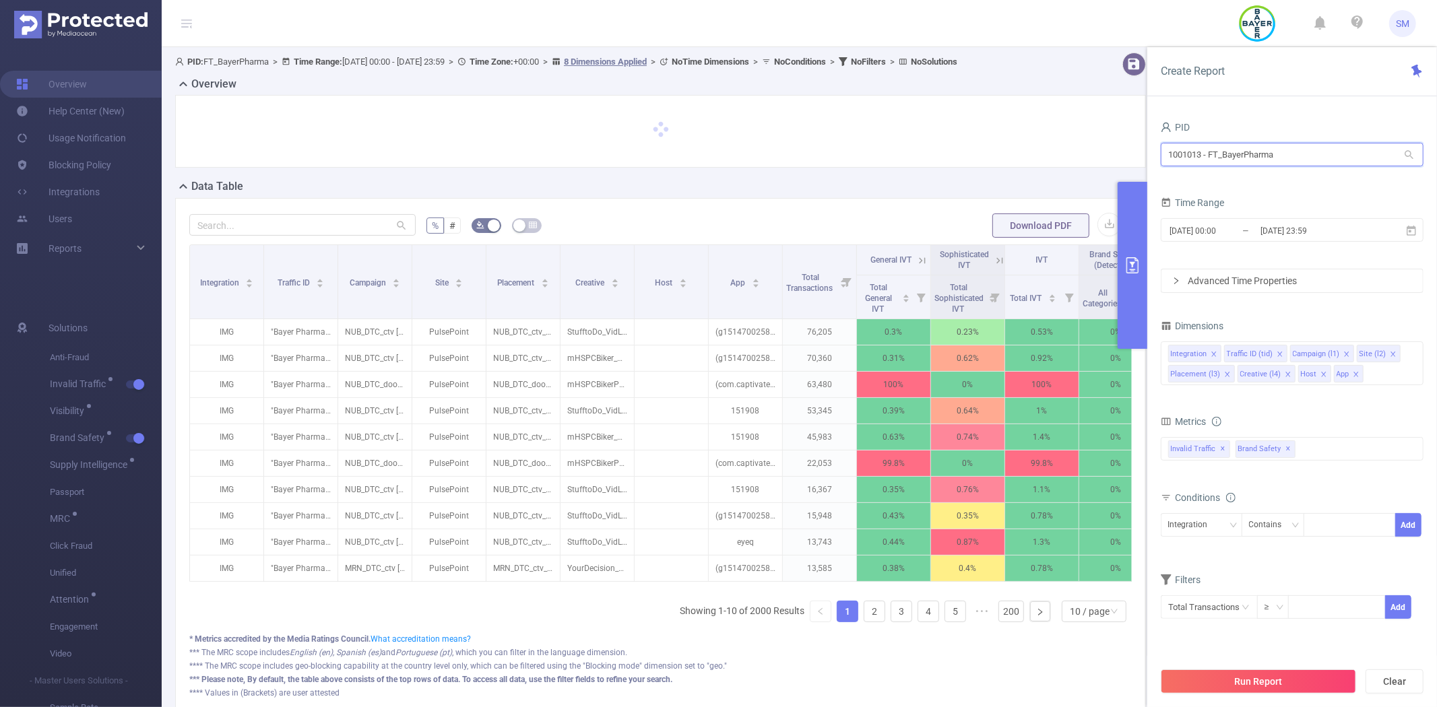
drag, startPoint x: 1331, startPoint y: 164, endPoint x: 1102, endPoint y: 162, distance: 228.4
click at [1106, 162] on section "PID: FT_BayerPharma > Time Range: [DATE] 00:00 - [DATE] 23:59 > Time Zone: +00:…" at bounding box center [799, 394] width 1275 height 695
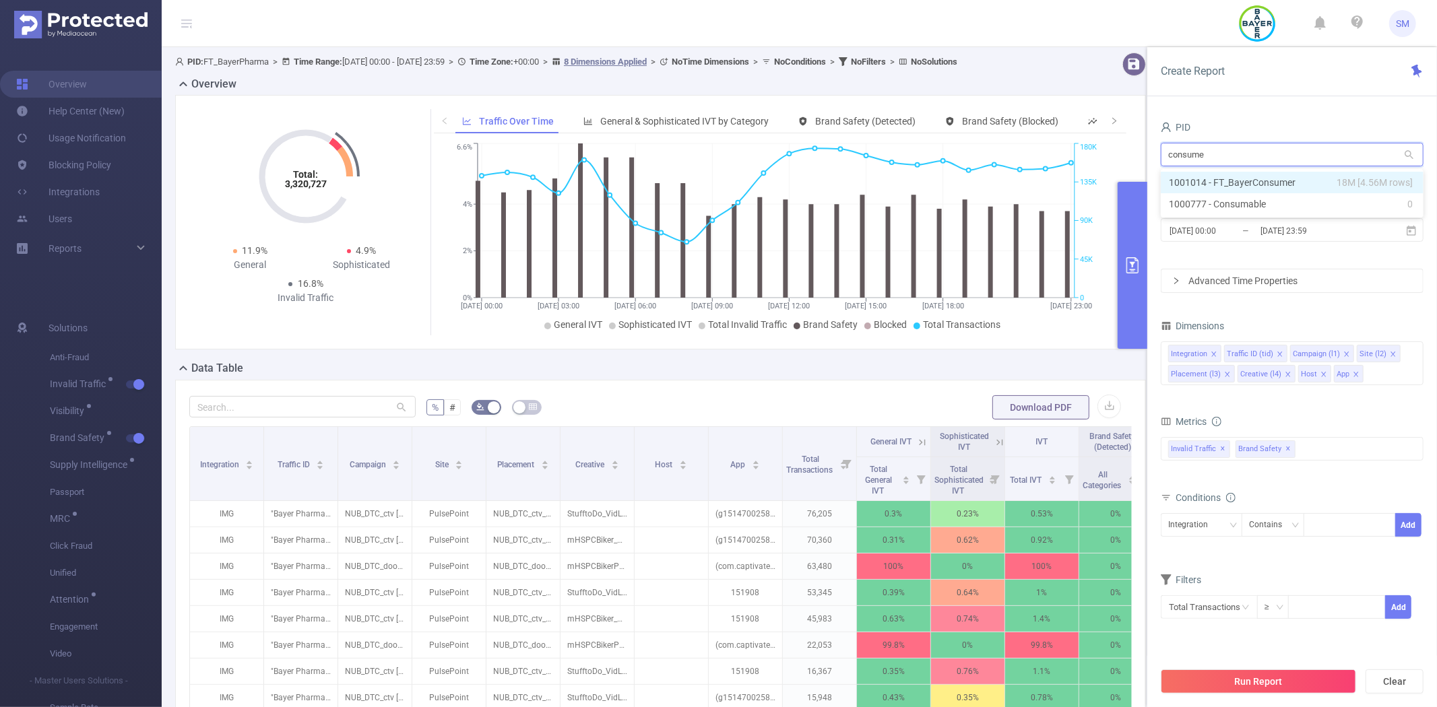
type input "consumer"
click at [1207, 182] on li "1001014 - FT_BayerConsumer 18M [4.56M rows]" at bounding box center [1292, 183] width 263 height 22
click at [1238, 670] on button "Run Report" at bounding box center [1258, 682] width 195 height 24
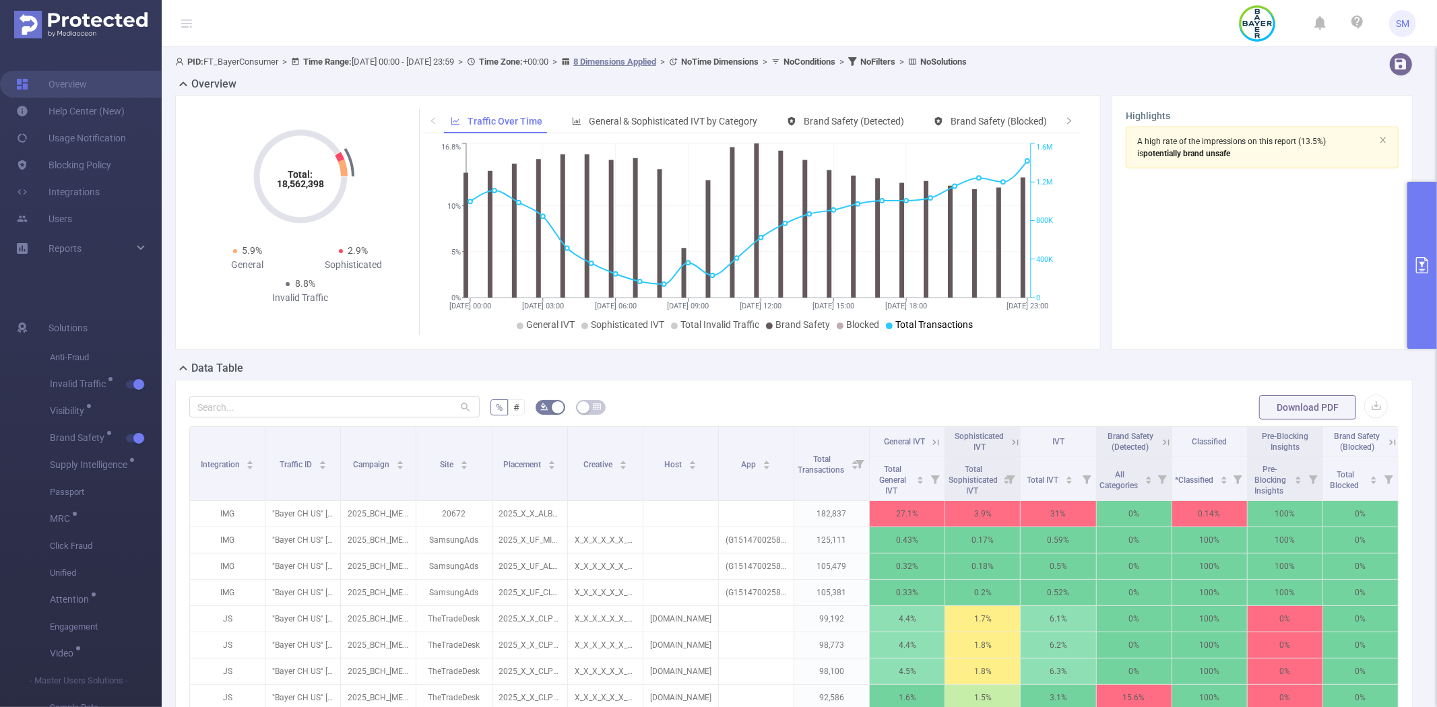
click at [1427, 220] on button "primary" at bounding box center [1422, 265] width 30 height 167
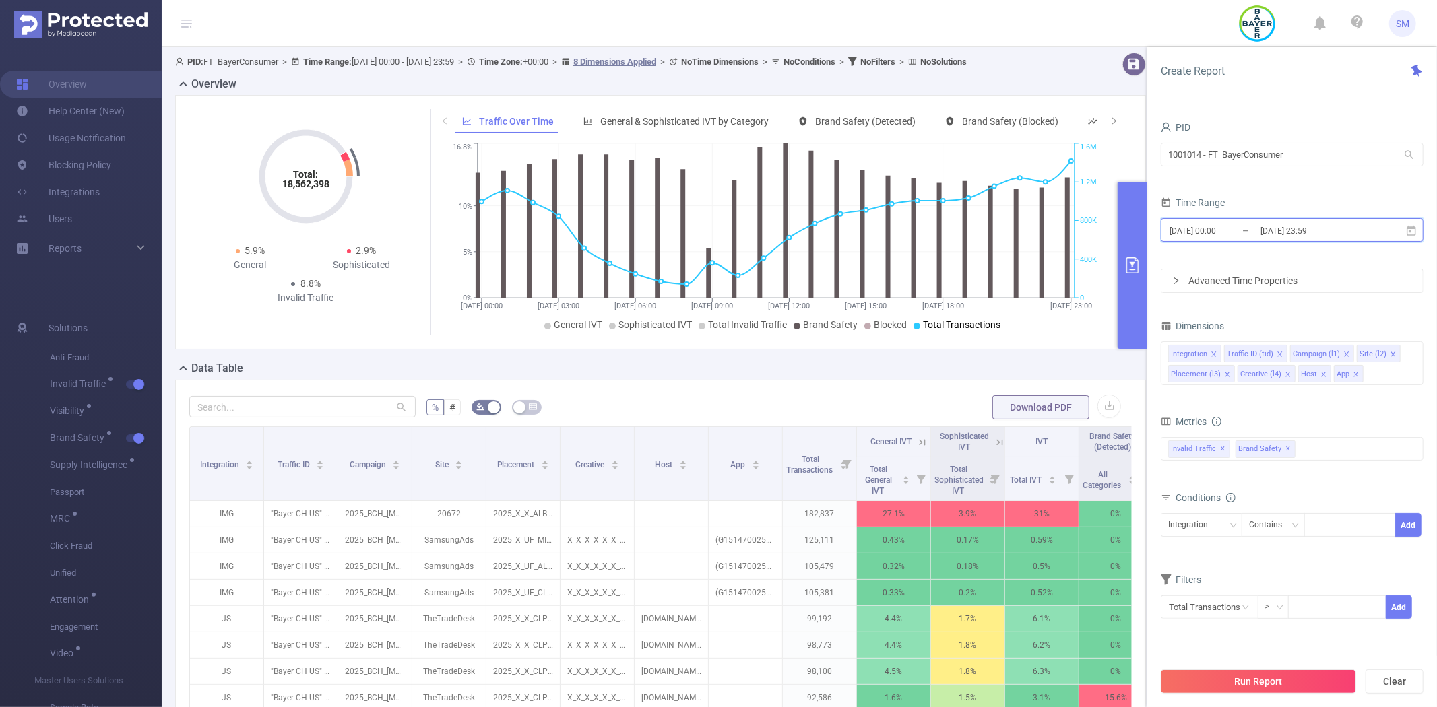
click at [1413, 230] on icon at bounding box center [1411, 231] width 12 height 12
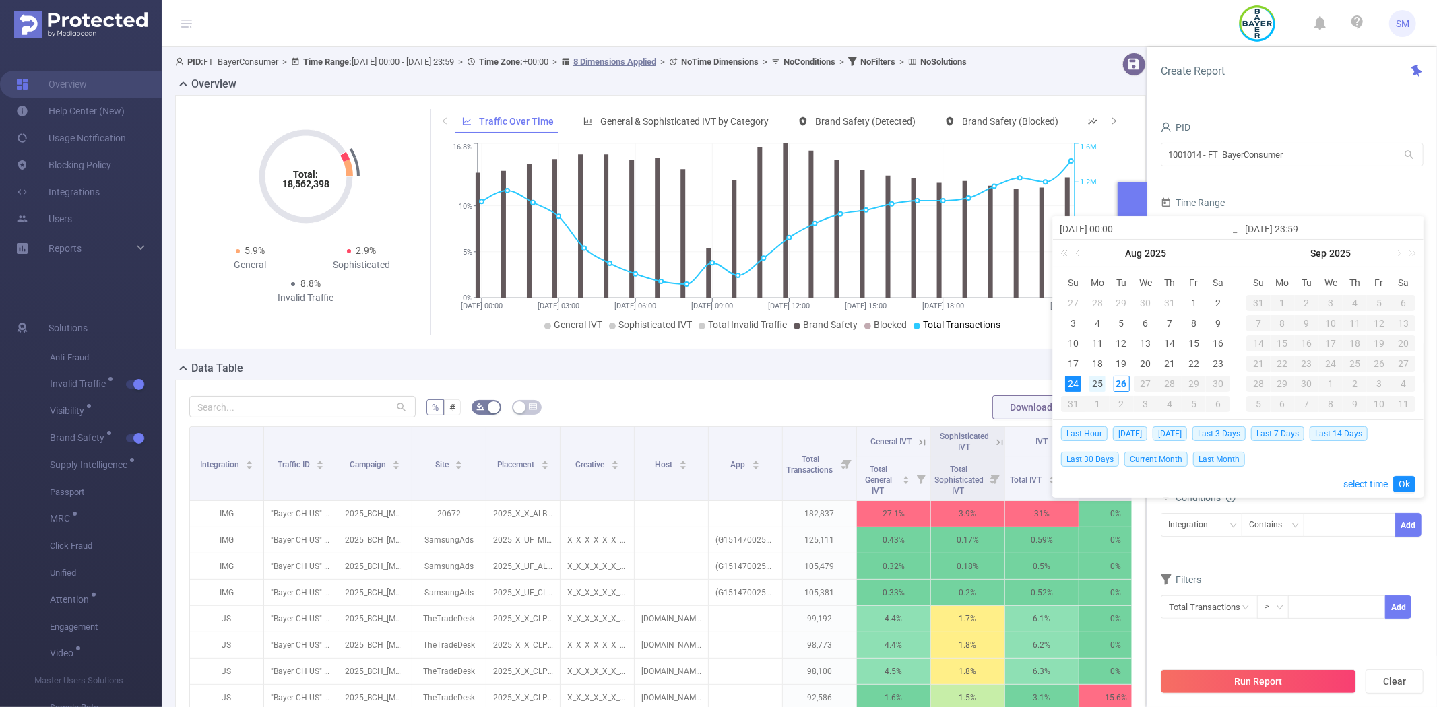
click at [1097, 379] on div "25" at bounding box center [1097, 384] width 16 height 16
click at [1099, 382] on div "25" at bounding box center [1097, 384] width 16 height 16
type input "[DATE] 00:00"
type input "[DATE] 23:59"
type input "[DATE] 00:00"
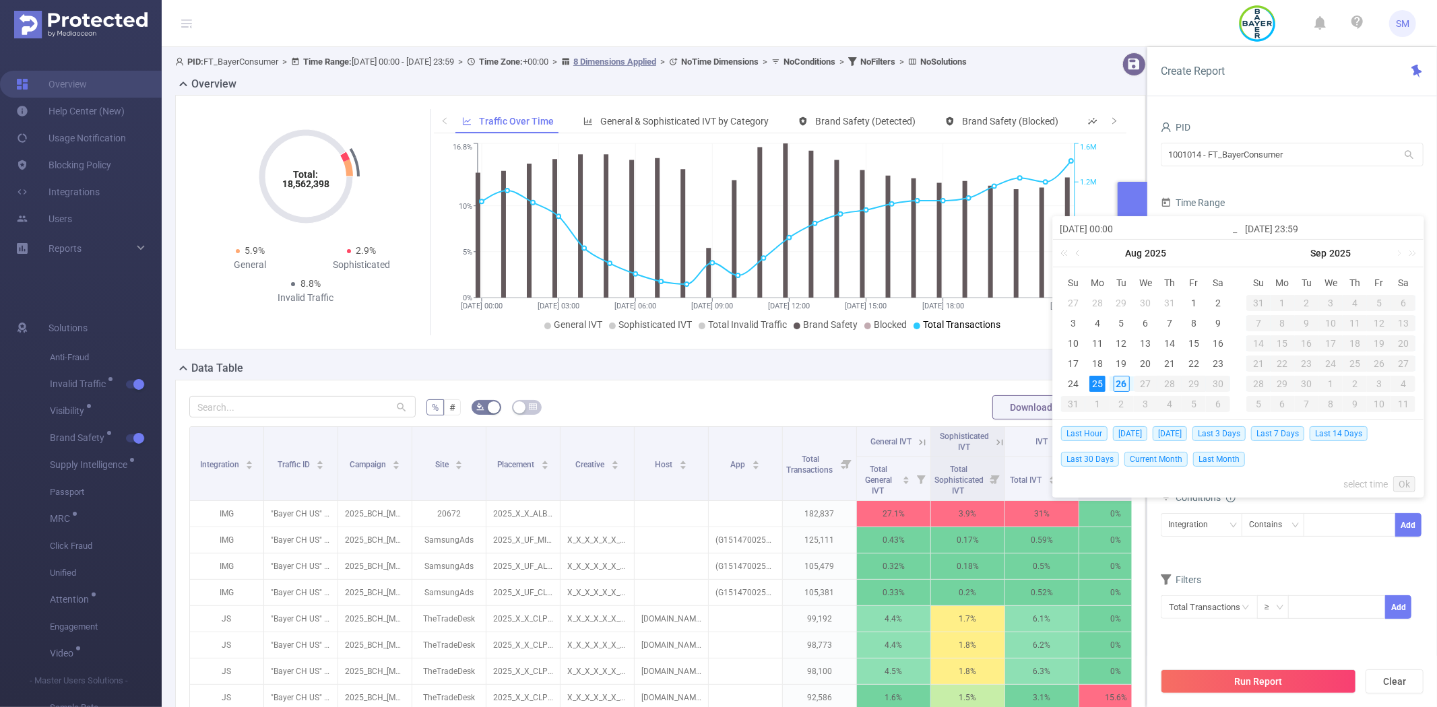
type input "[DATE] 23:59"
click at [1399, 480] on link "Ok" at bounding box center [1404, 484] width 22 height 16
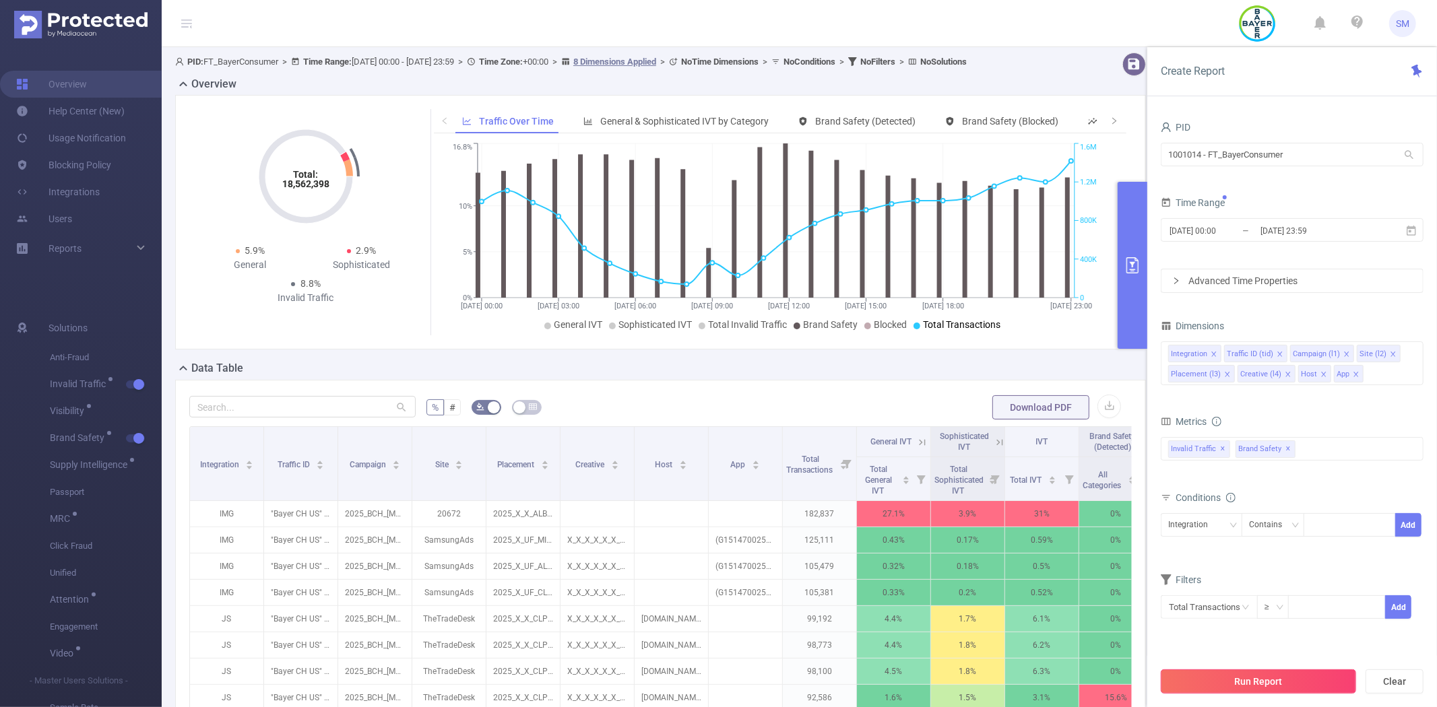
click at [1279, 684] on button "Run Report" at bounding box center [1258, 682] width 195 height 24
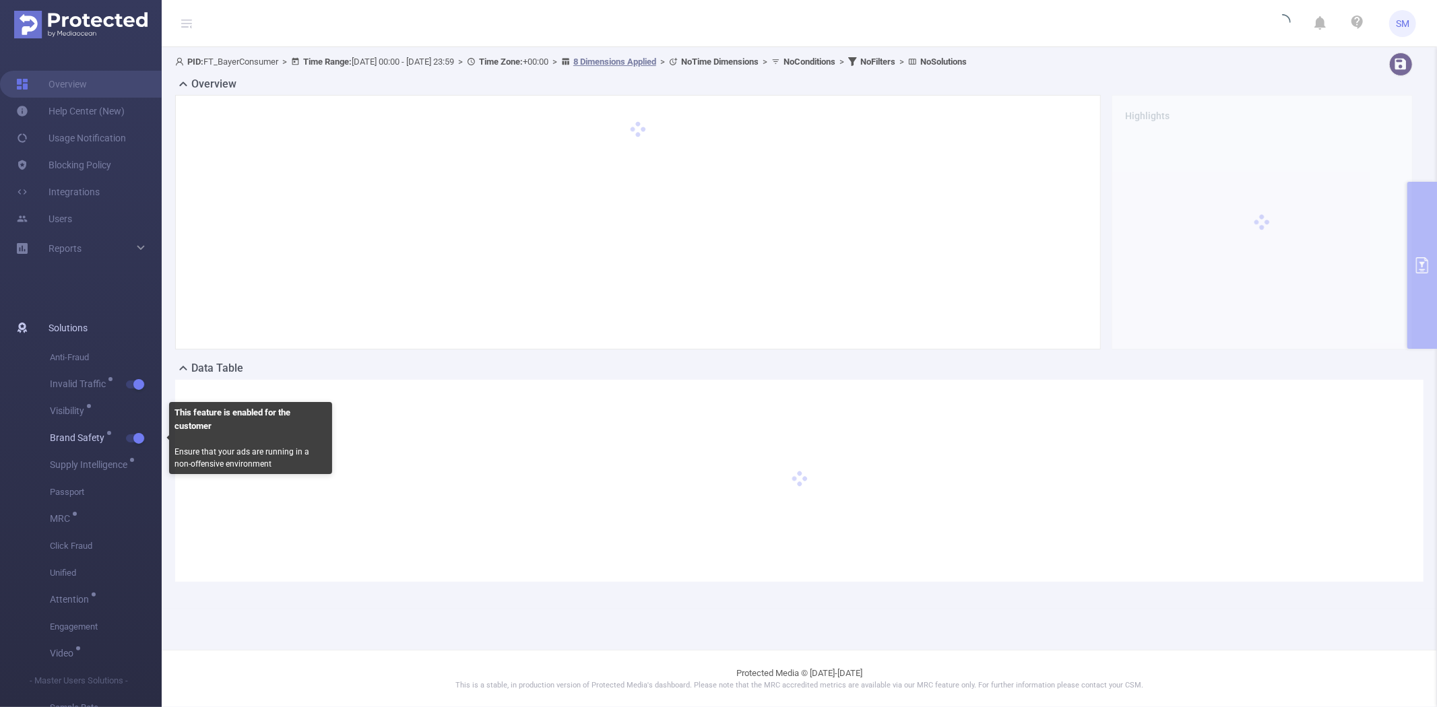
click at [141, 439] on button "button" at bounding box center [135, 439] width 19 height 8
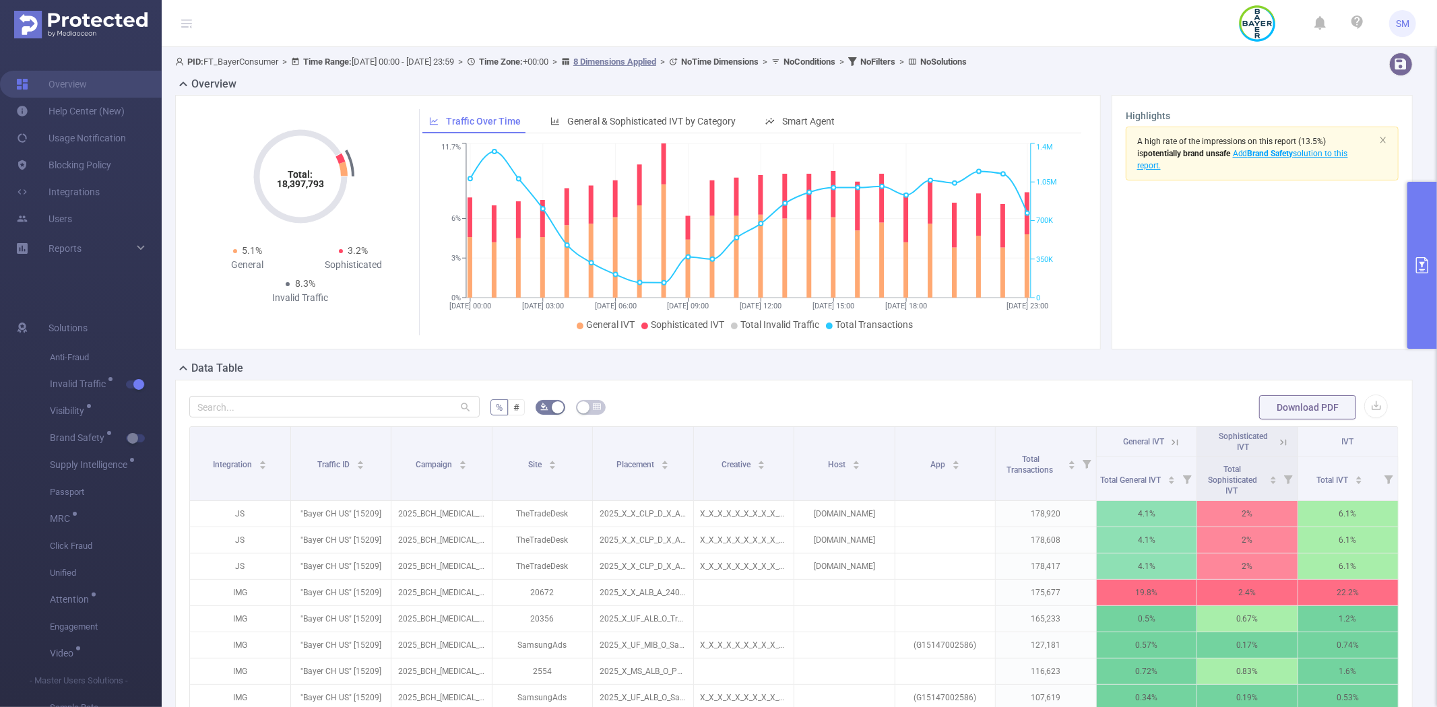
click at [810, 394] on form "% # Download PDF" at bounding box center [793, 407] width 1209 height 27
click at [1436, 217] on button "primary" at bounding box center [1422, 265] width 30 height 167
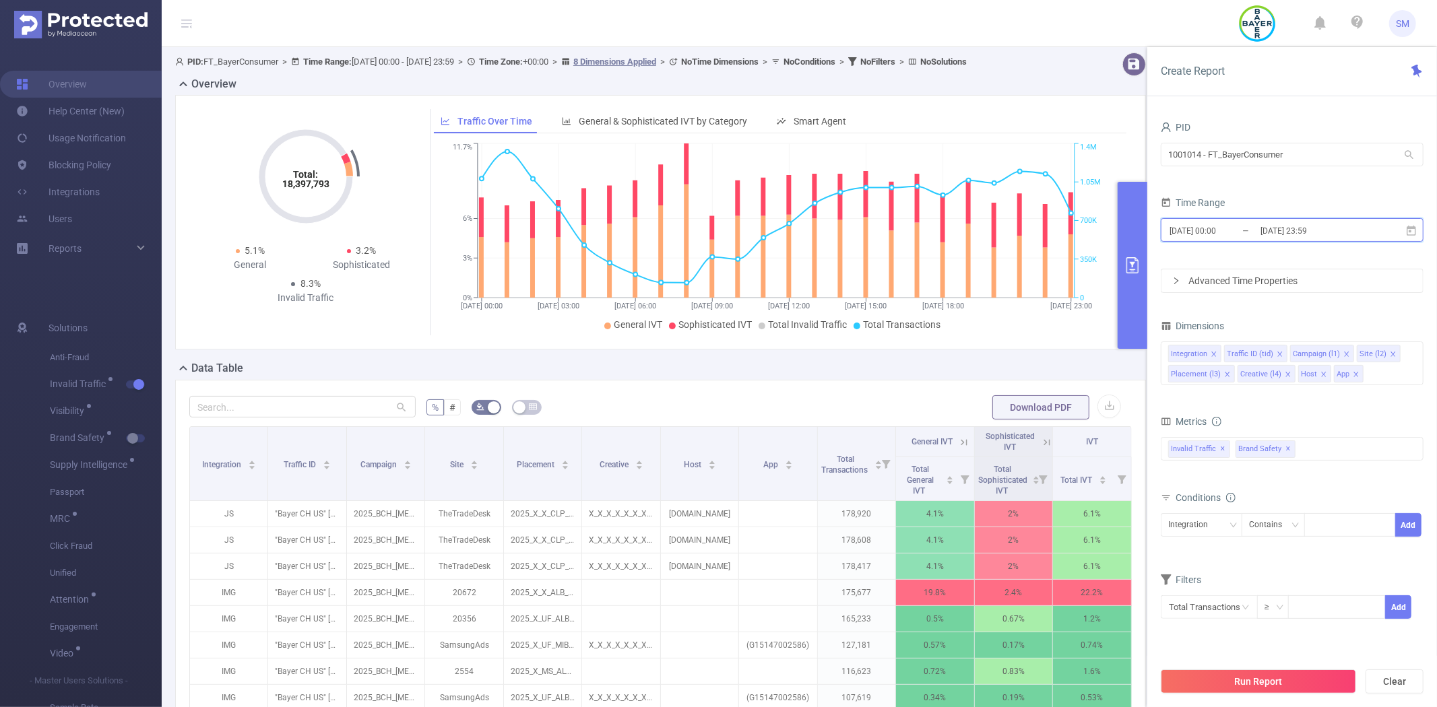
click at [1409, 229] on icon at bounding box center [1411, 231] width 12 height 12
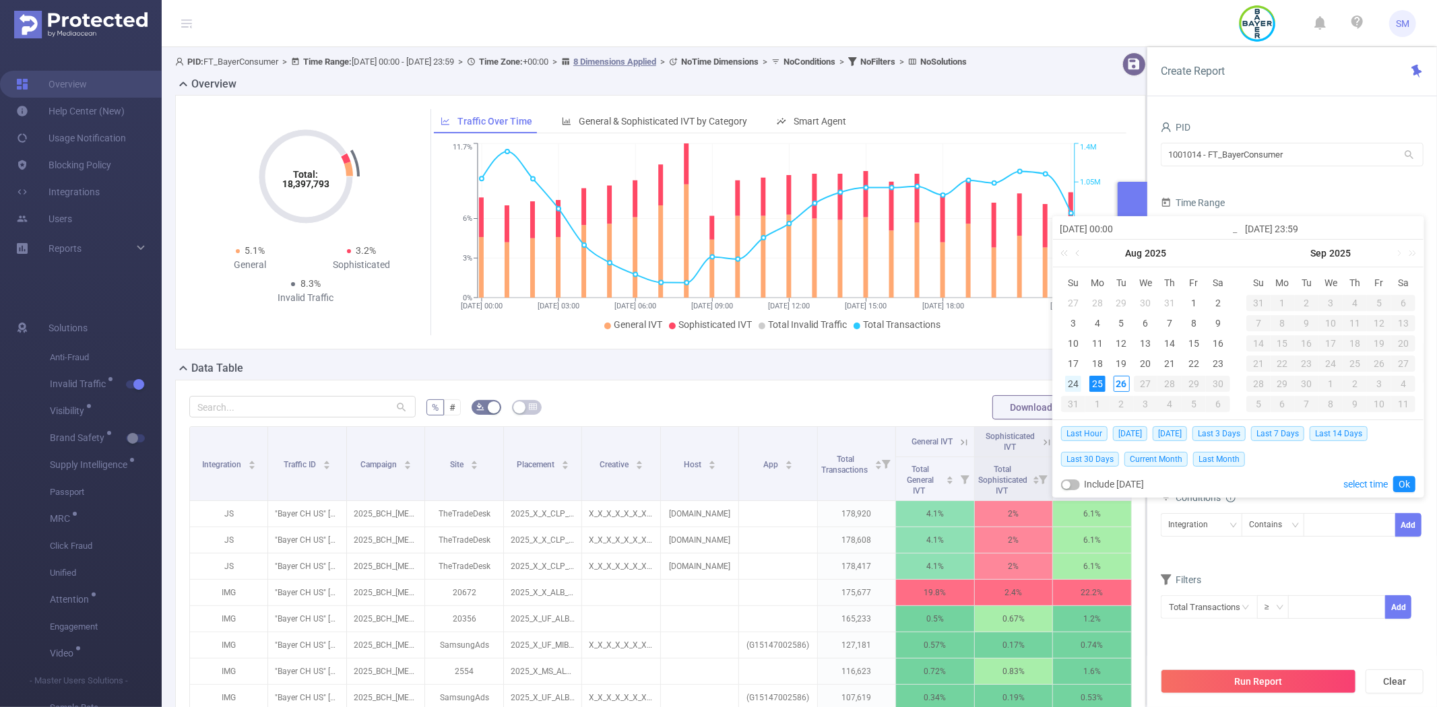
click at [1075, 386] on div "24" at bounding box center [1073, 384] width 16 height 16
type input "[DATE] 00:00"
type input "[DATE] 23:59"
type input "[DATE] 00:00"
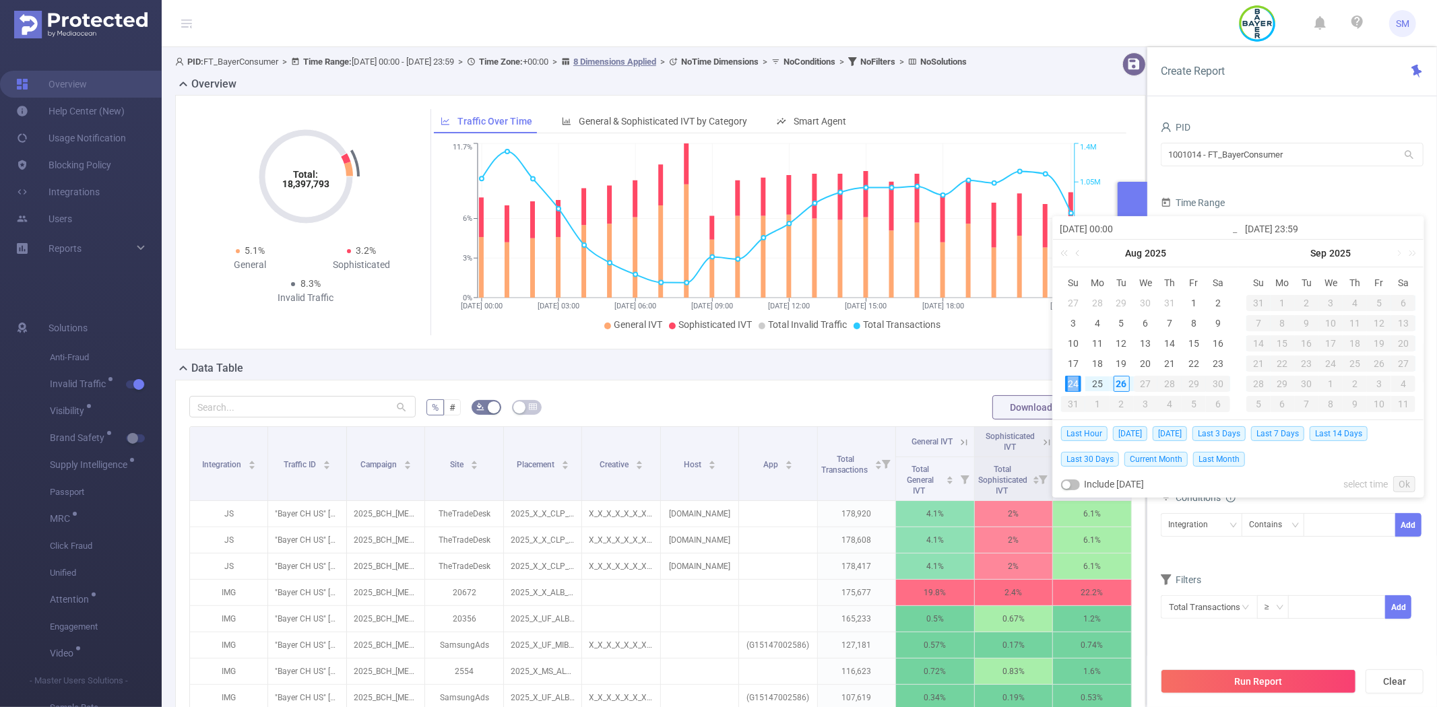
type input "[DATE] 23:59"
click at [1293, 185] on form "PID 1001014 - FT_BayerConsumer 1001014 - FT_BayerConsumer Time Range [DATE] 00:…" at bounding box center [1292, 205] width 263 height 175
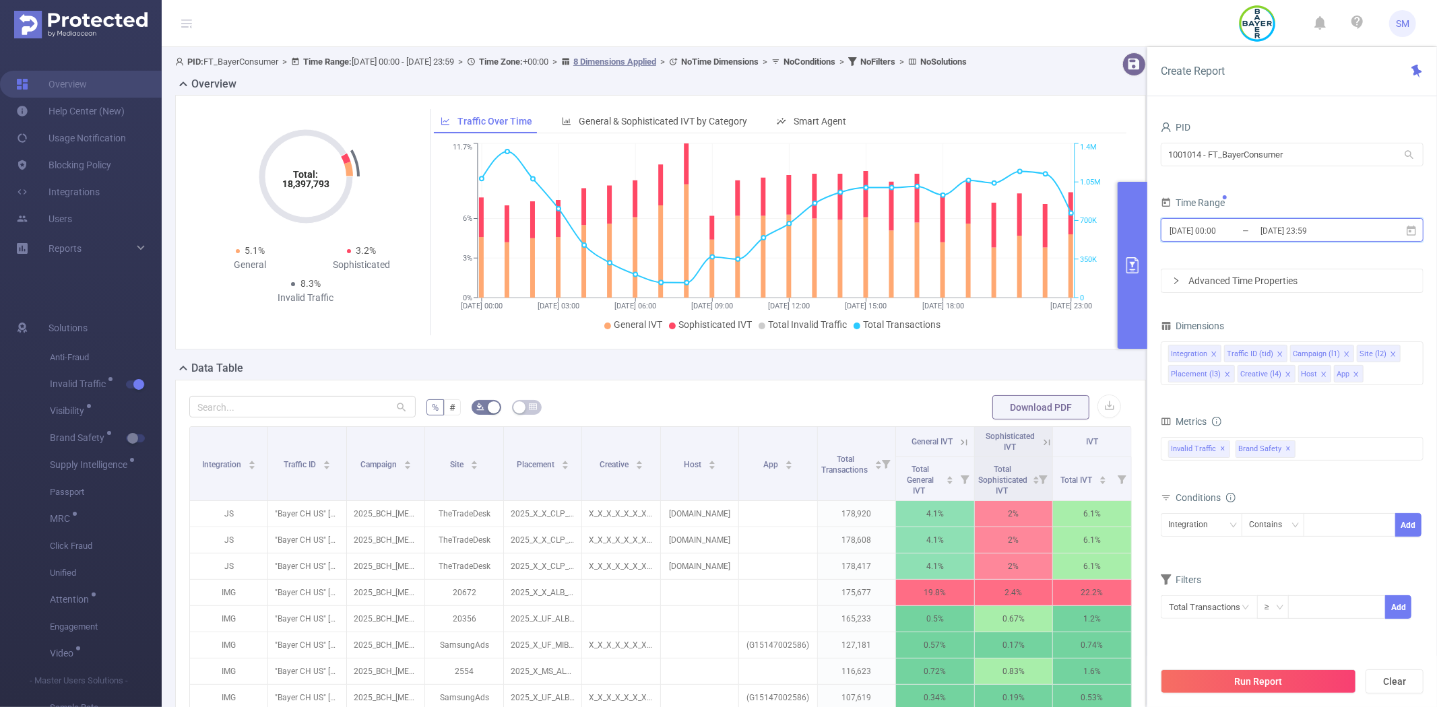
click at [1412, 223] on span "[DATE] 00:00 _ [DATE] 23:59" at bounding box center [1292, 230] width 263 height 24
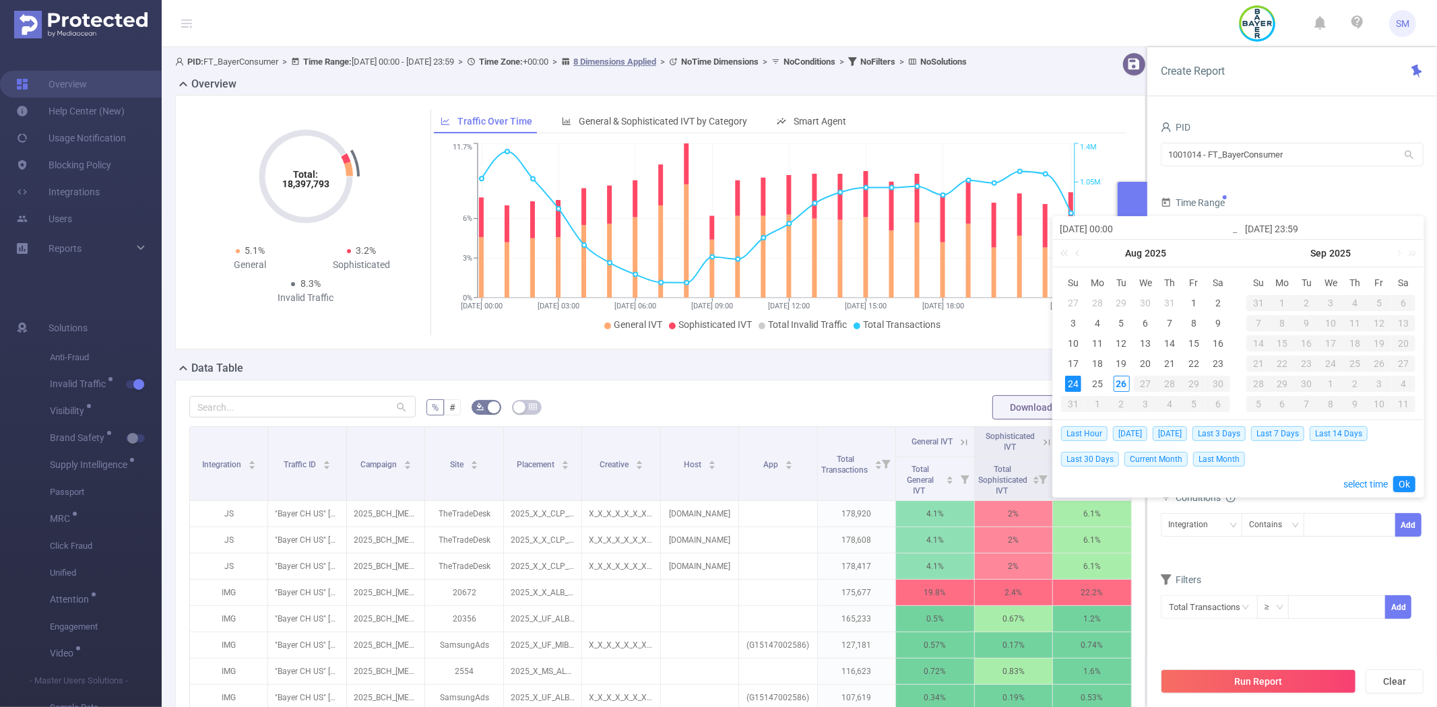
click at [1071, 387] on div "24" at bounding box center [1073, 384] width 16 height 16
click at [1400, 486] on link "Ok" at bounding box center [1404, 484] width 22 height 16
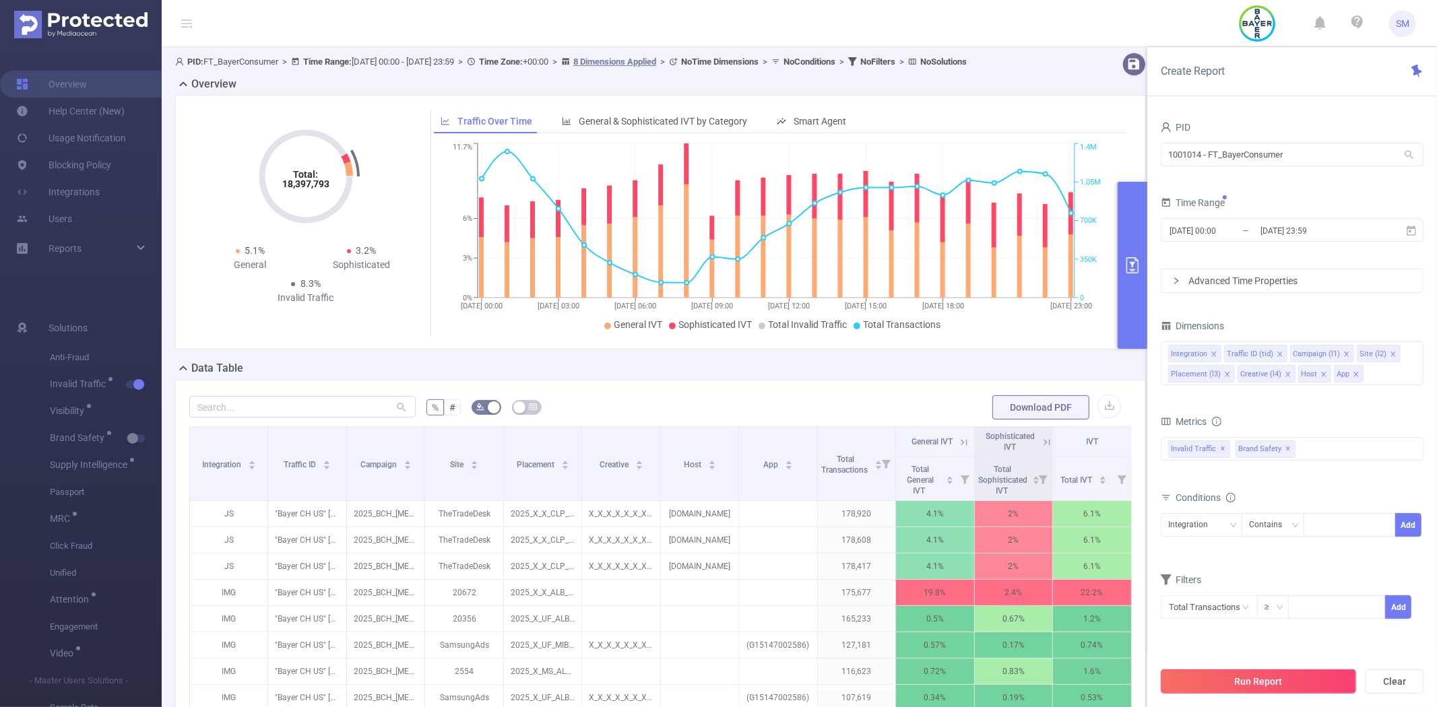
click at [1258, 685] on button "Run Report" at bounding box center [1258, 682] width 195 height 24
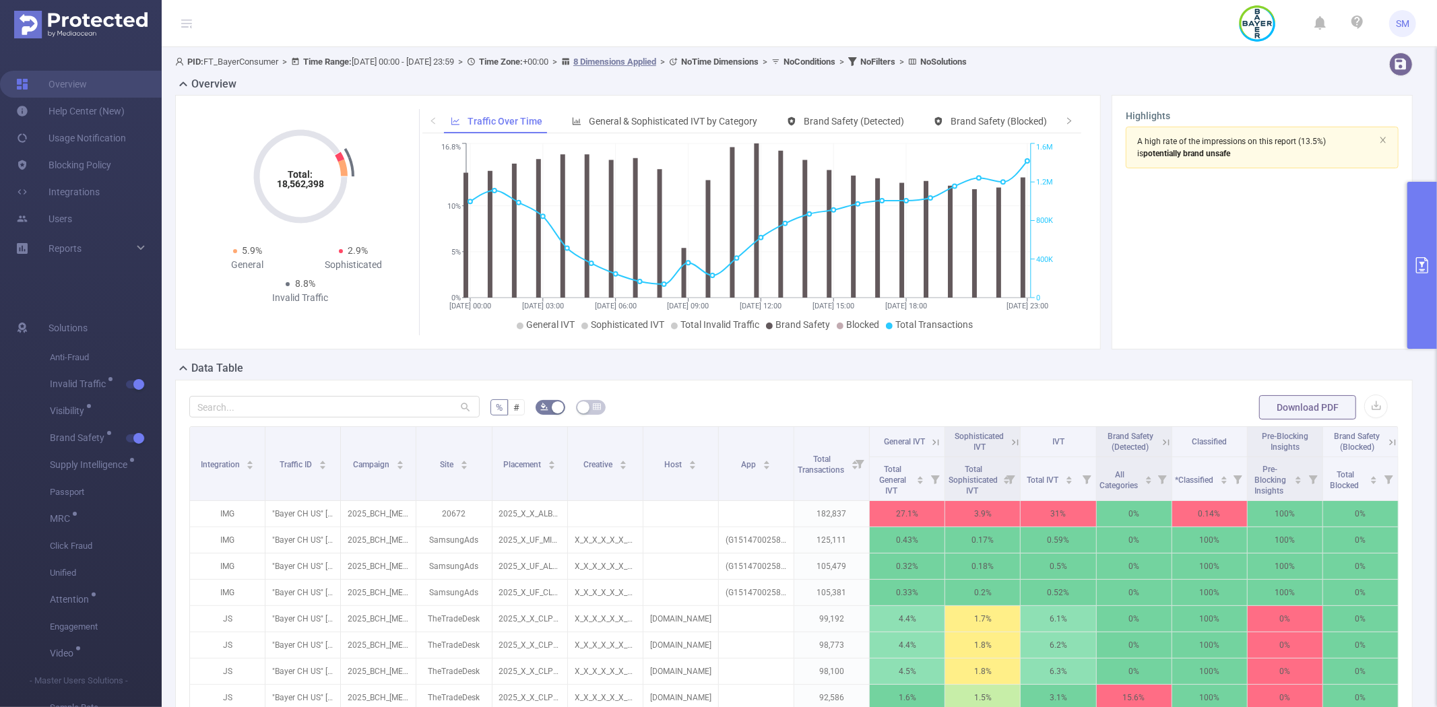
click at [1421, 207] on button "primary" at bounding box center [1422, 265] width 30 height 167
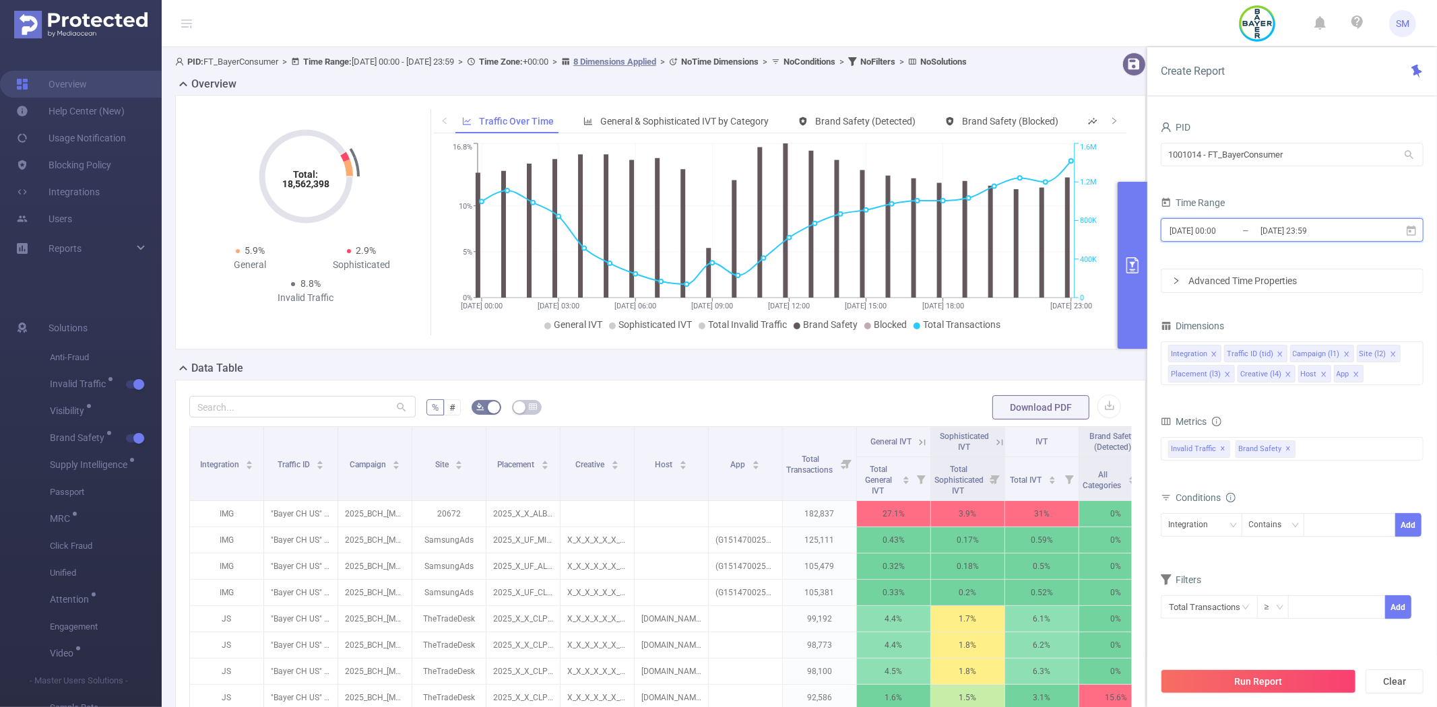
click at [1405, 230] on icon at bounding box center [1411, 231] width 12 height 12
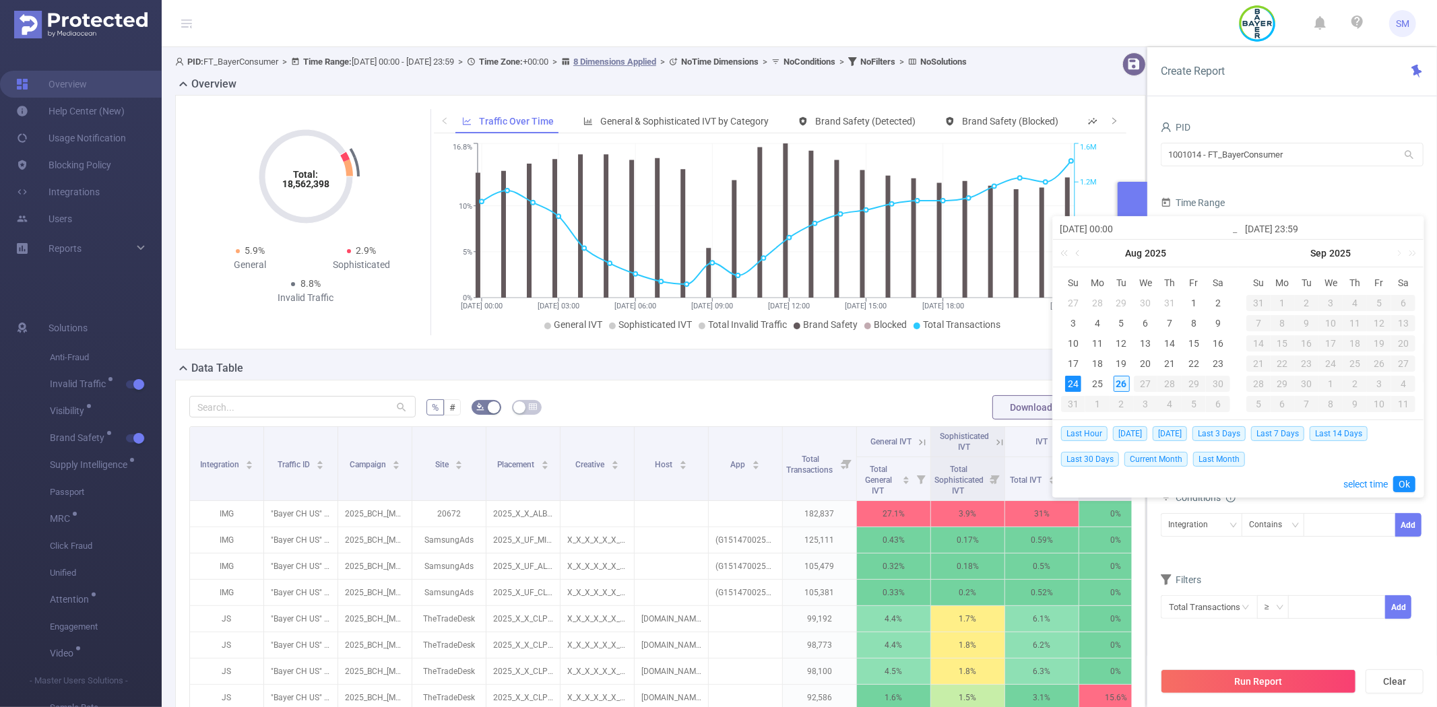
click at [1127, 381] on div "26" at bounding box center [1122, 384] width 16 height 16
click at [1120, 387] on div "26" at bounding box center [1122, 384] width 16 height 16
type input "[DATE] 00:00"
type input "[DATE] 12:00"
type input "[DATE] 00:00"
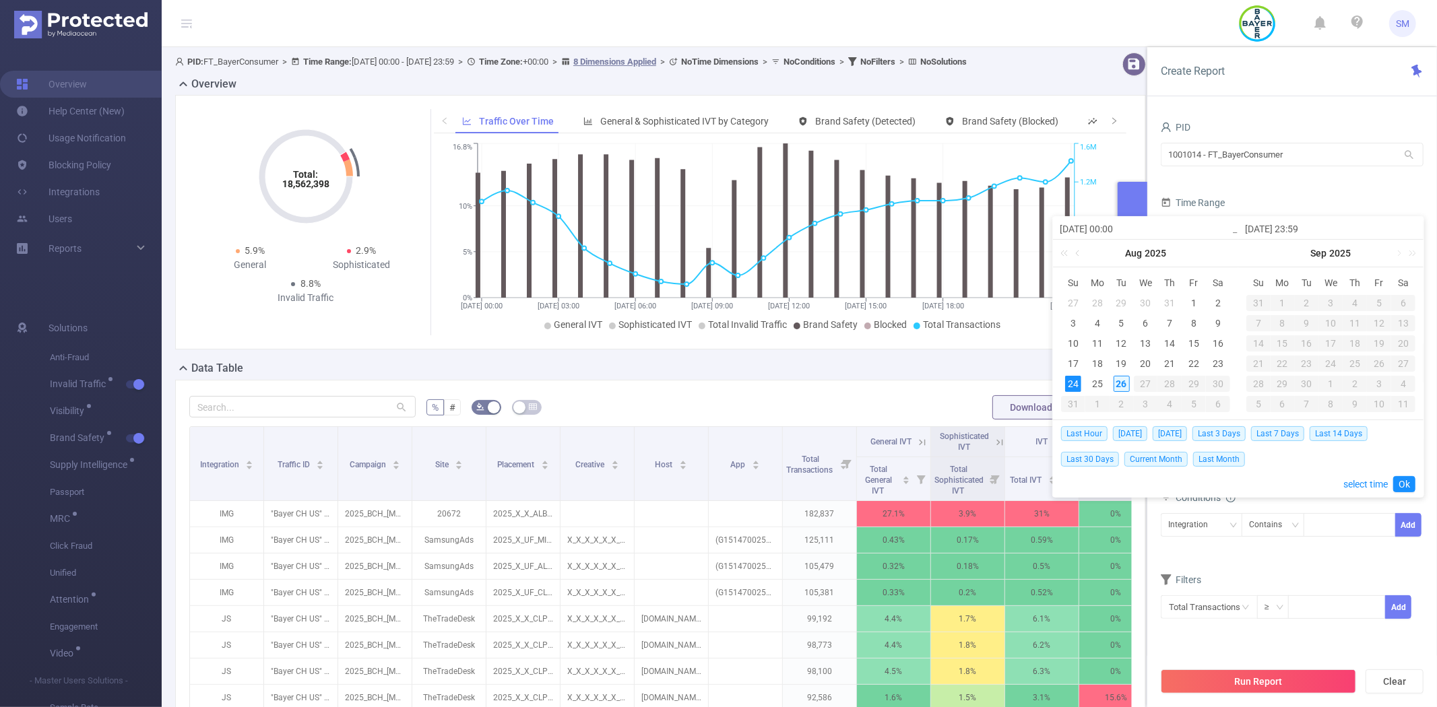
type input "[DATE] 12:00"
click at [1404, 482] on link "Ok" at bounding box center [1404, 484] width 22 height 16
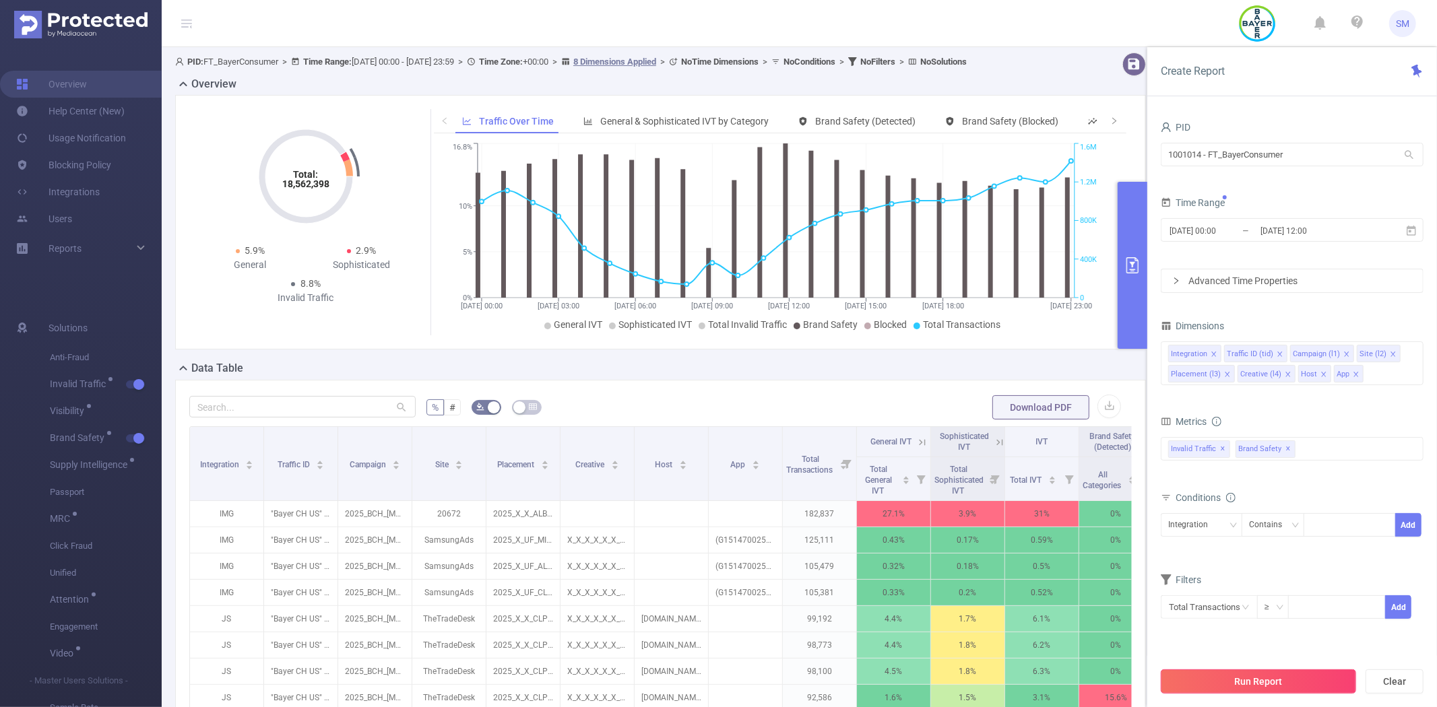
click at [1248, 689] on button "Run Report" at bounding box center [1258, 682] width 195 height 24
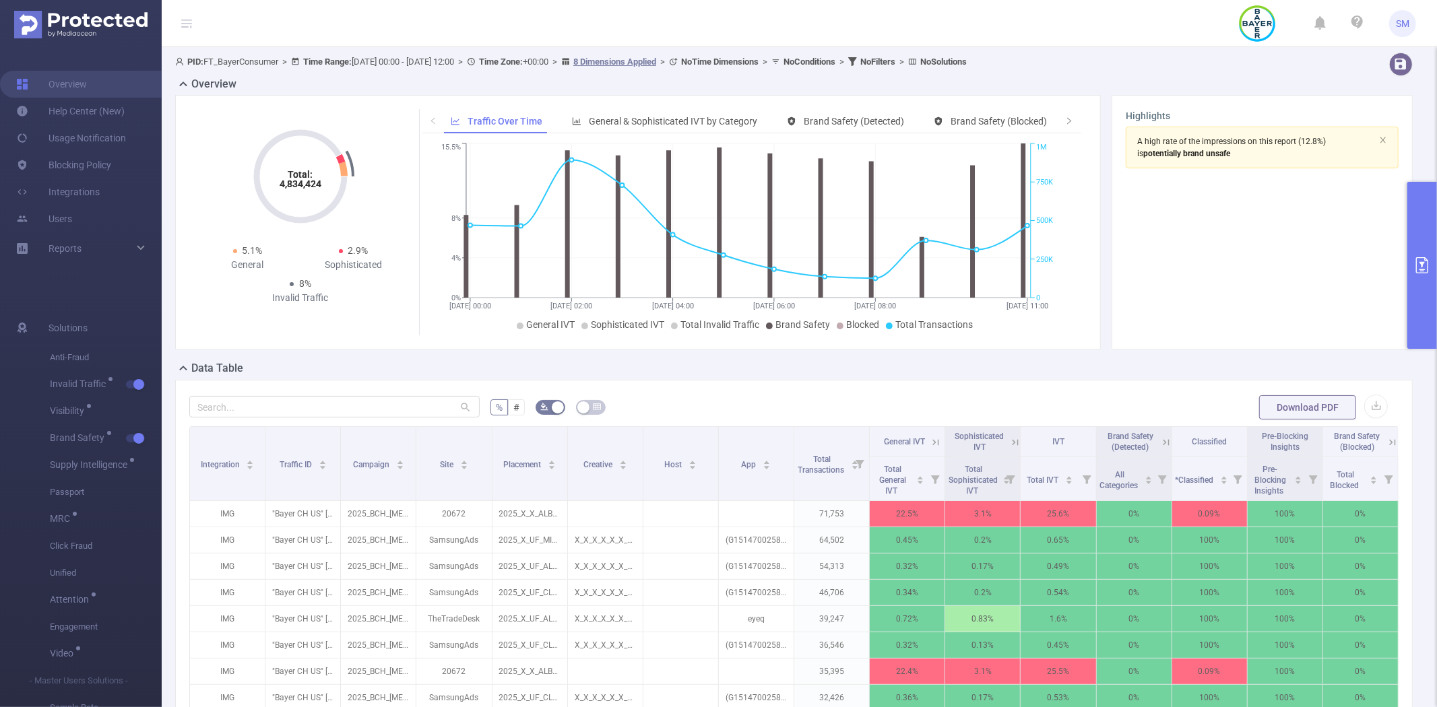
click at [1422, 212] on button "primary" at bounding box center [1422, 265] width 30 height 167
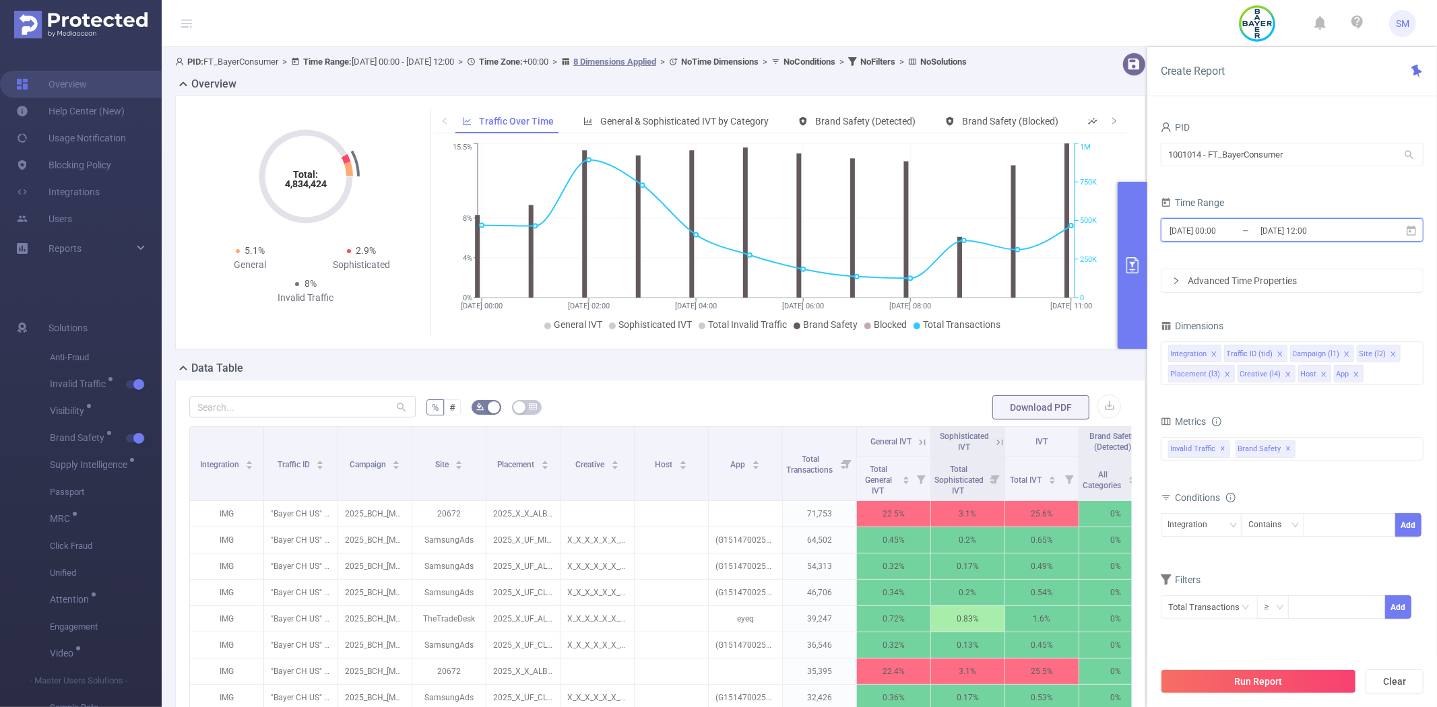
click at [1411, 231] on icon at bounding box center [1411, 230] width 9 height 10
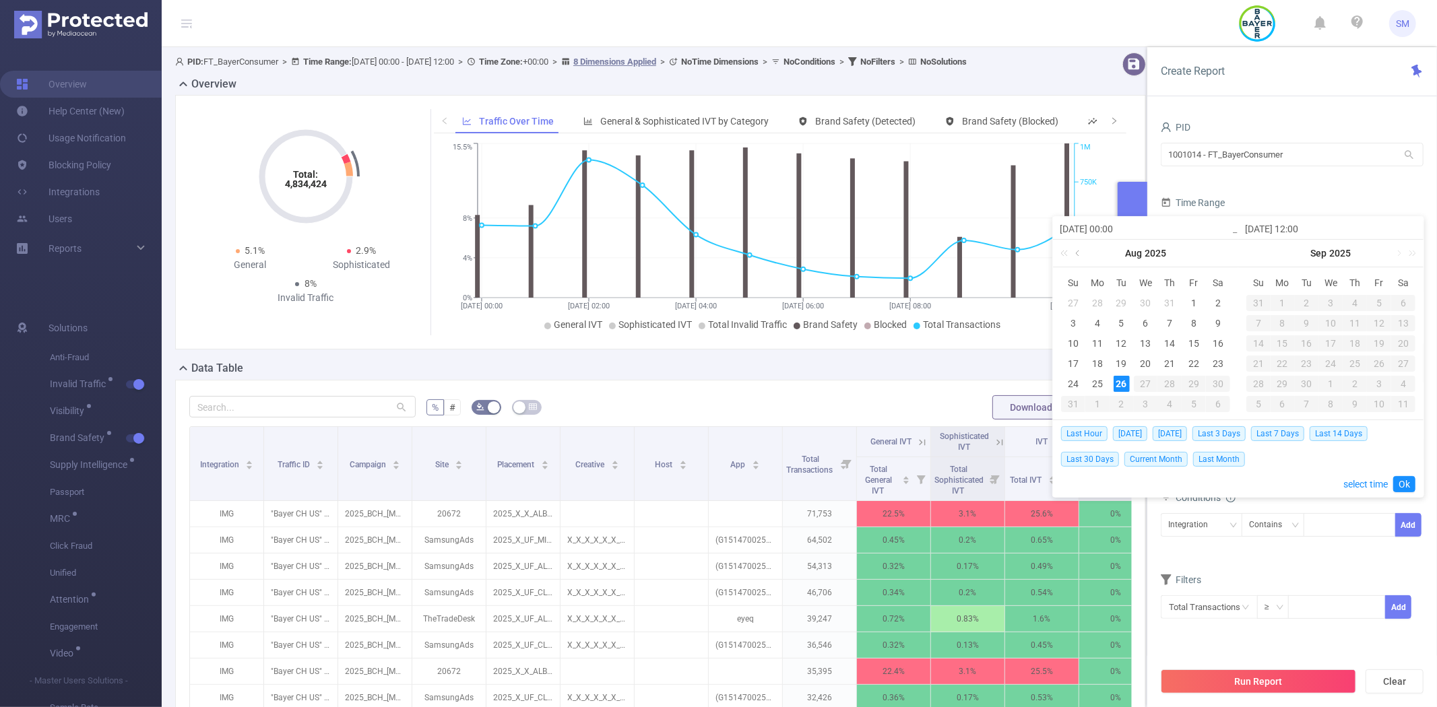
click at [1085, 253] on link at bounding box center [1079, 253] width 12 height 27
click at [1210, 250] on link at bounding box center [1213, 253] width 12 height 27
click at [1114, 303] on div "1" at bounding box center [1122, 303] width 16 height 16
click at [1151, 354] on td "23" at bounding box center [1146, 364] width 24 height 20
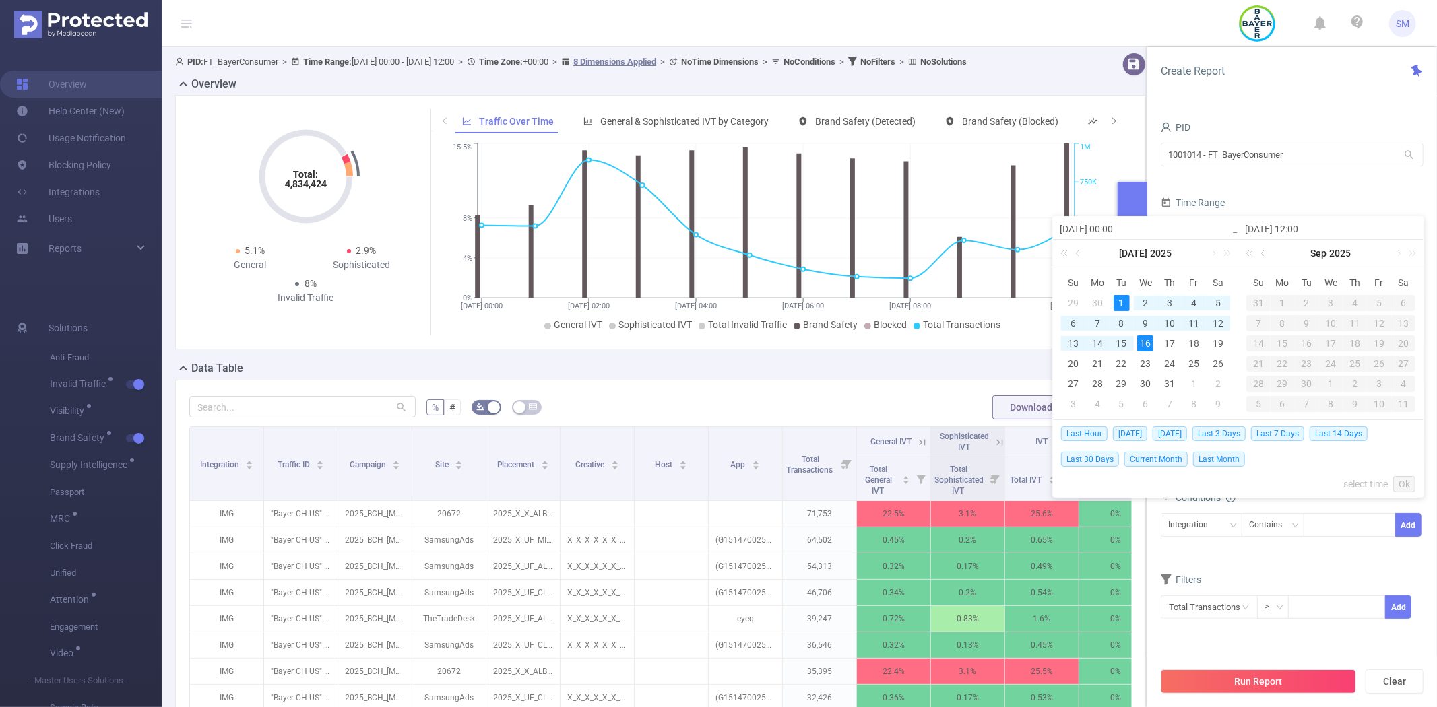
type input "[DATE] 00:00"
type input "[DATE] 12:00"
type input "[DATE] 00:00"
type input "[DATE] 12:00"
click at [1403, 479] on link "Ok" at bounding box center [1404, 484] width 22 height 16
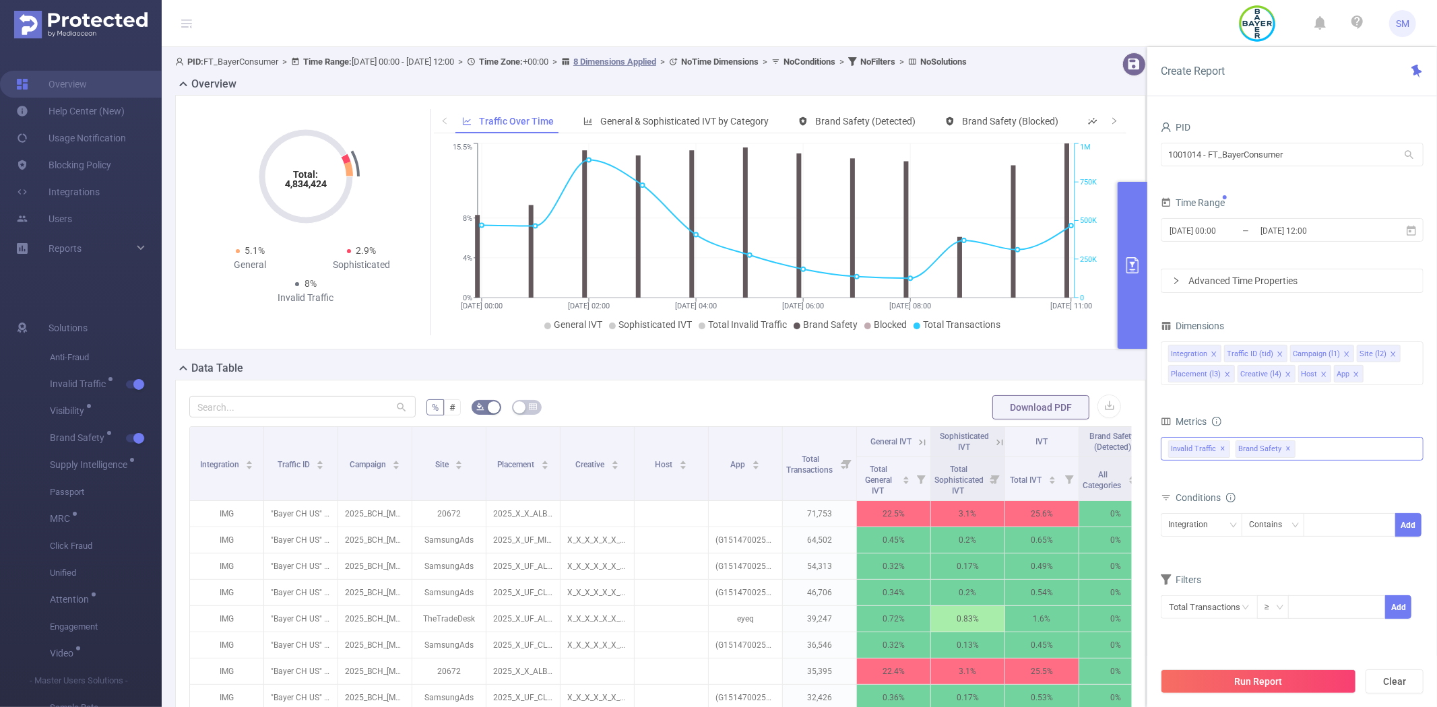
click at [1286, 449] on span "✕" at bounding box center [1288, 449] width 5 height 16
click at [1258, 682] on button "Run Report" at bounding box center [1258, 682] width 195 height 24
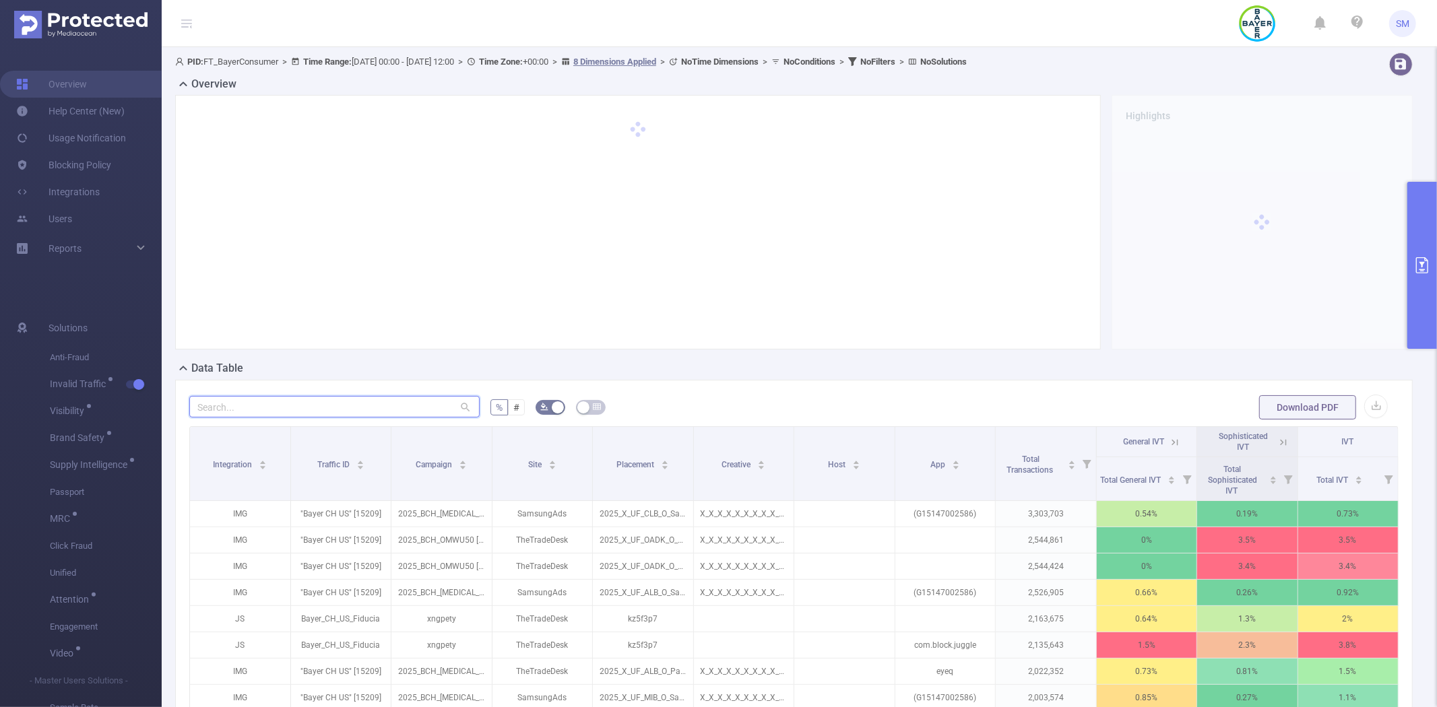
click at [364, 408] on input "text" at bounding box center [334, 407] width 290 height 22
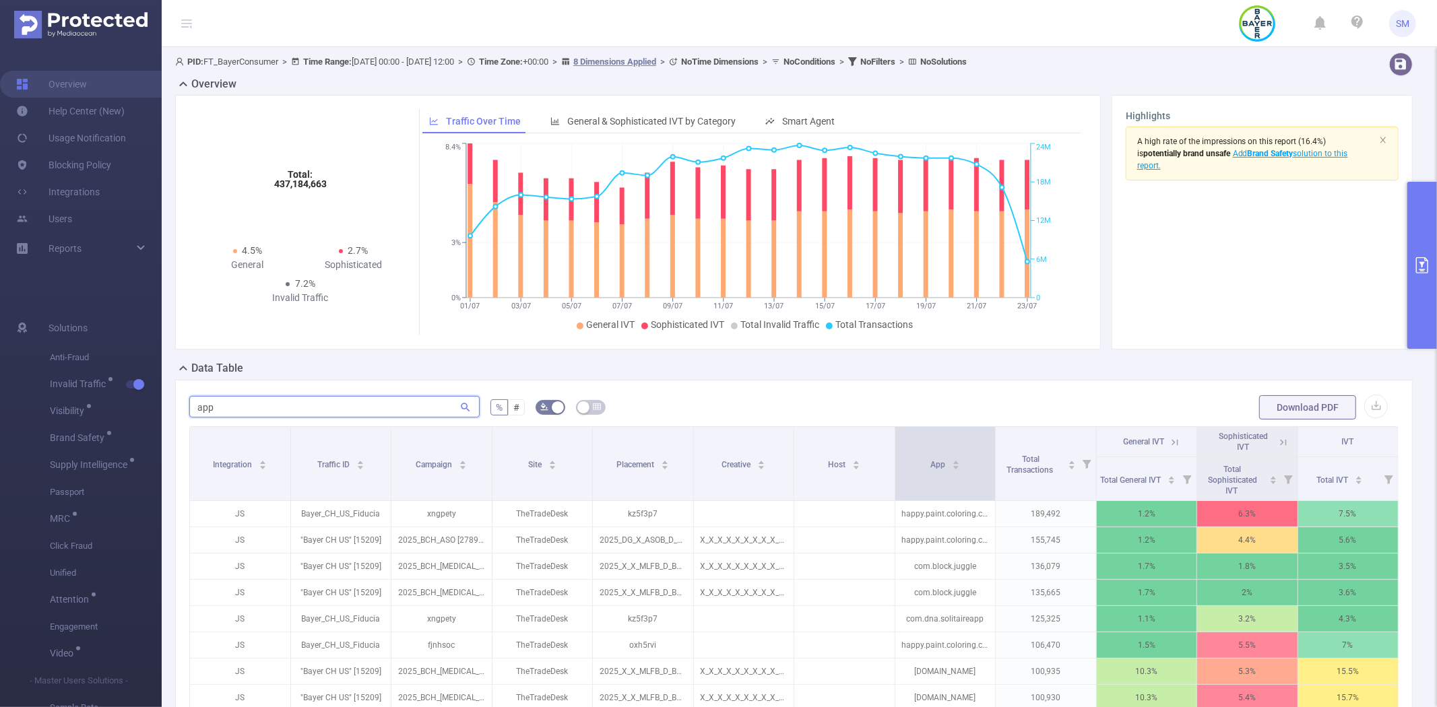
type input "app"
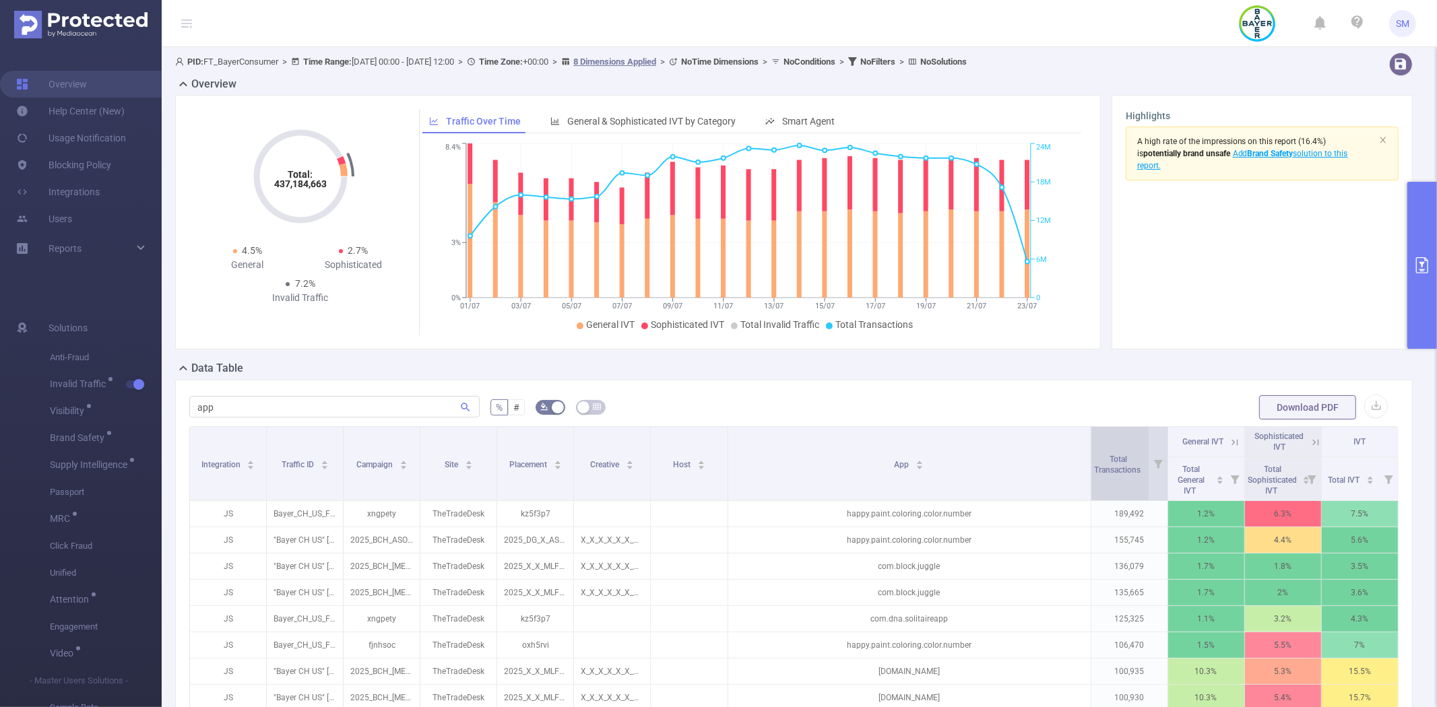
drag, startPoint x: 984, startPoint y: 447, endPoint x: 1106, endPoint y: 443, distance: 121.3
click at [1106, 443] on tr "Integration Traffic ID Campaign Site Placement Creative Host App Total Transact…" at bounding box center [794, 442] width 1209 height 30
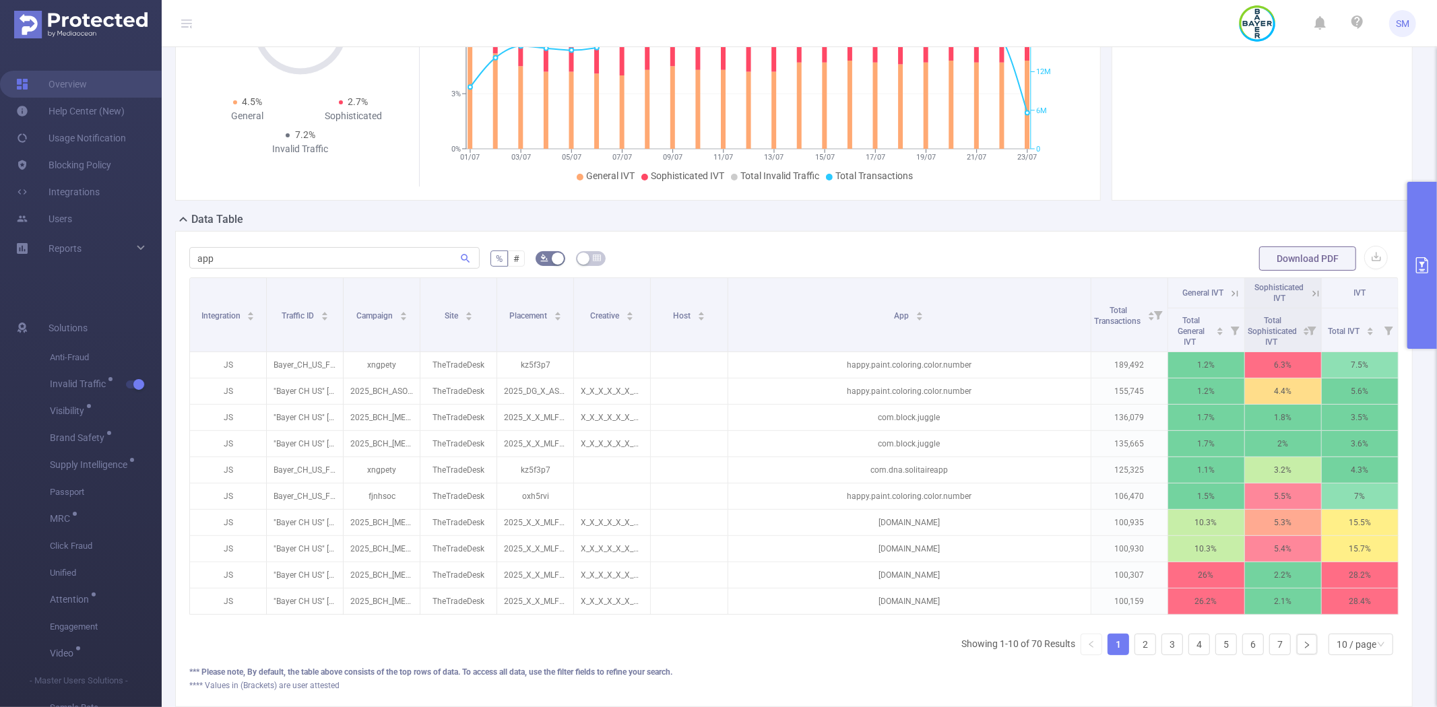
scroll to position [150, 0]
drag, startPoint x: 257, startPoint y: 264, endPoint x: 162, endPoint y: 263, distance: 95.0
click at [162, 263] on div "PID: FT_BayerConsumer > Time Range: [DATE] 00:00 - [DATE] 12:00 > Time Zone: +0…" at bounding box center [799, 316] width 1275 height 836
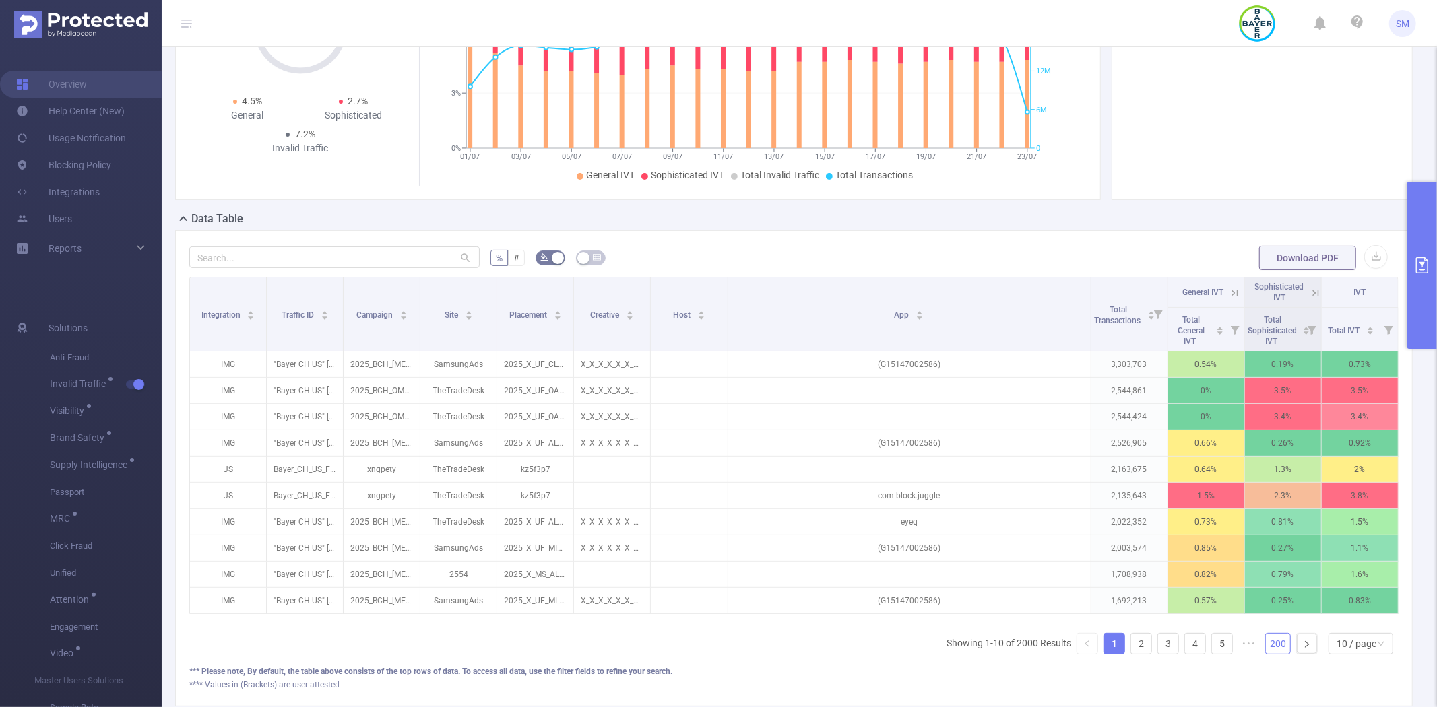
click at [1268, 654] on link "200" at bounding box center [1278, 644] width 24 height 20
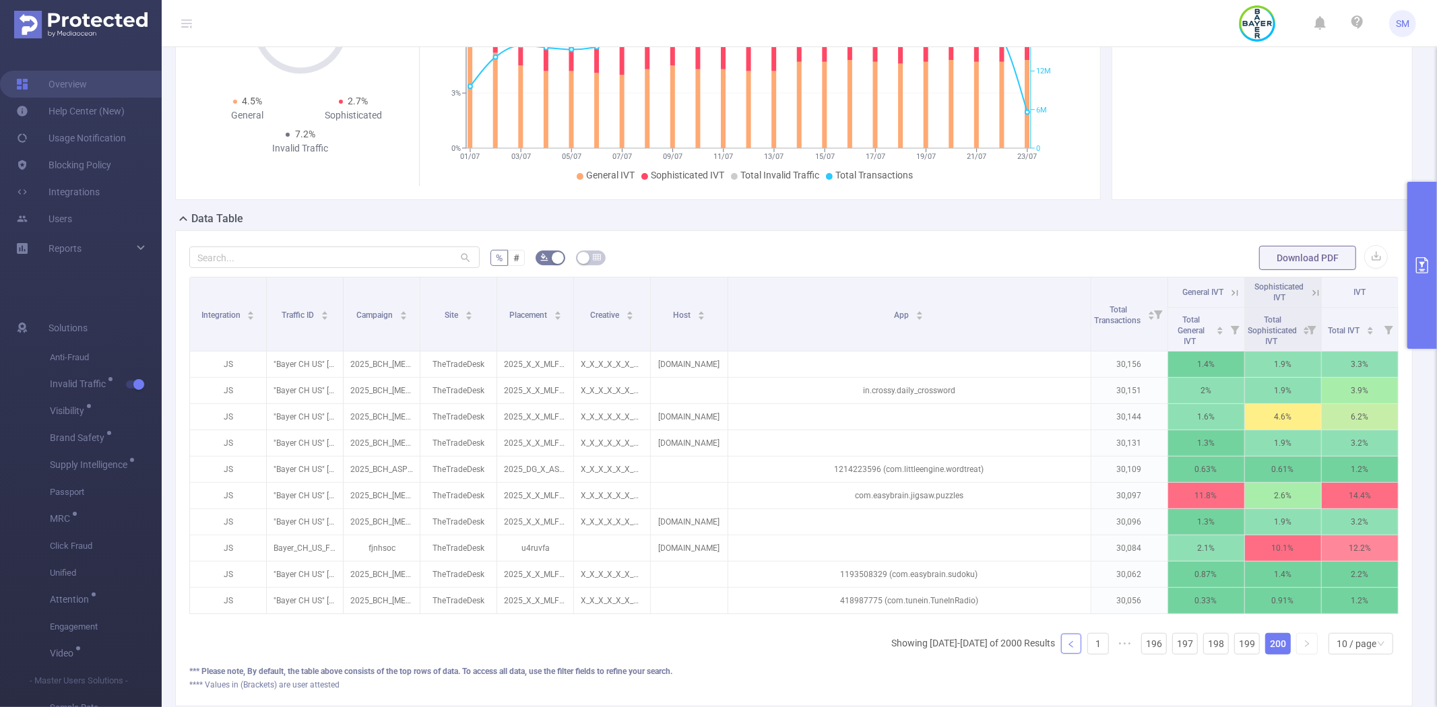
click at [1067, 654] on link at bounding box center [1071, 644] width 20 height 20
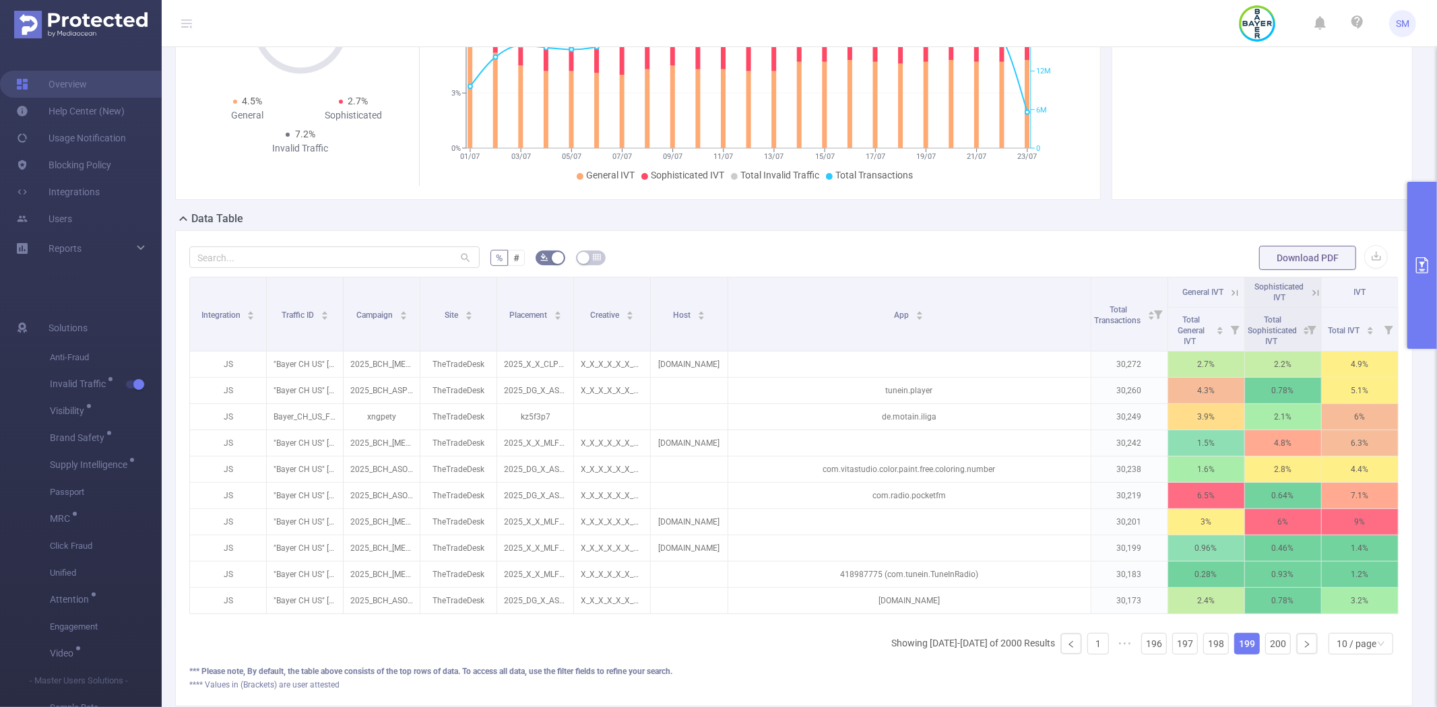
click at [1418, 204] on button "primary" at bounding box center [1422, 265] width 30 height 167
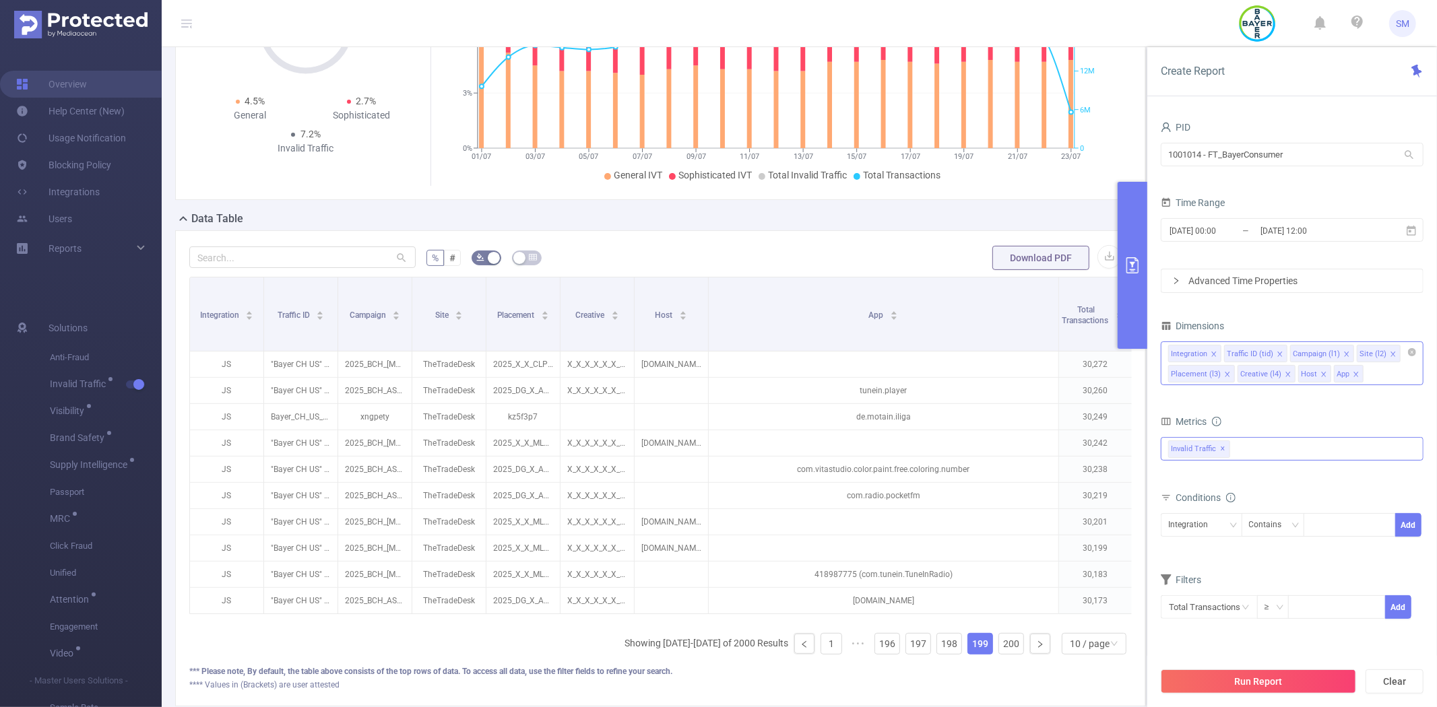
click at [1285, 375] on icon "icon: close" at bounding box center [1287, 374] width 5 height 5
click at [1225, 376] on icon "icon: close" at bounding box center [1227, 374] width 7 height 7
click at [1219, 705] on div "Run Report Clear" at bounding box center [1292, 681] width 290 height 51
click at [1221, 682] on button "Run Report" at bounding box center [1258, 682] width 195 height 24
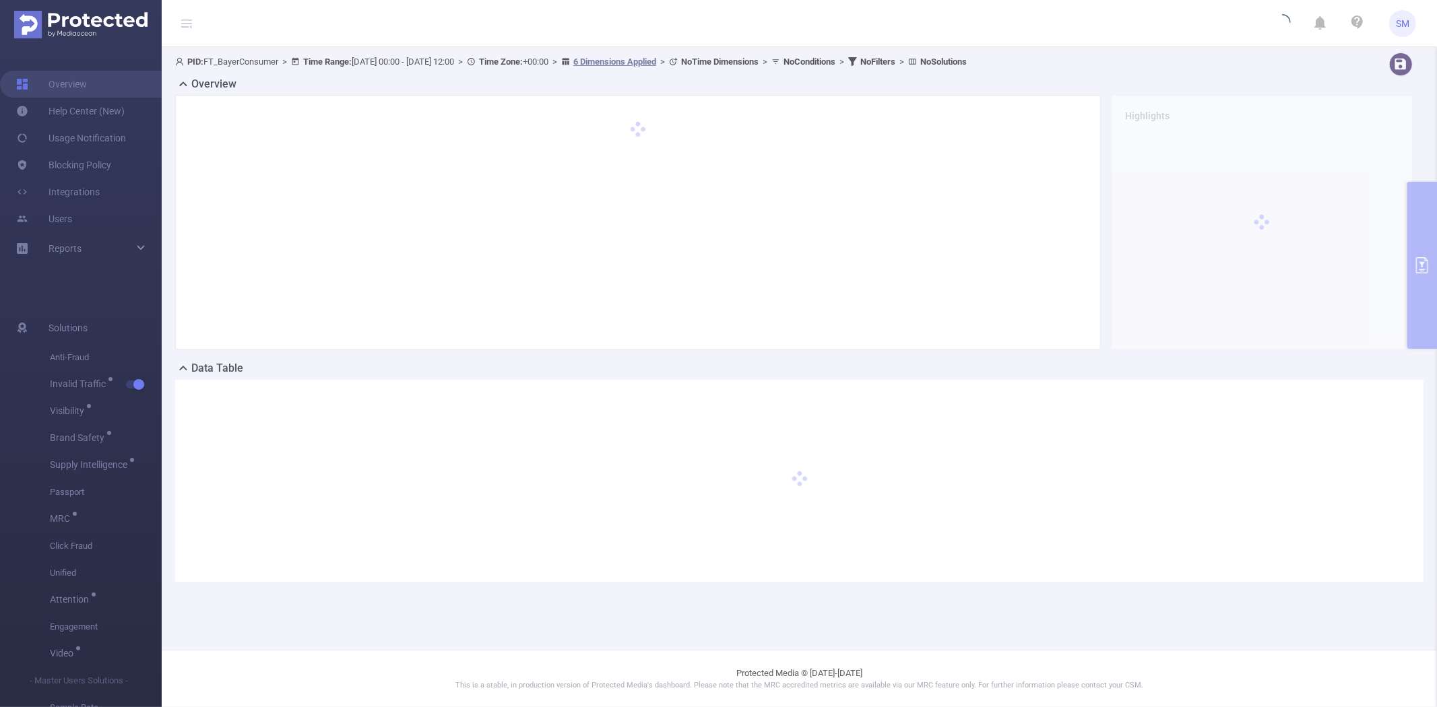
scroll to position [0, 0]
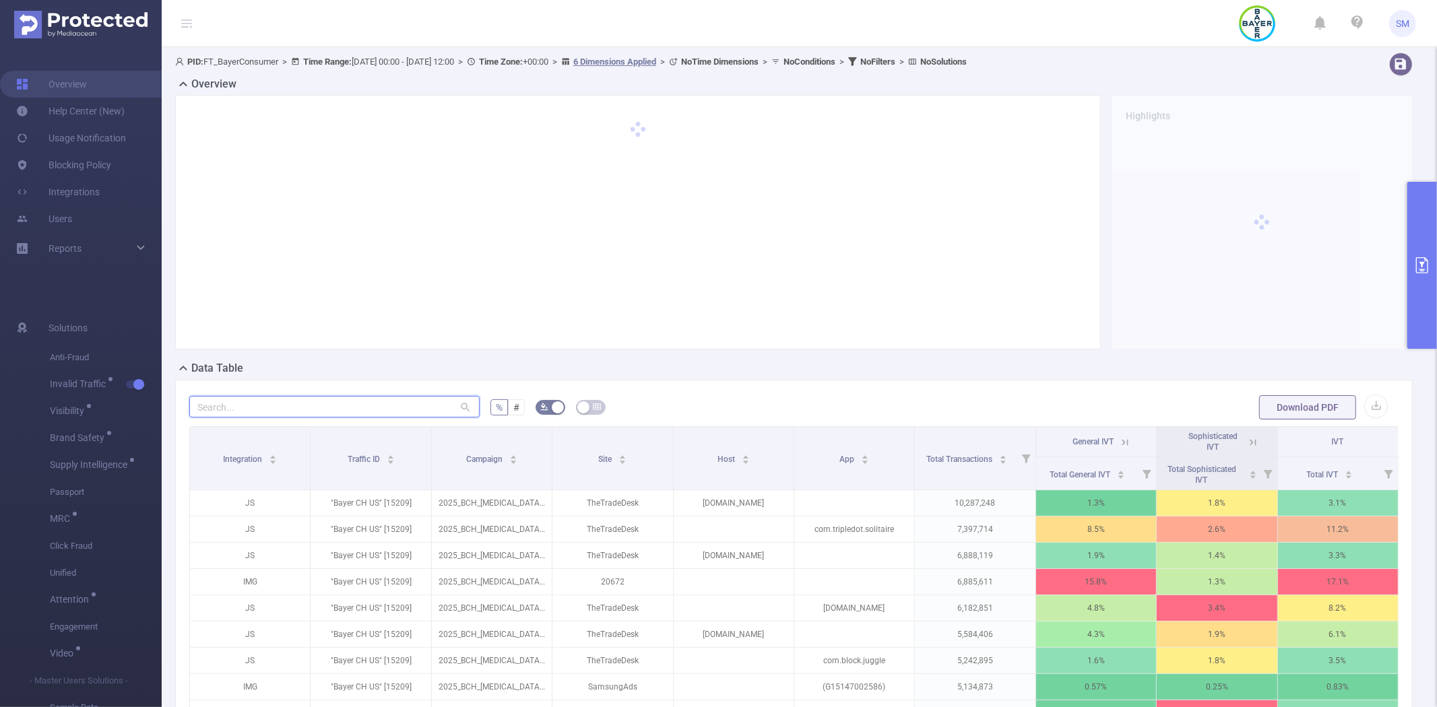
click at [331, 407] on input "text" at bounding box center [334, 407] width 290 height 22
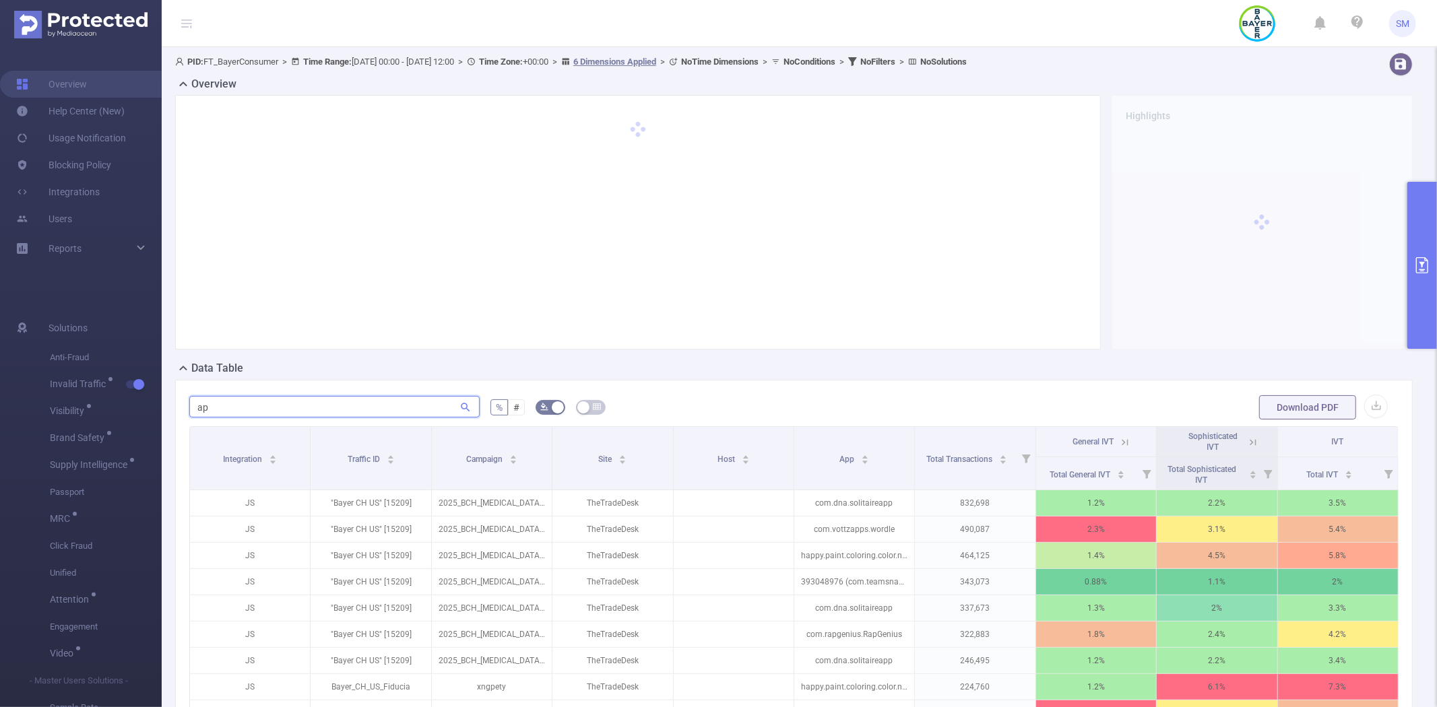
type input "a"
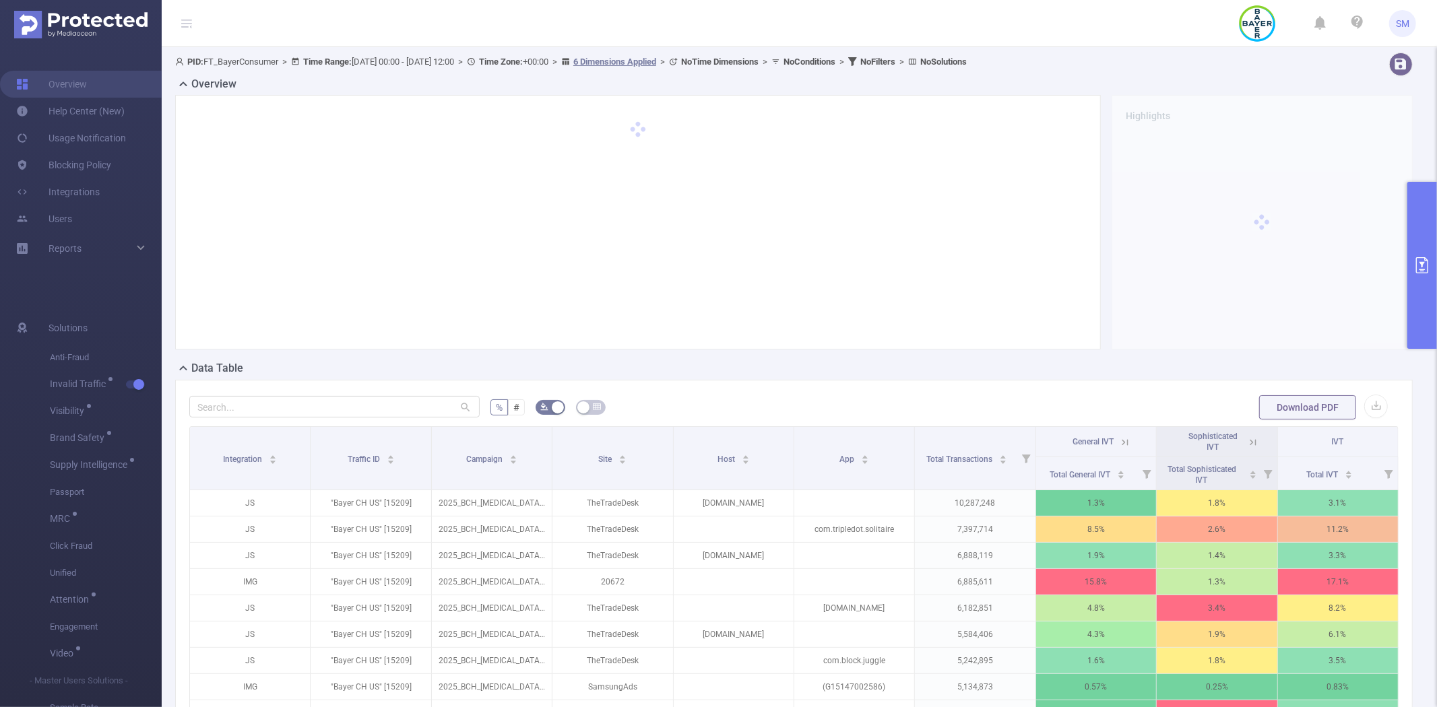
click at [1436, 201] on button "primary" at bounding box center [1422, 265] width 30 height 167
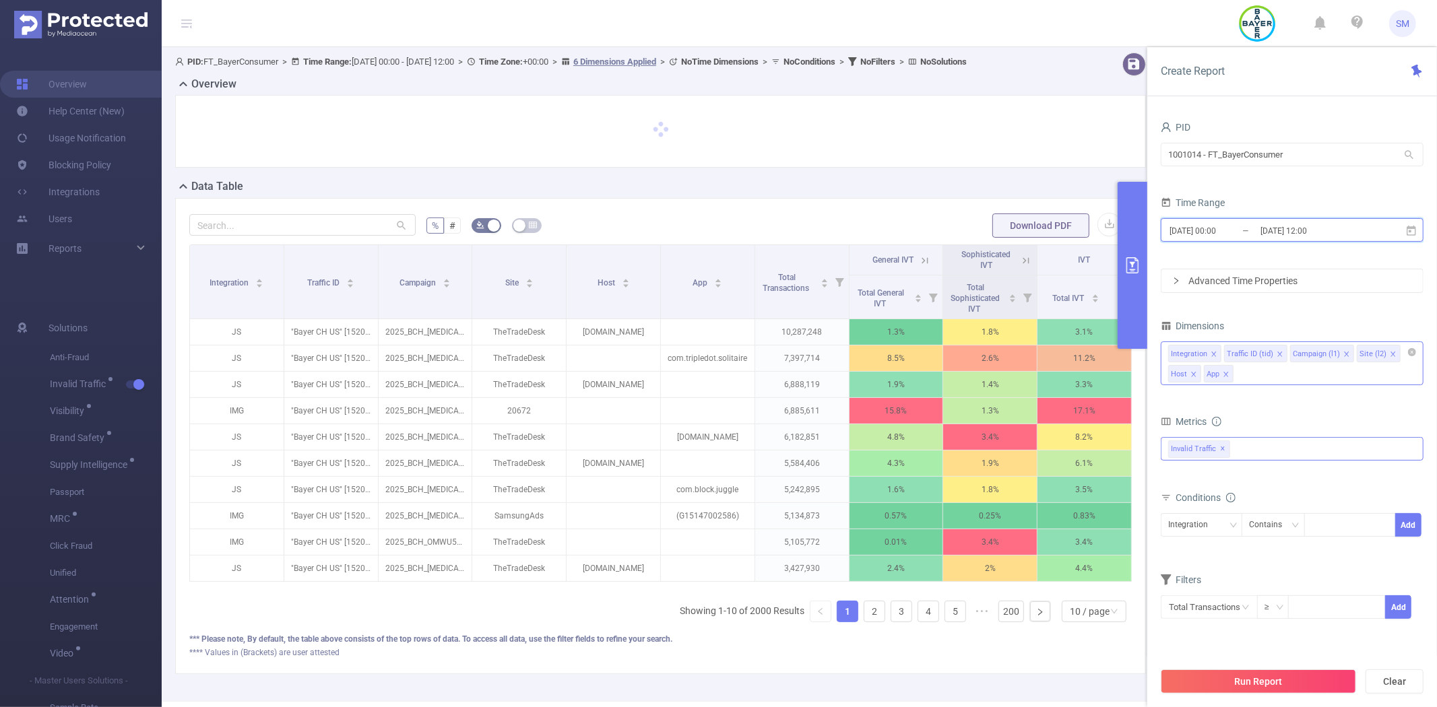
click at [1411, 232] on icon at bounding box center [1411, 230] width 9 height 10
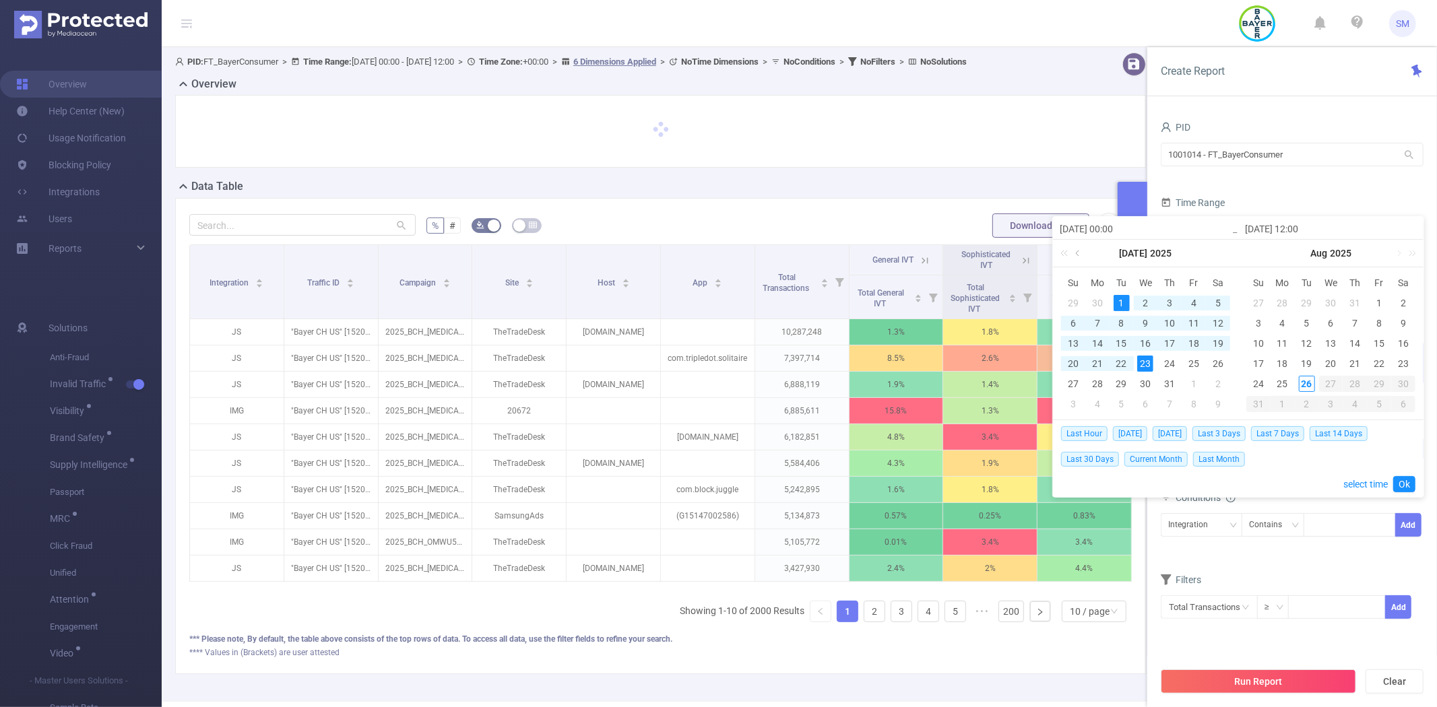
click at [1079, 251] on link at bounding box center [1079, 253] width 12 height 27
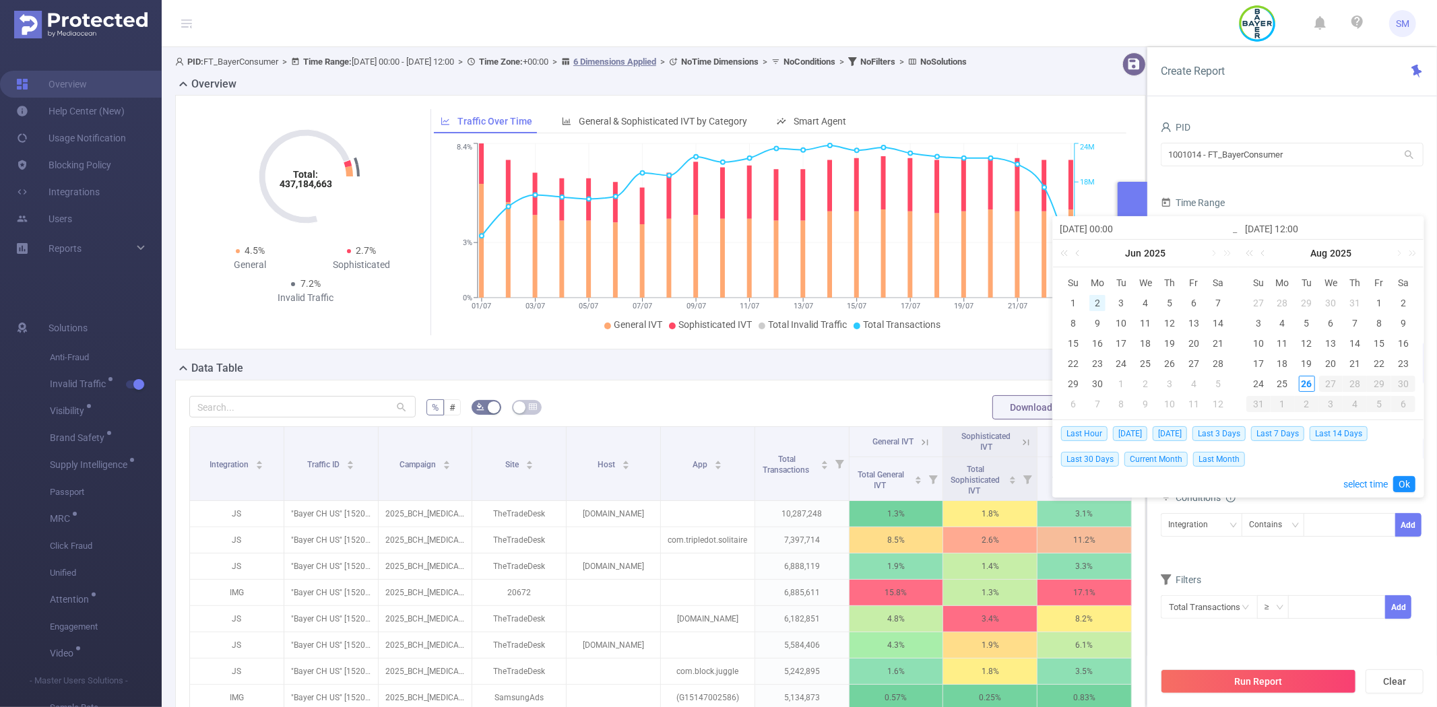
click at [1093, 299] on div "2" at bounding box center [1097, 303] width 16 height 16
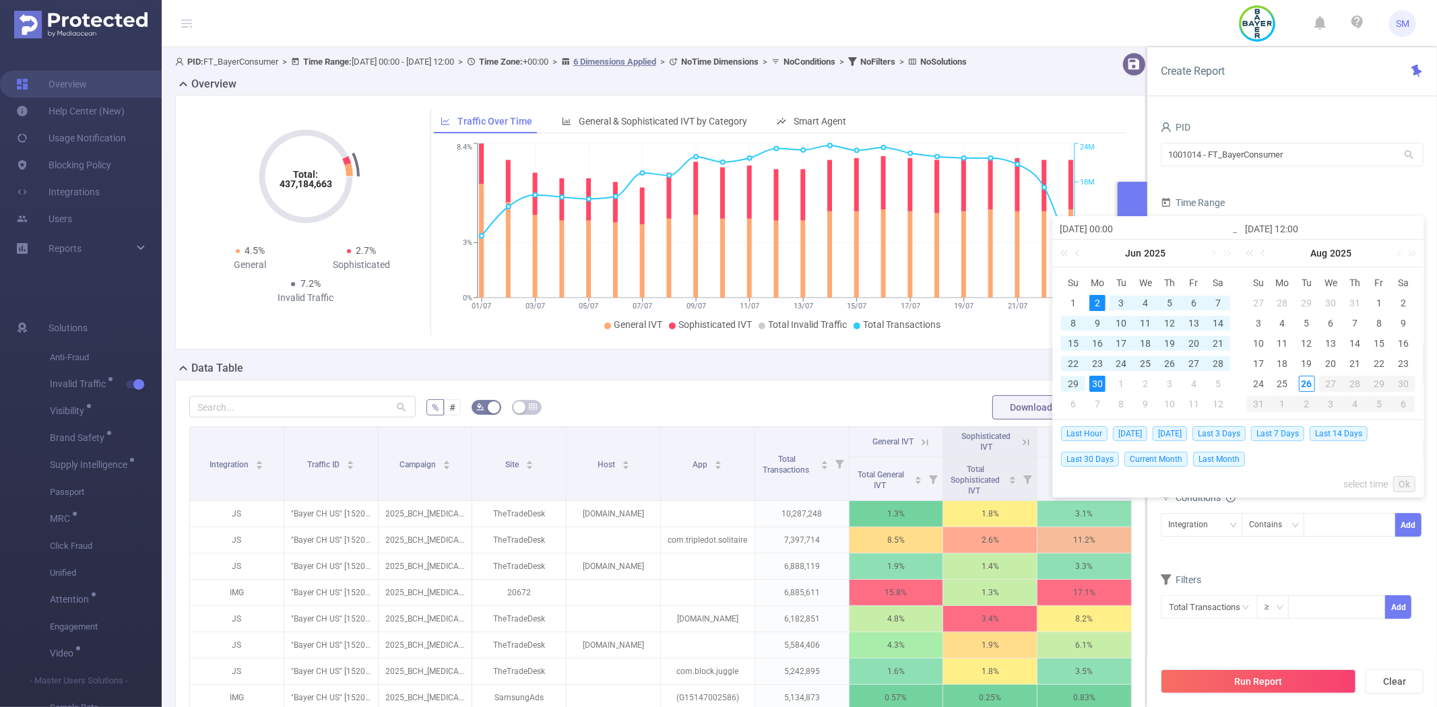
click at [1099, 385] on div "30" at bounding box center [1097, 384] width 16 height 16
type input "[DATE] 00:00"
type input "[DATE] 12:00"
type input "[DATE] 00:00"
type input "[DATE] 12:00"
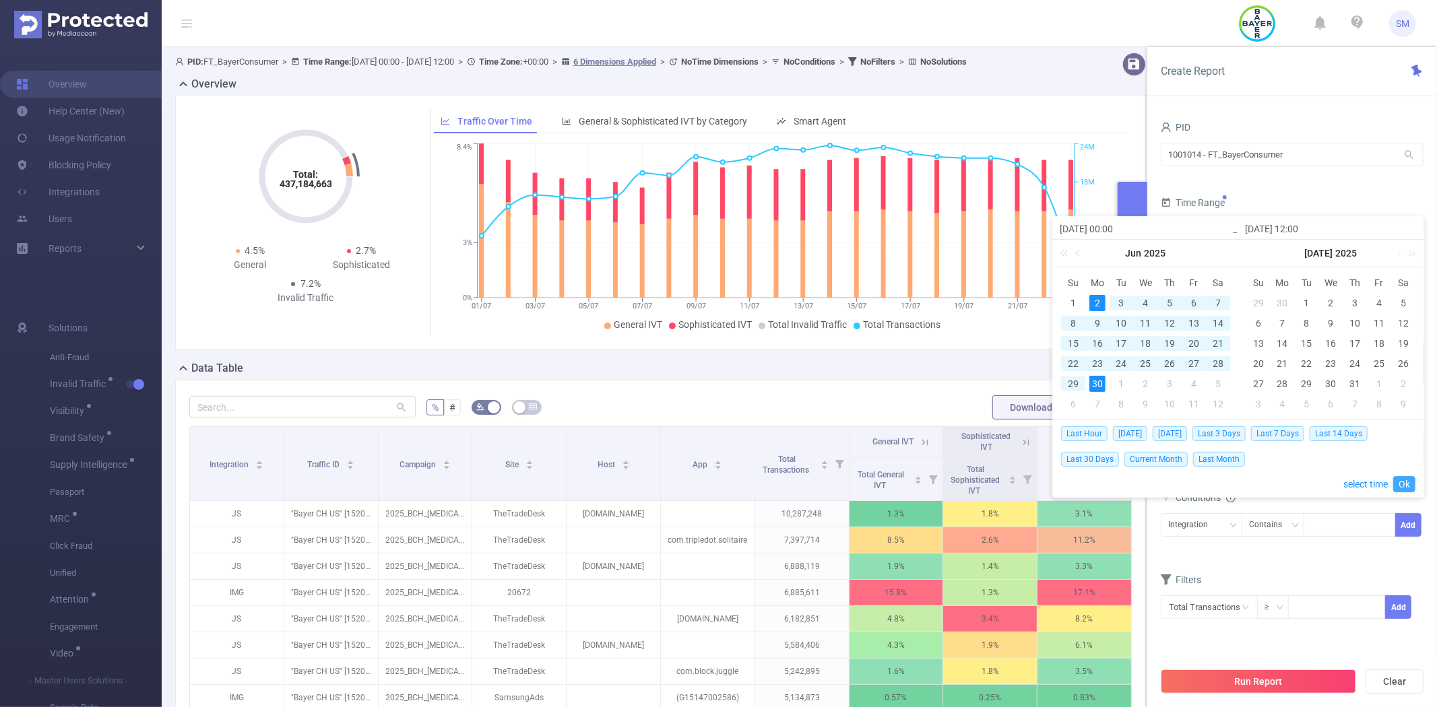
click at [1409, 486] on link "Ok" at bounding box center [1404, 484] width 22 height 16
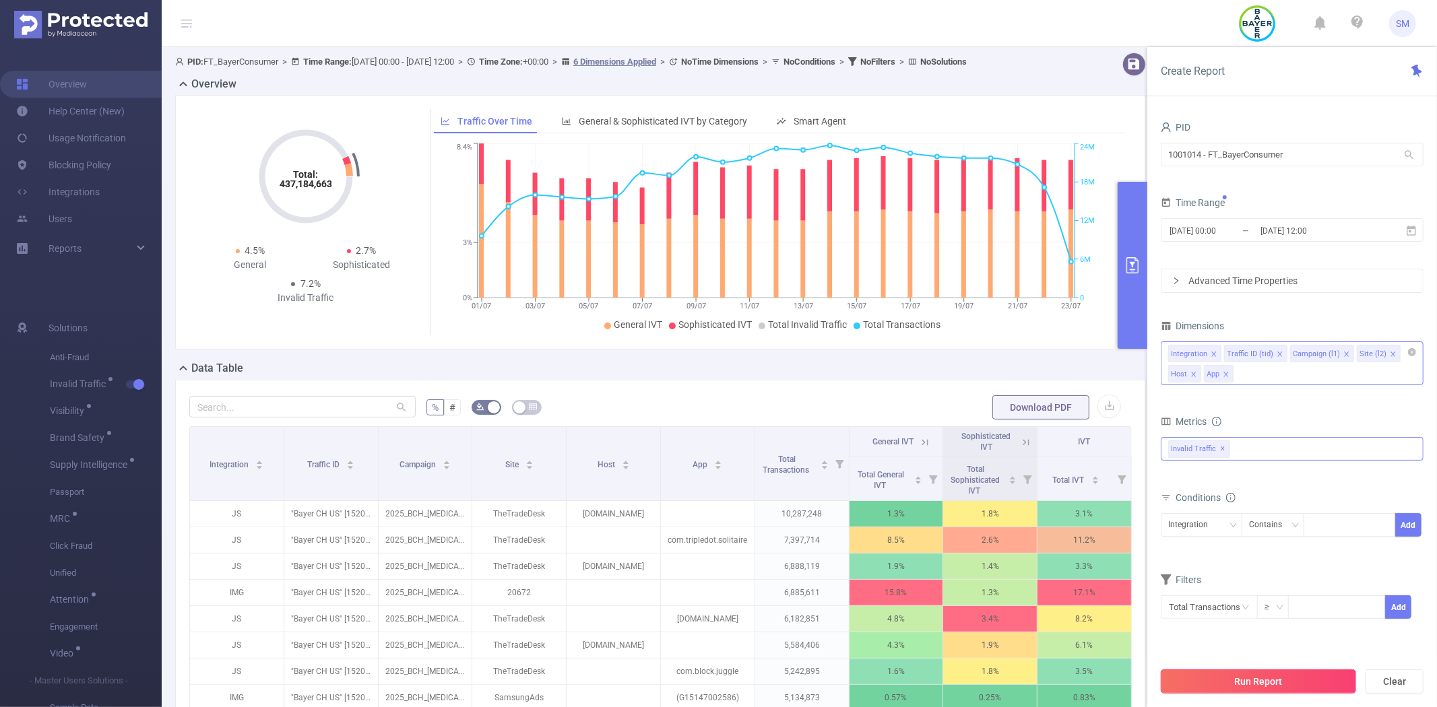
click at [1289, 681] on button "Run Report" at bounding box center [1258, 682] width 195 height 24
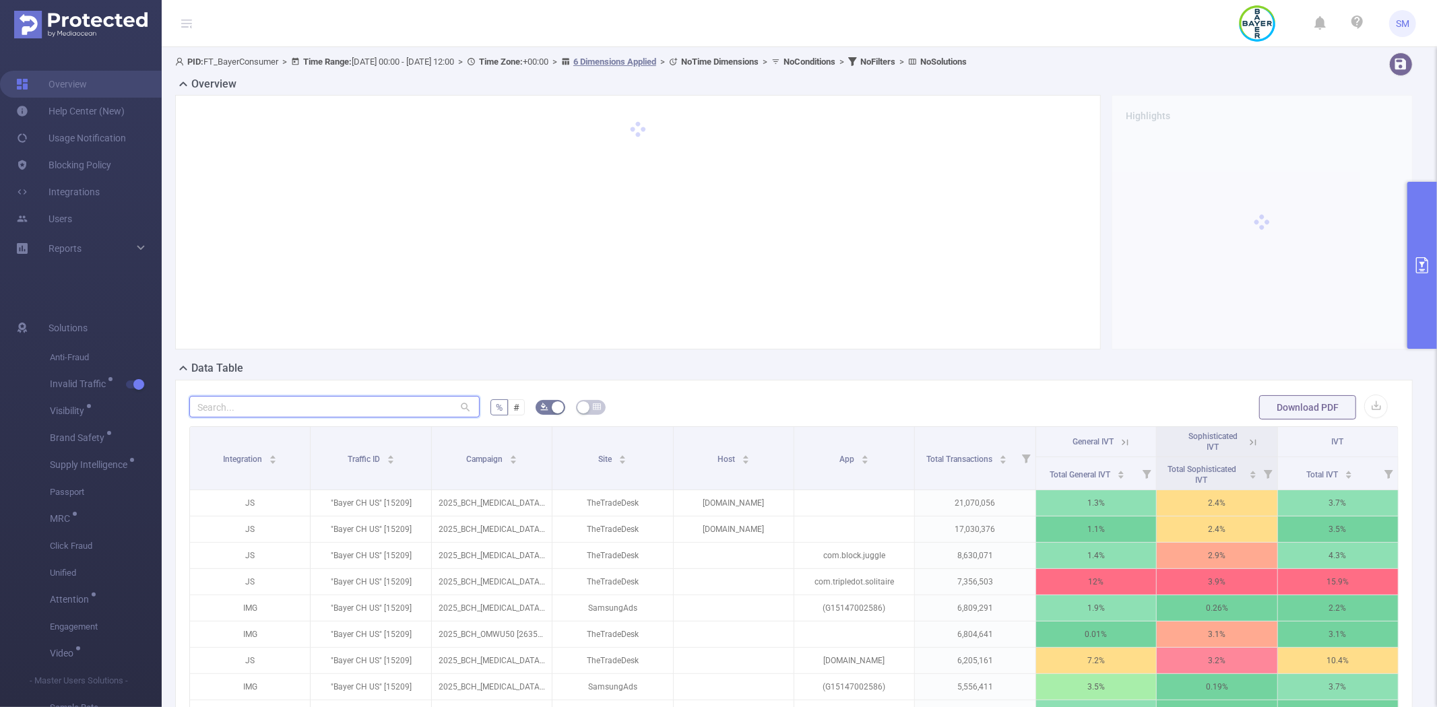
click at [401, 402] on input "text" at bounding box center [334, 407] width 290 height 22
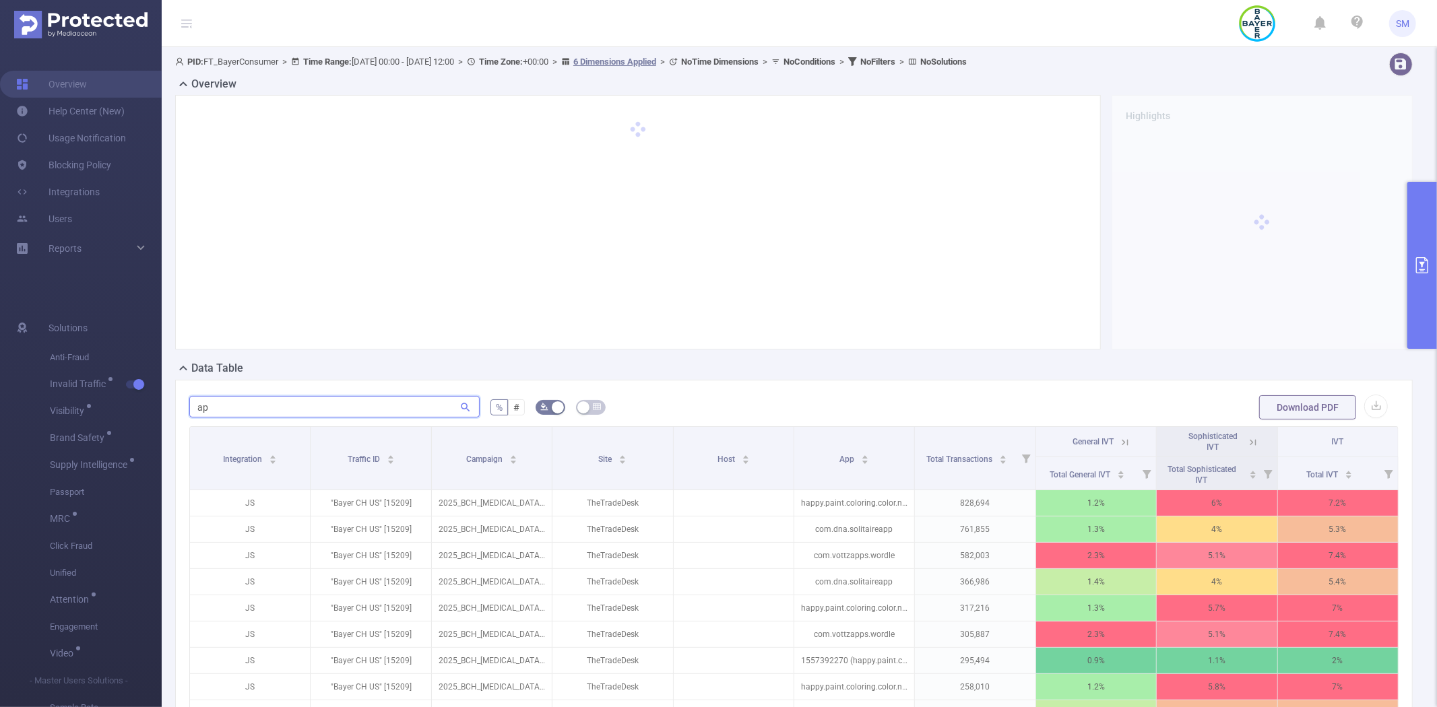
type input "a"
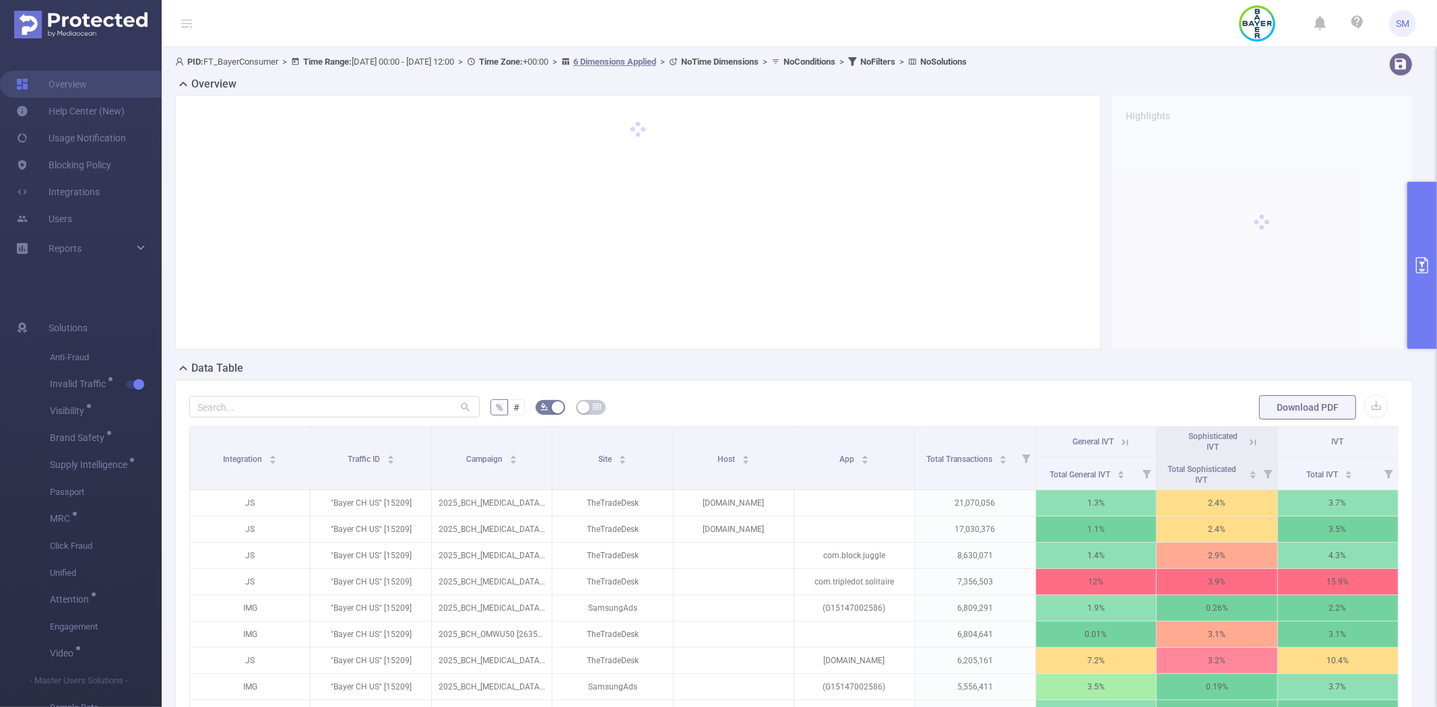
click at [1419, 221] on button "primary" at bounding box center [1422, 265] width 30 height 167
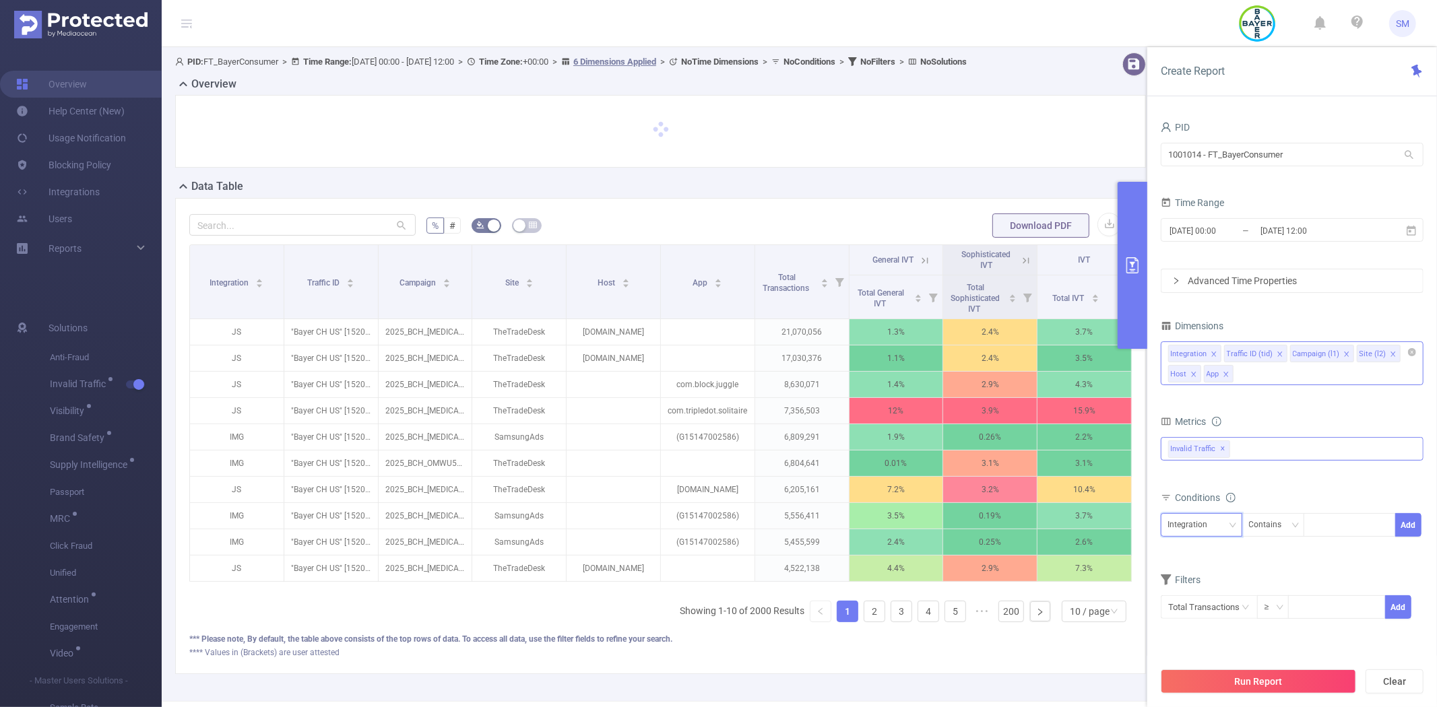
click at [1213, 529] on div "Integration" at bounding box center [1192, 525] width 49 height 22
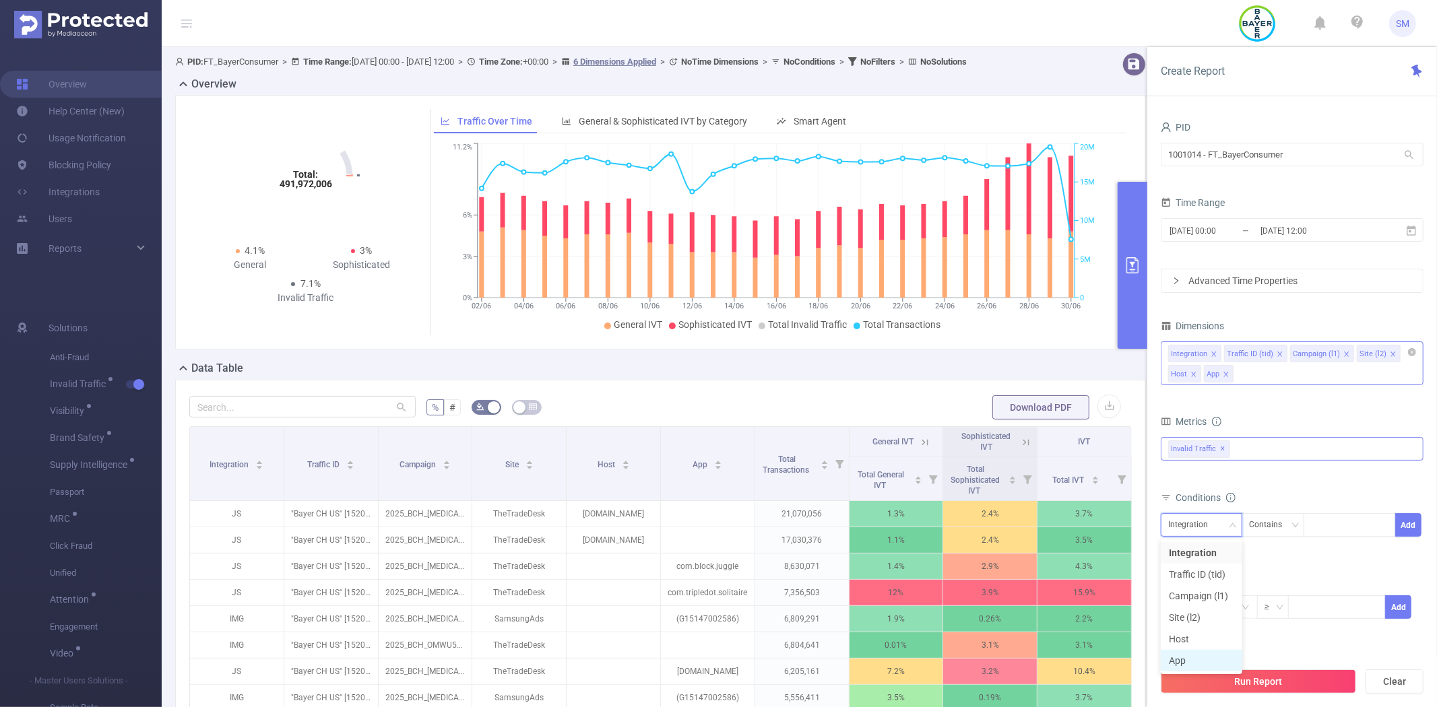
click at [1192, 658] on li "App" at bounding box center [1202, 661] width 82 height 22
click at [1328, 522] on div at bounding box center [1349, 525] width 77 height 22
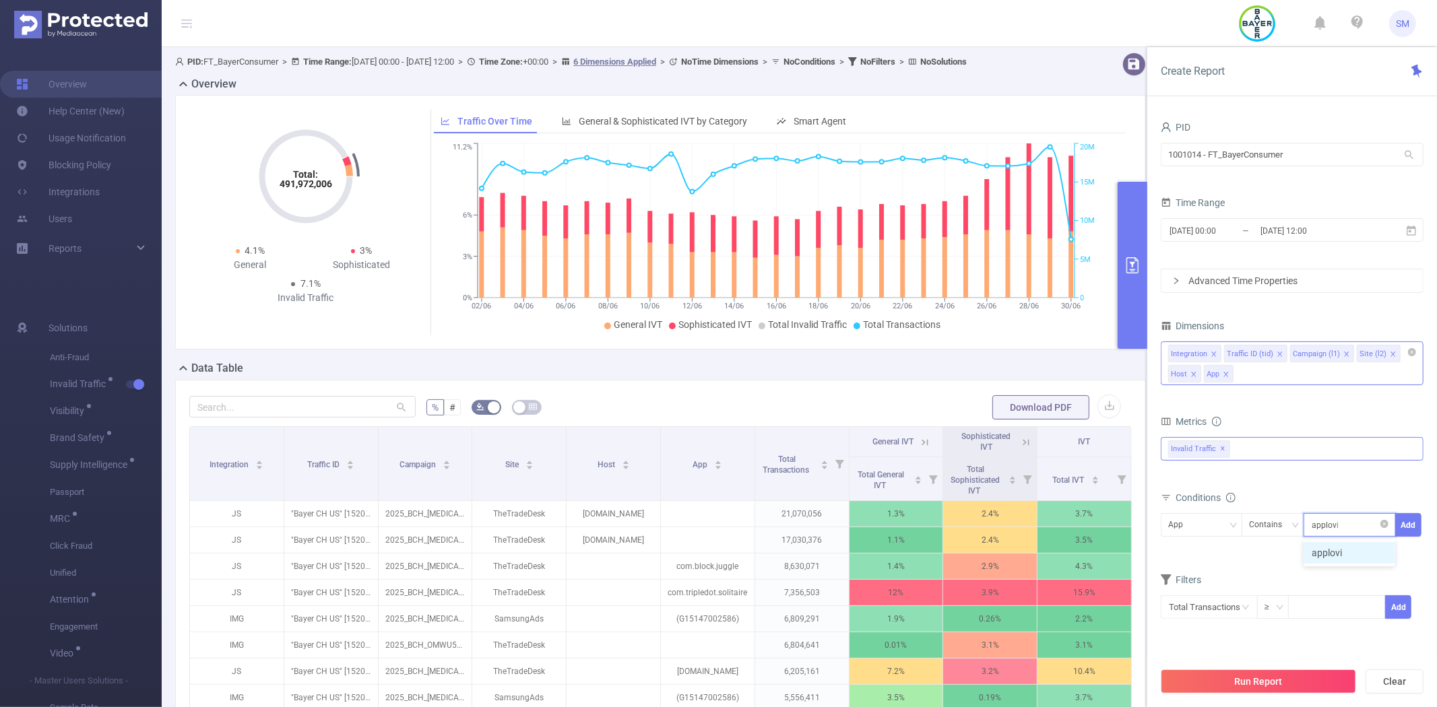
type input "applovin"
click at [1337, 553] on li "applovin" at bounding box center [1350, 553] width 92 height 22
click at [1405, 524] on button "Add" at bounding box center [1408, 525] width 26 height 24
click at [1256, 685] on button "Run Report" at bounding box center [1258, 682] width 195 height 24
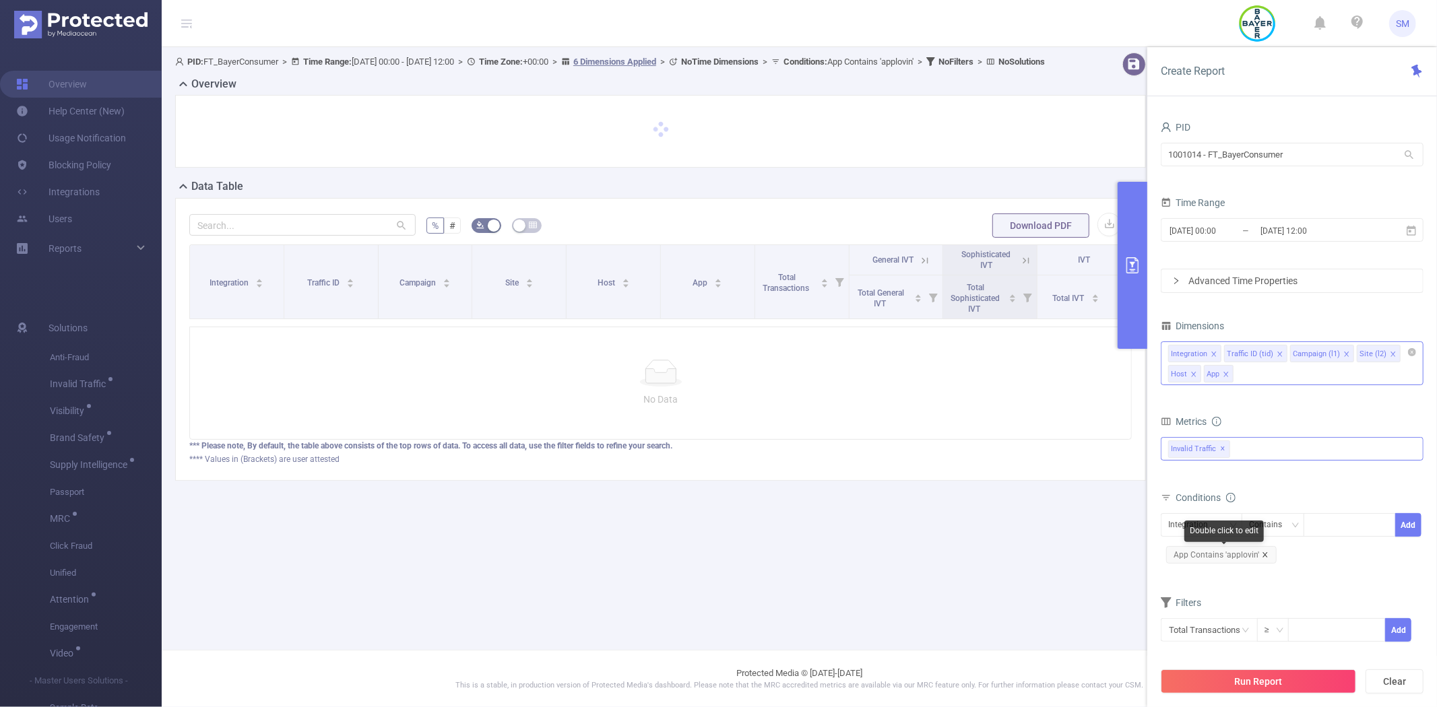
click at [1262, 555] on icon "icon: close" at bounding box center [1265, 555] width 7 height 7
click at [1206, 527] on div "Integration" at bounding box center [1192, 525] width 49 height 22
click at [1193, 641] on li "Host" at bounding box center [1202, 640] width 82 height 22
click at [1336, 535] on div at bounding box center [1349, 525] width 77 height 22
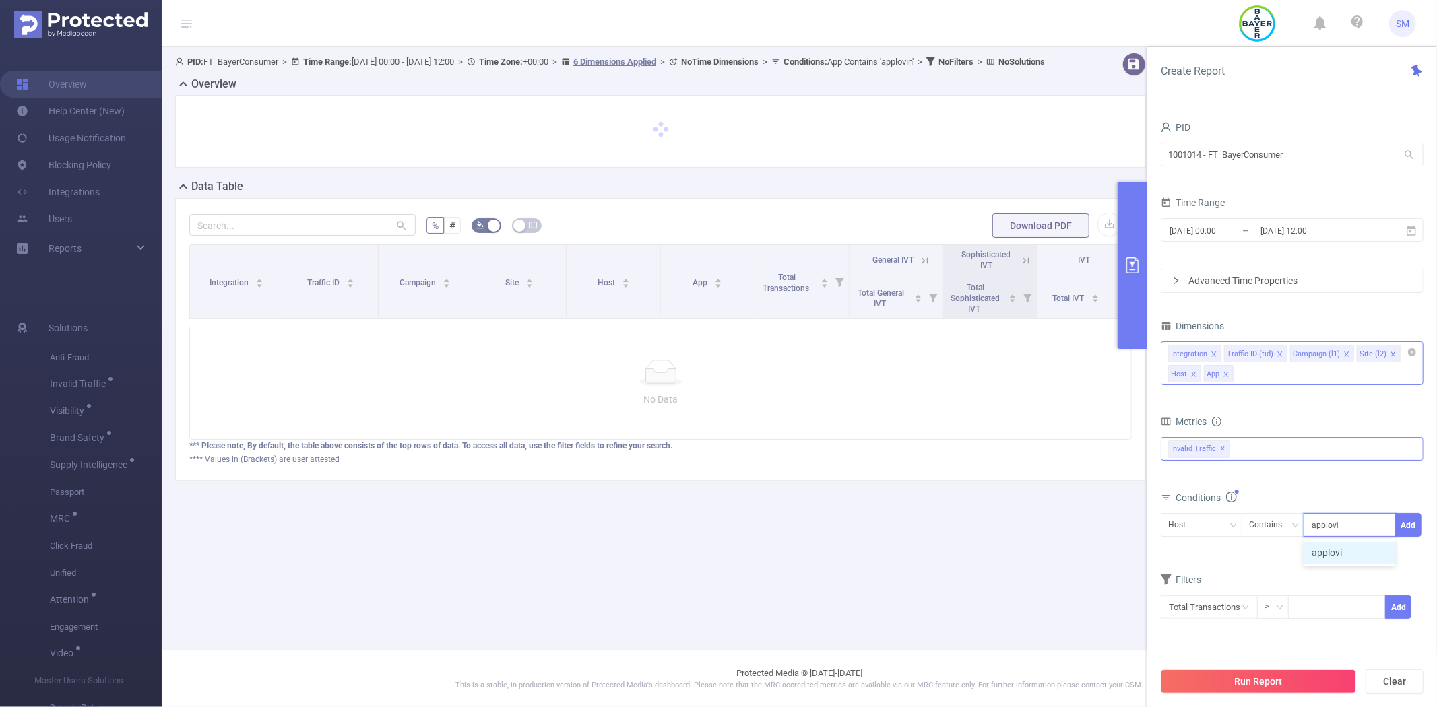
type input "applovin"
click at [1351, 552] on li "applovin" at bounding box center [1350, 553] width 92 height 22
click at [1413, 521] on button "Add" at bounding box center [1408, 525] width 26 height 24
click at [1284, 684] on button "Run Report" at bounding box center [1258, 682] width 195 height 24
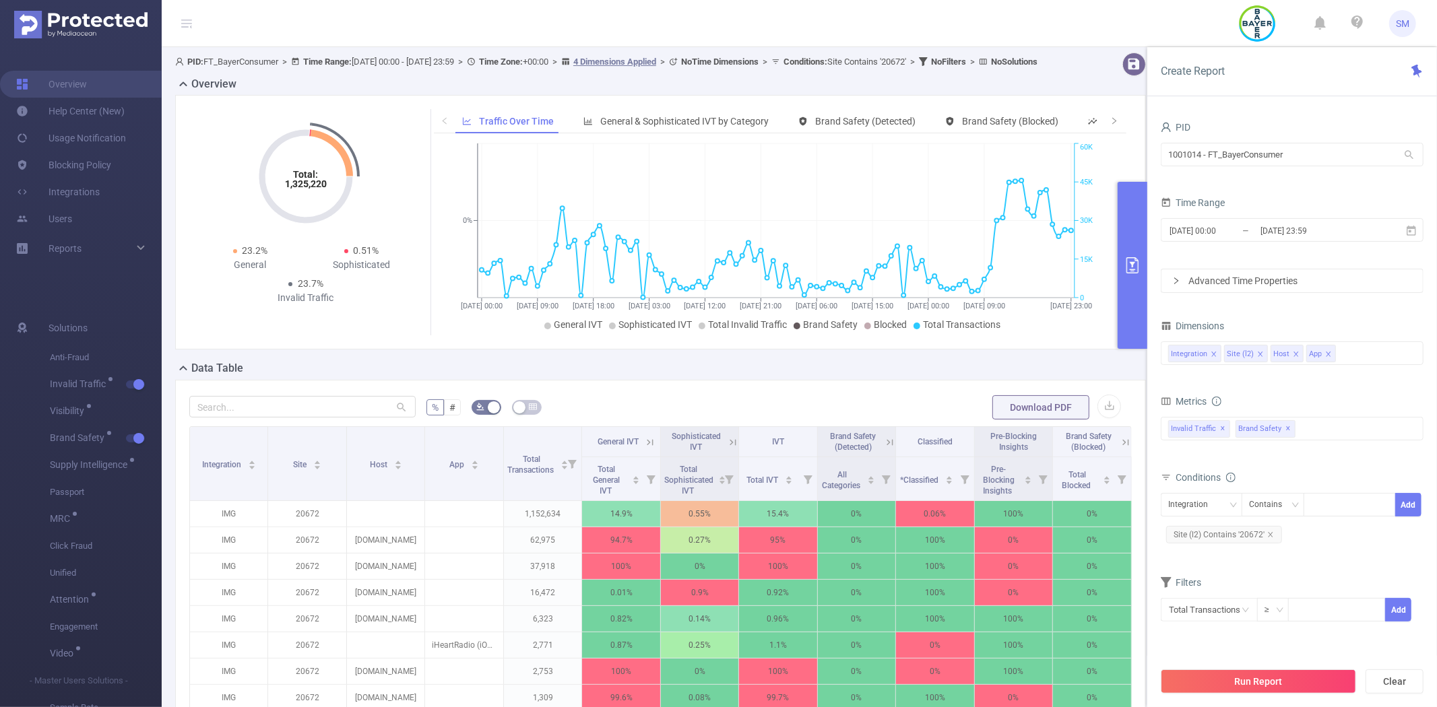
scroll to position [75, 0]
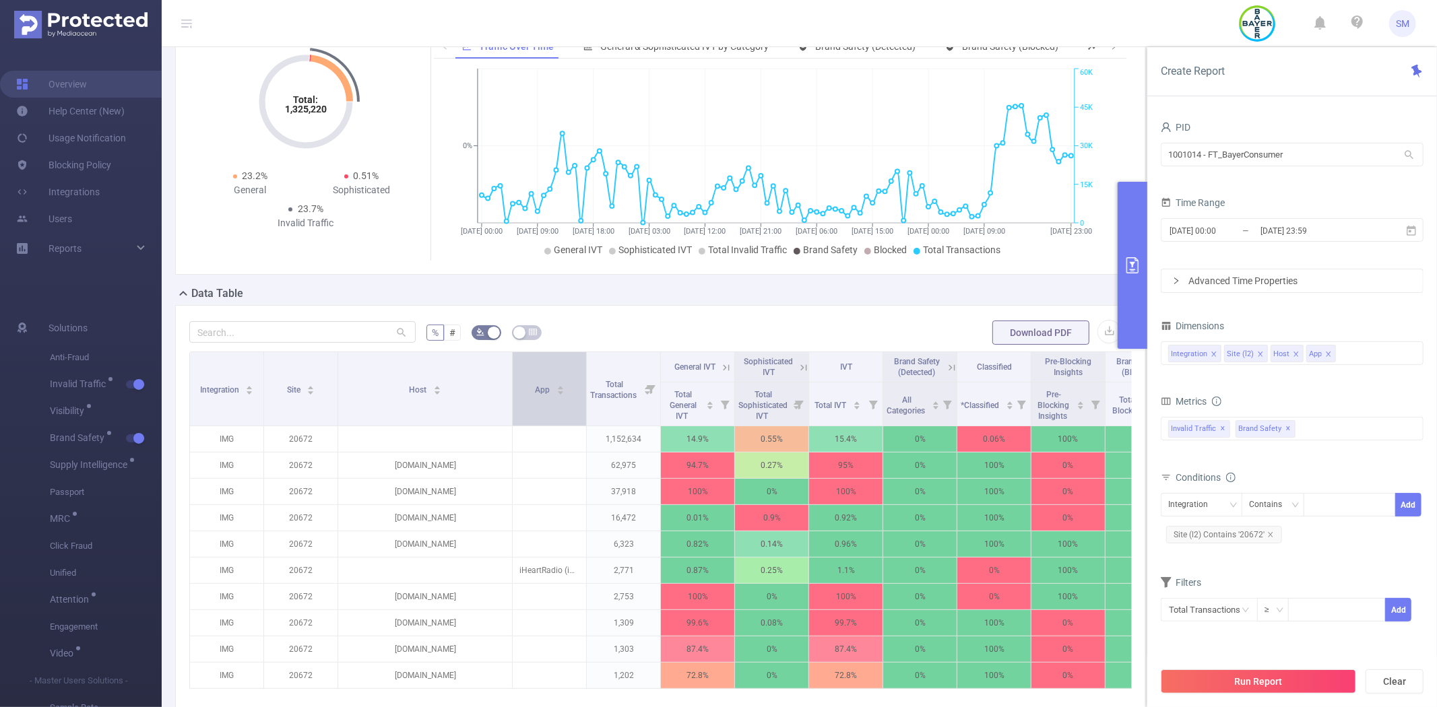
drag, startPoint x: 421, startPoint y: 387, endPoint x: 515, endPoint y: 381, distance: 93.8
click at [515, 381] on tr "Integration Site Host App Total Transactions General IVT Sophisticated IVT IVT …" at bounding box center [685, 367] width 990 height 30
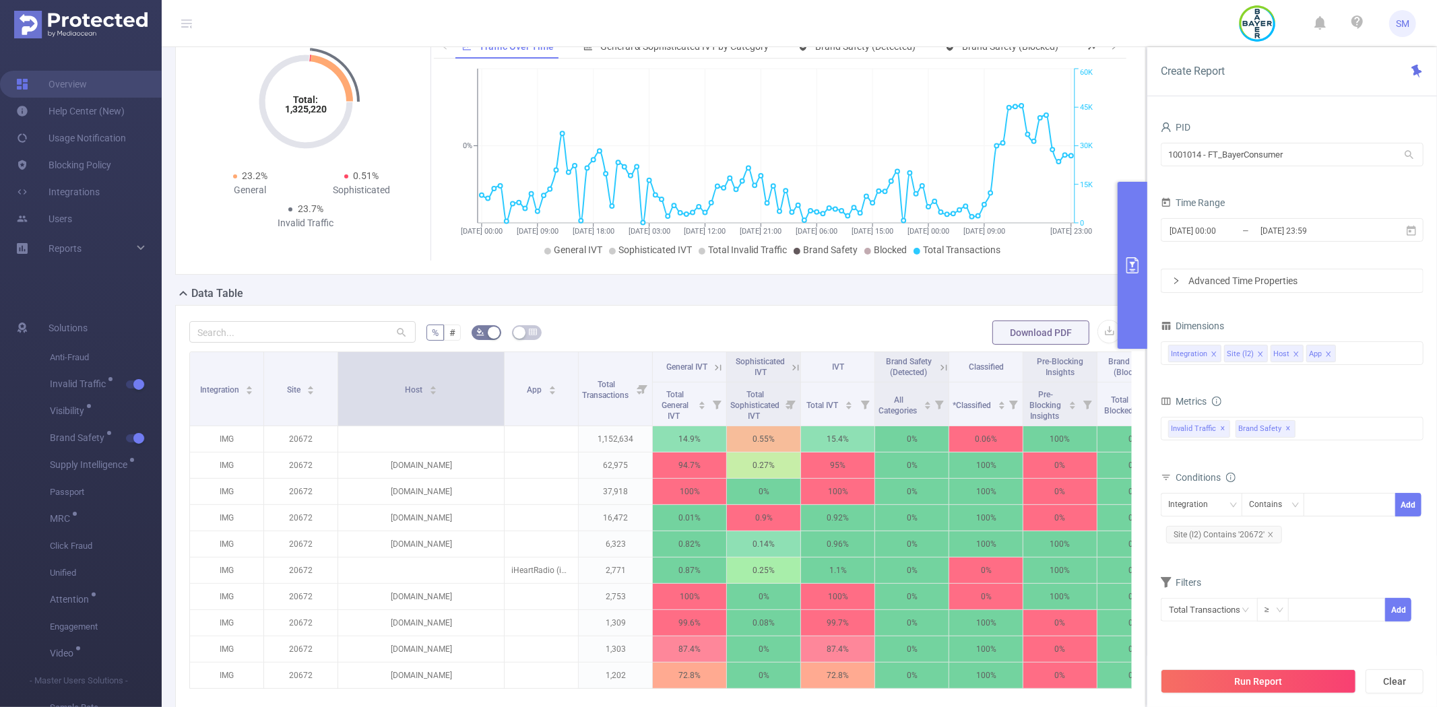
drag, startPoint x: 509, startPoint y: 382, endPoint x: 501, endPoint y: 384, distance: 8.3
click at [501, 384] on span at bounding box center [504, 388] width 7 height 73
click at [591, 342] on form "% # Download PDF" at bounding box center [660, 332] width 942 height 27
